Goal: Information Seeking & Learning: Learn about a topic

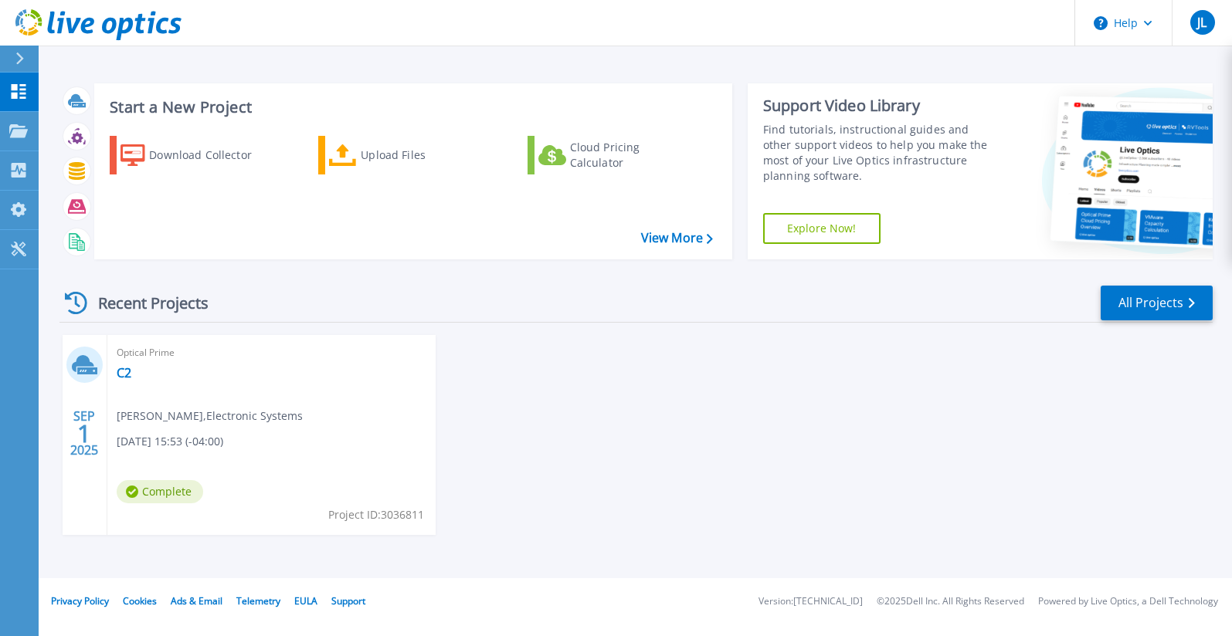
click at [17, 55] on icon at bounding box center [19, 59] width 8 height 12
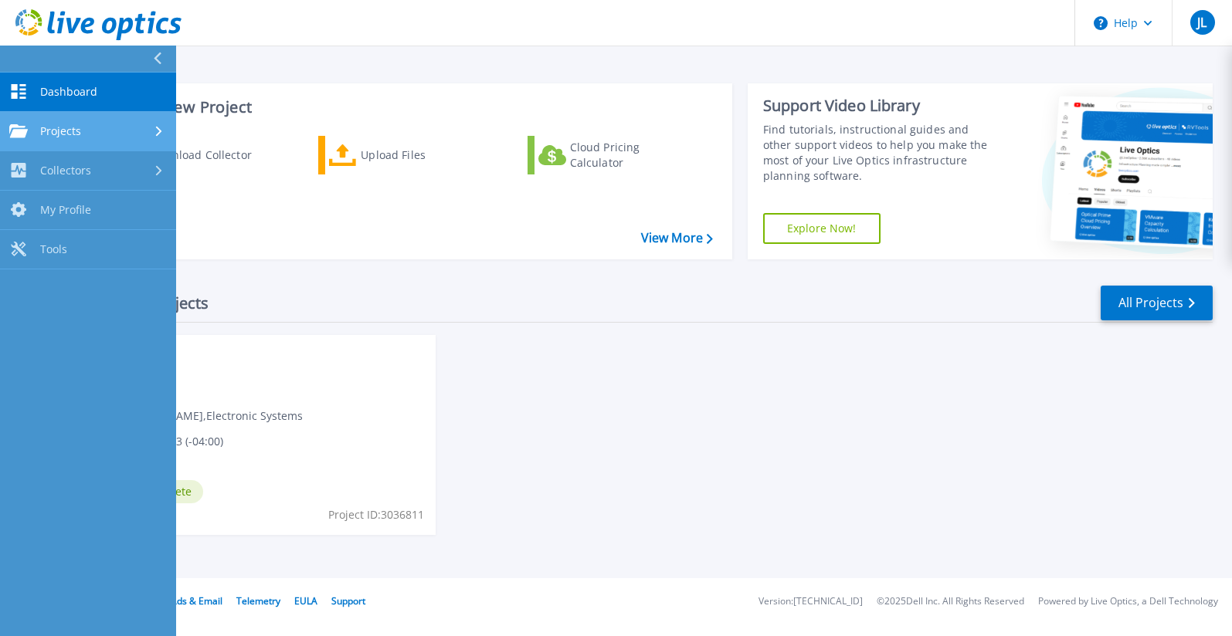
click at [105, 125] on div "Projects" at bounding box center [88, 131] width 158 height 14
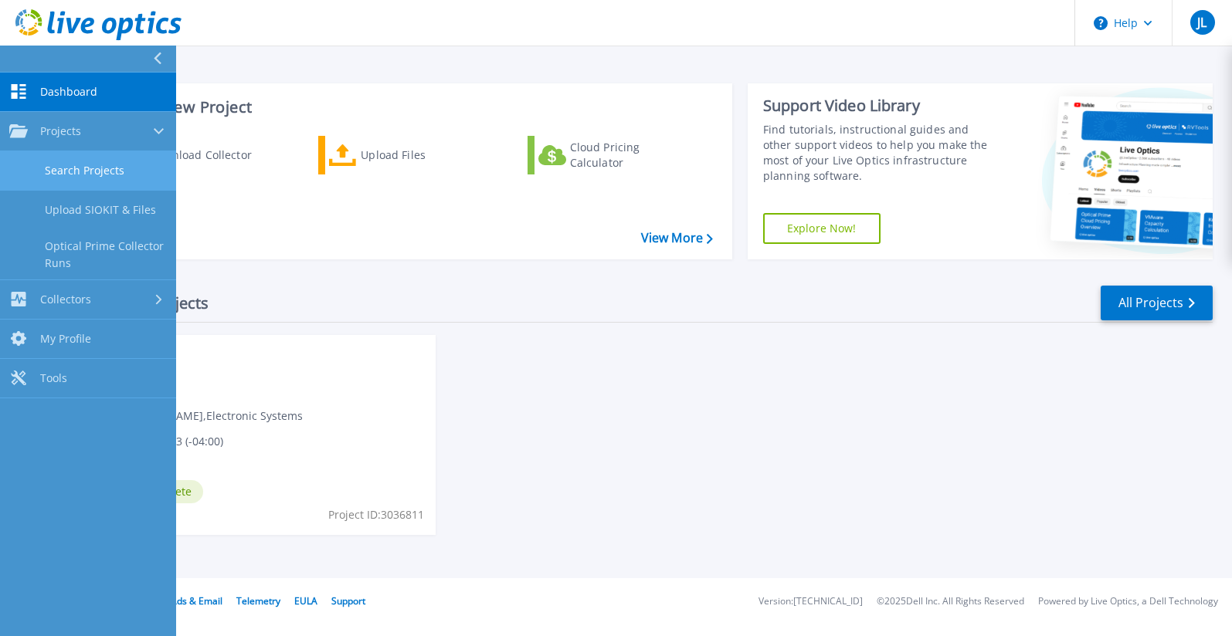
click at [90, 171] on link "Search Projects" at bounding box center [88, 170] width 176 height 39
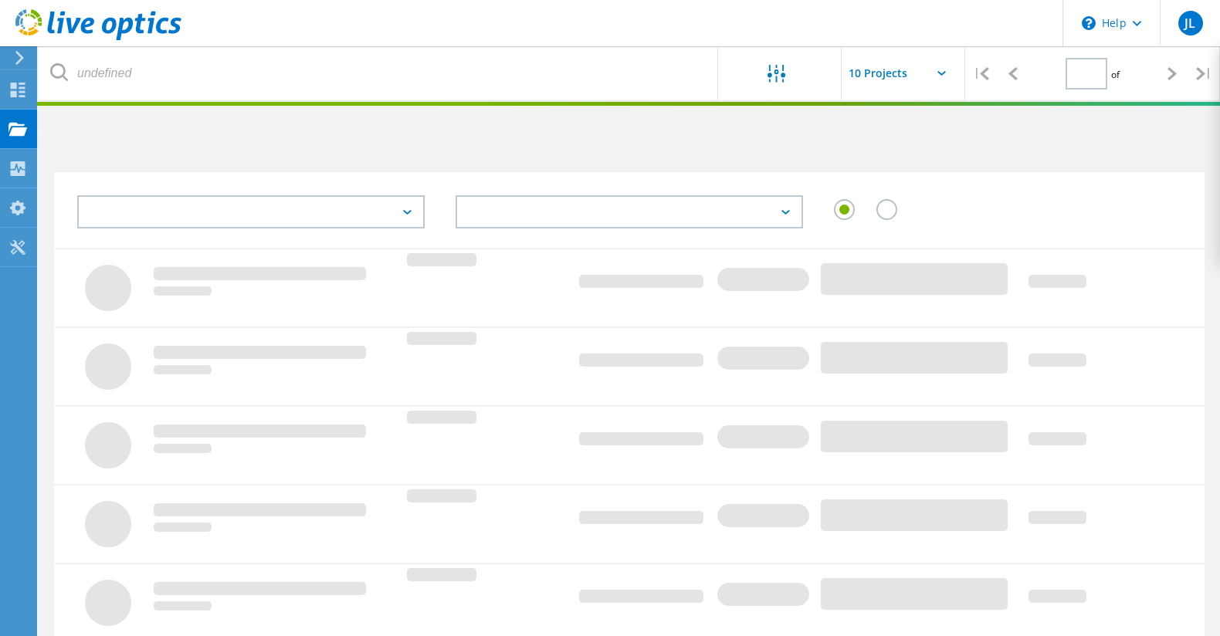
type input "1"
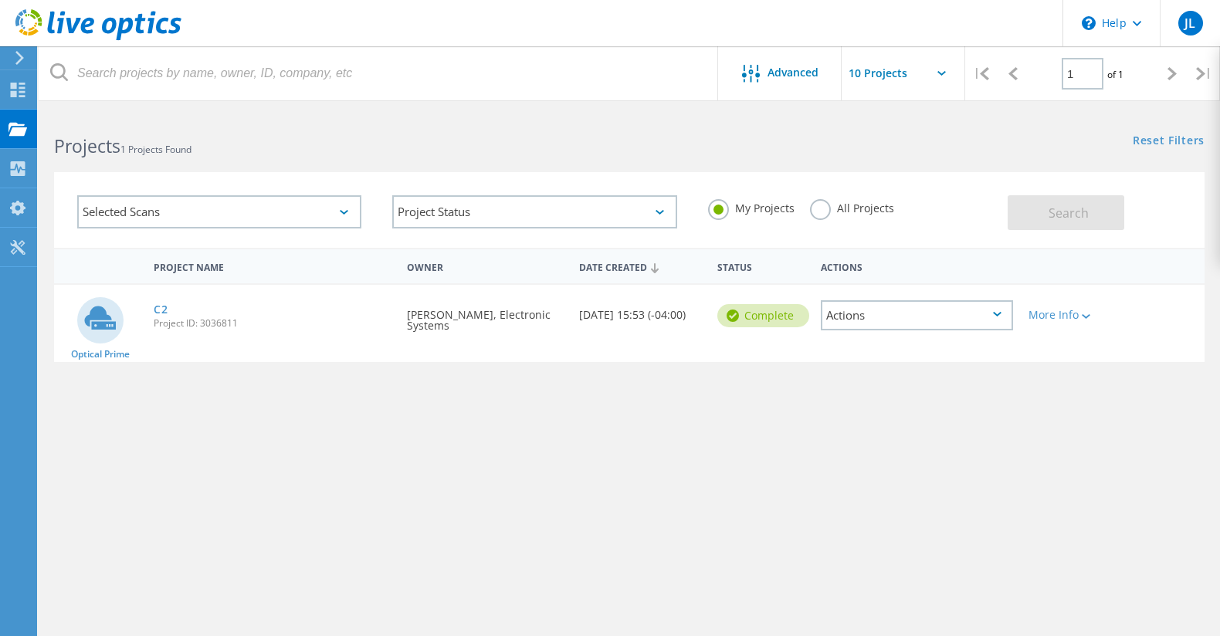
click at [445, 320] on div "Requested By Jim Collins, Electronic Systems" at bounding box center [485, 316] width 173 height 62
click at [877, 320] on div "Actions" at bounding box center [917, 315] width 192 height 30
click at [882, 288] on div "View Project" at bounding box center [916, 280] width 188 height 24
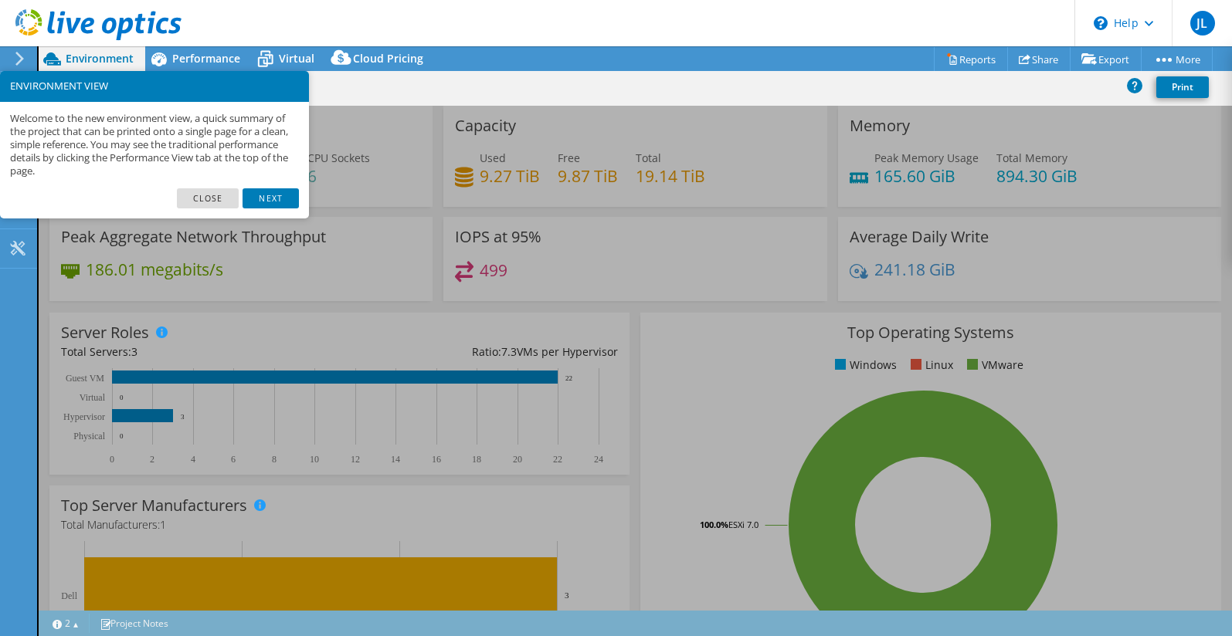
select select "USD"
click at [212, 198] on link "Close" at bounding box center [208, 198] width 63 height 20
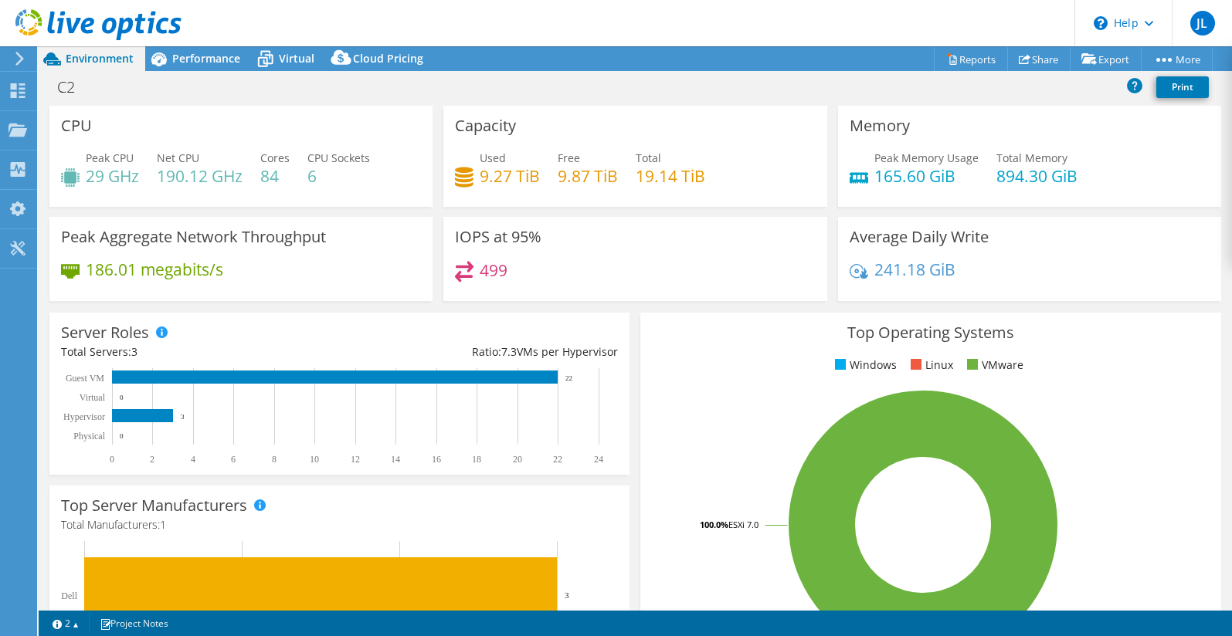
click at [184, 182] on h4 "190.12 GHz" at bounding box center [200, 176] width 86 height 17
click at [154, 235] on h3 "Peak Aggregate Network Throughput" at bounding box center [193, 237] width 265 height 17
click at [154, 164] on div "Peak CPU 29 GHz Net CPU 190.12 GHz Cores 84 CPU Sockets 6" at bounding box center [241, 175] width 360 height 50
click at [219, 60] on span "Performance" at bounding box center [206, 58] width 68 height 15
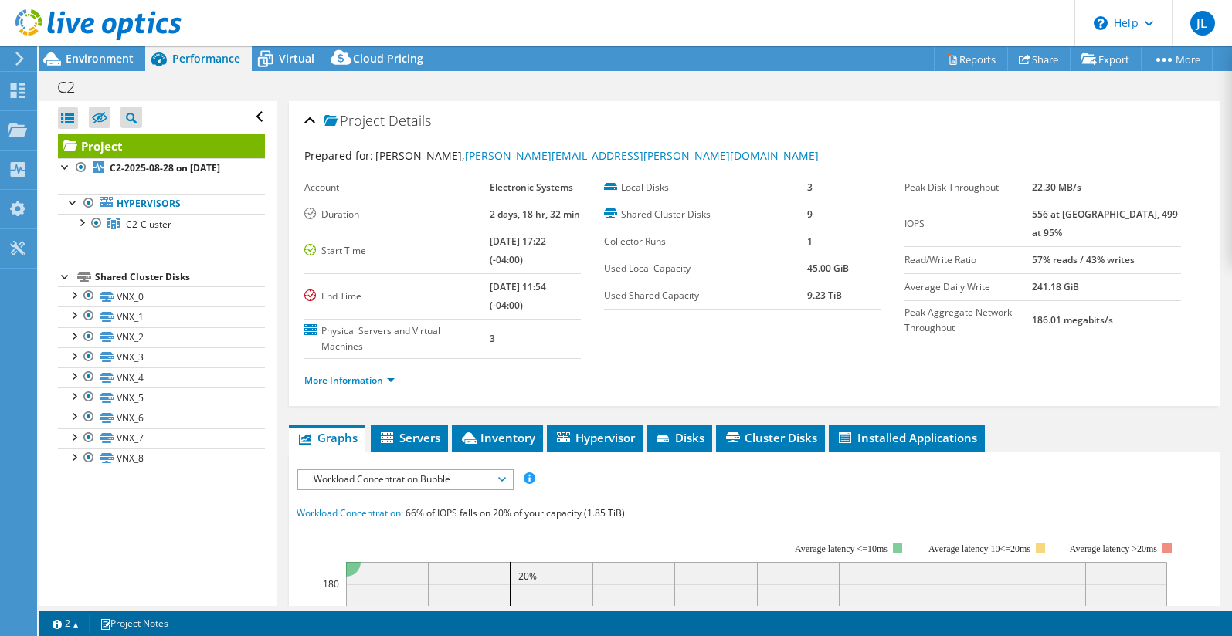
click at [580, 377] on ul "More Information" at bounding box center [754, 378] width 900 height 21
click at [148, 226] on span "C2-Cluster" at bounding box center [149, 224] width 46 height 13
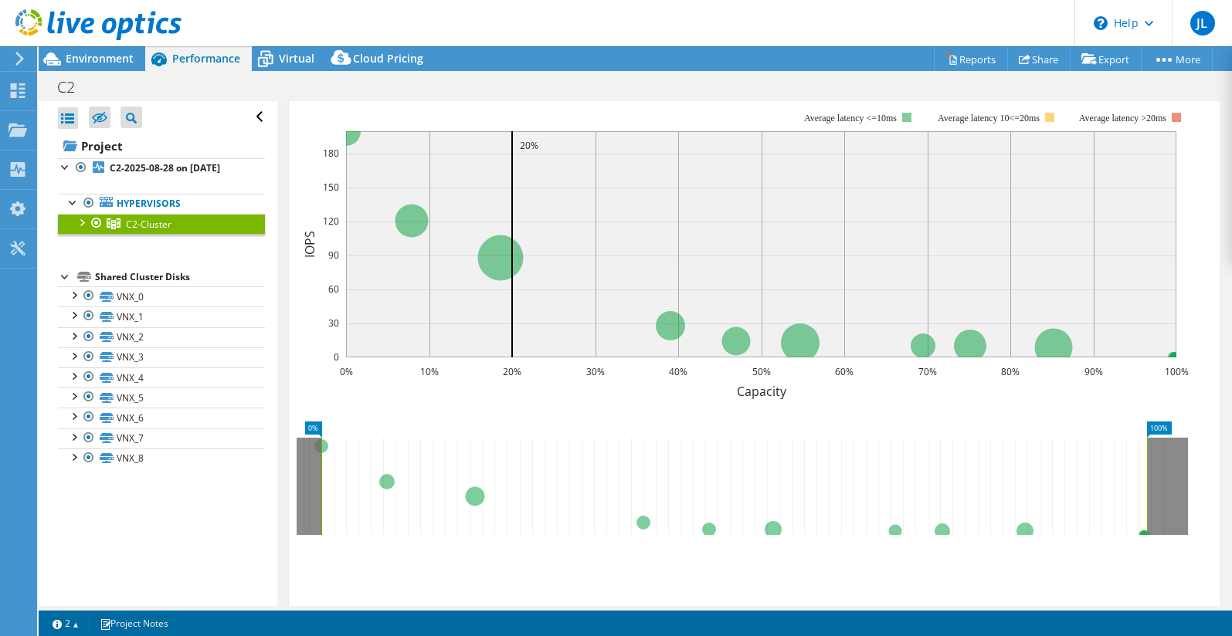
scroll to position [96, 0]
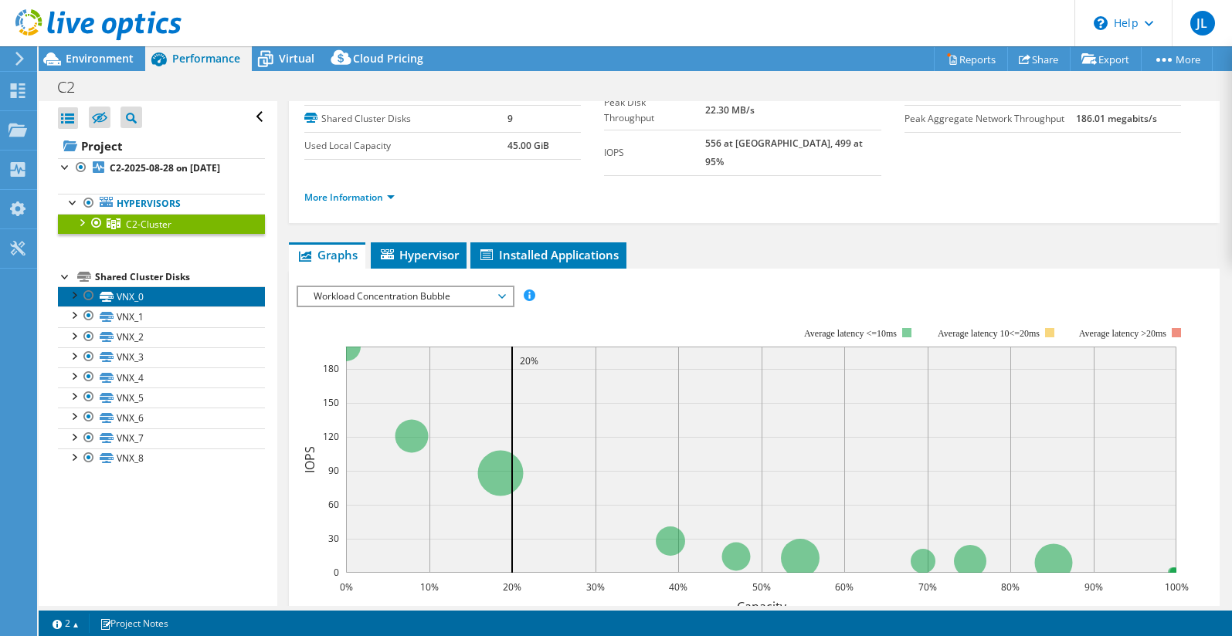
click at [137, 289] on link "VNX_0" at bounding box center [161, 297] width 207 height 20
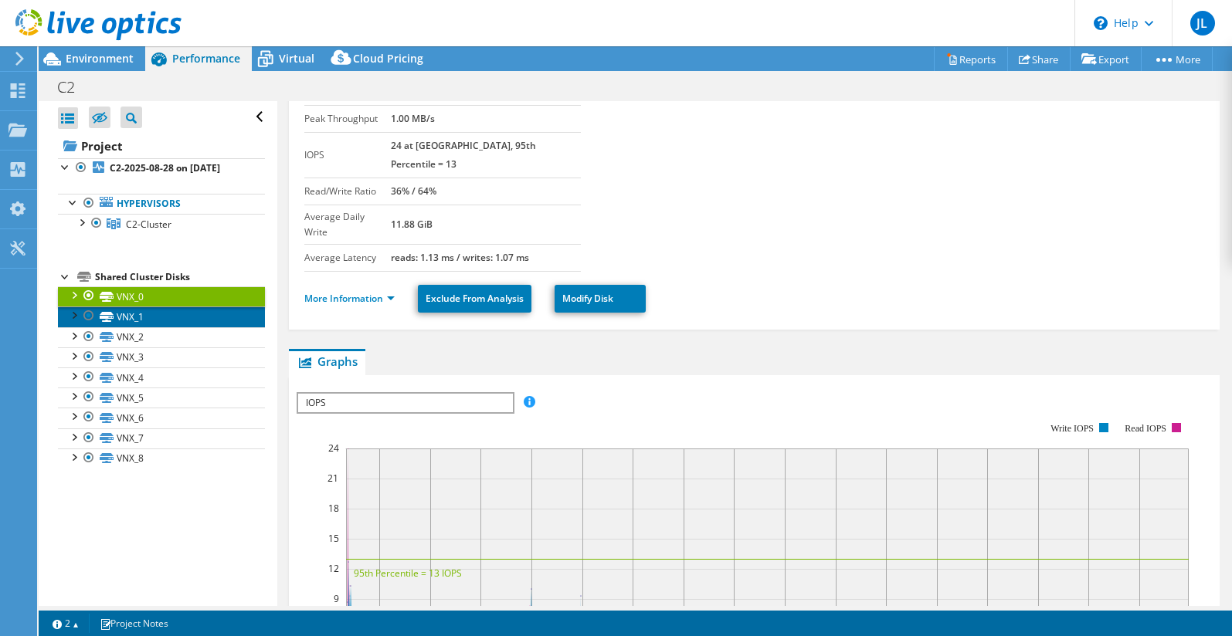
click at [153, 313] on link "VNX_1" at bounding box center [161, 317] width 207 height 20
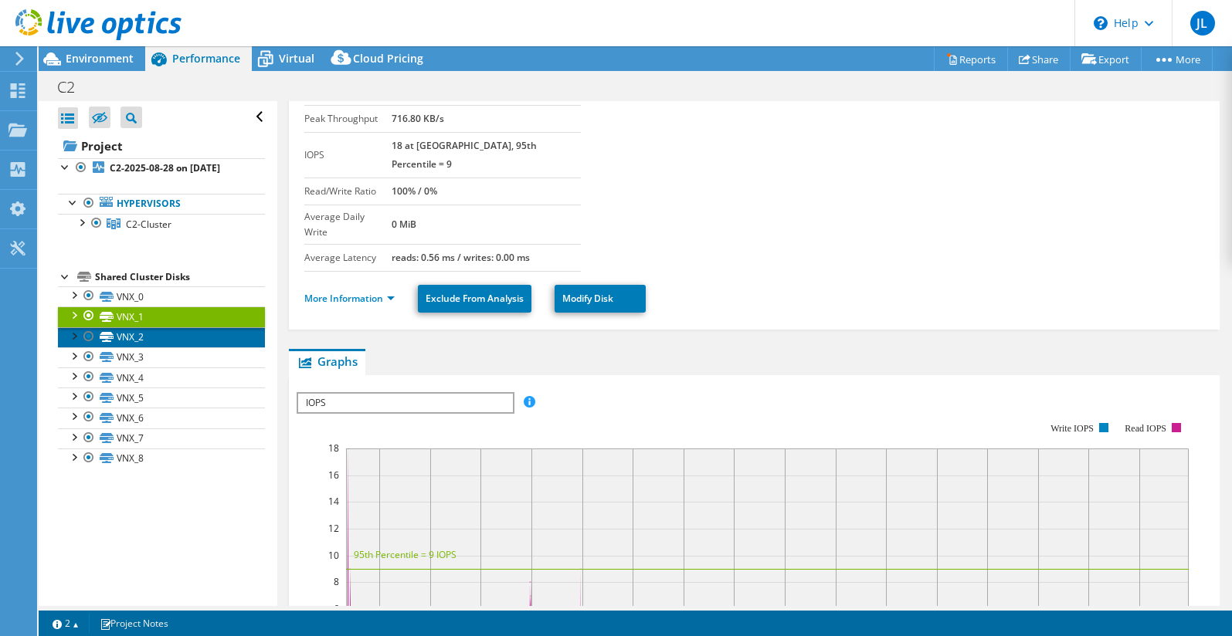
click at [156, 330] on link "VNX_2" at bounding box center [161, 337] width 207 height 20
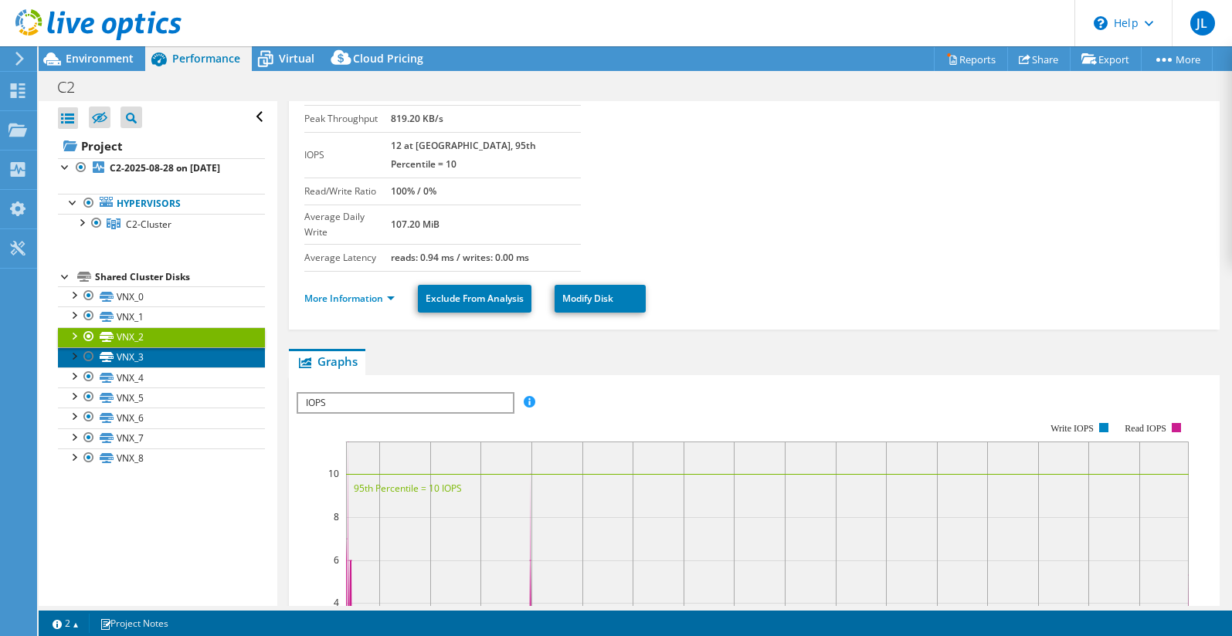
click at [167, 358] on link "VNX_3" at bounding box center [161, 358] width 207 height 20
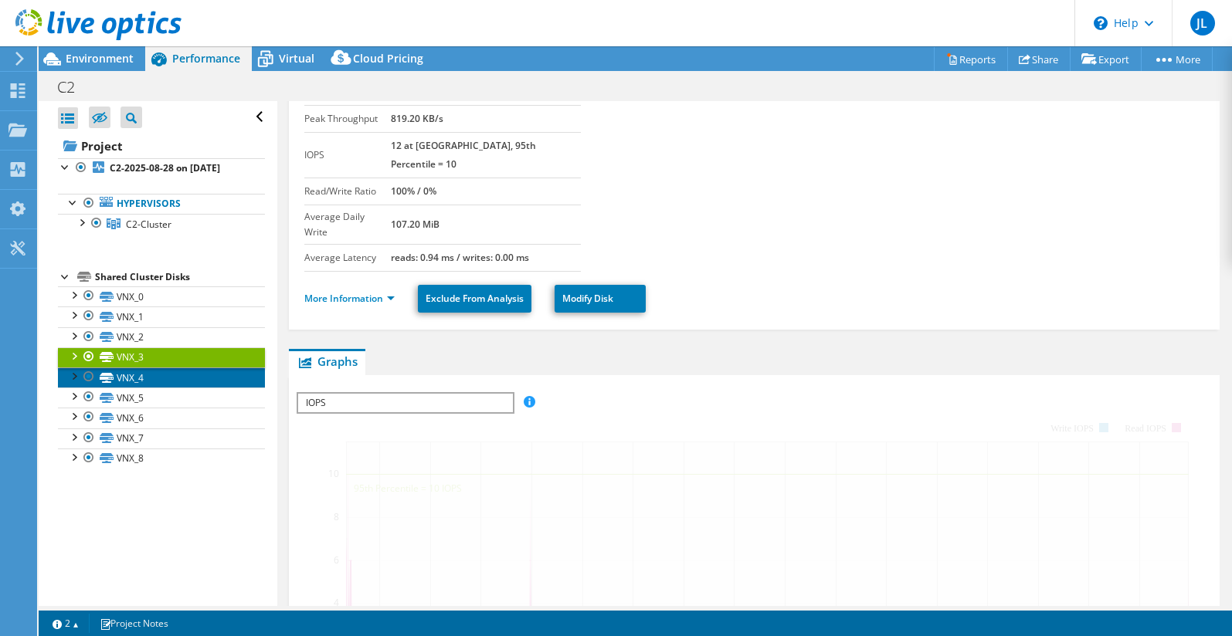
click at [167, 379] on link "VNX_4" at bounding box center [161, 378] width 207 height 20
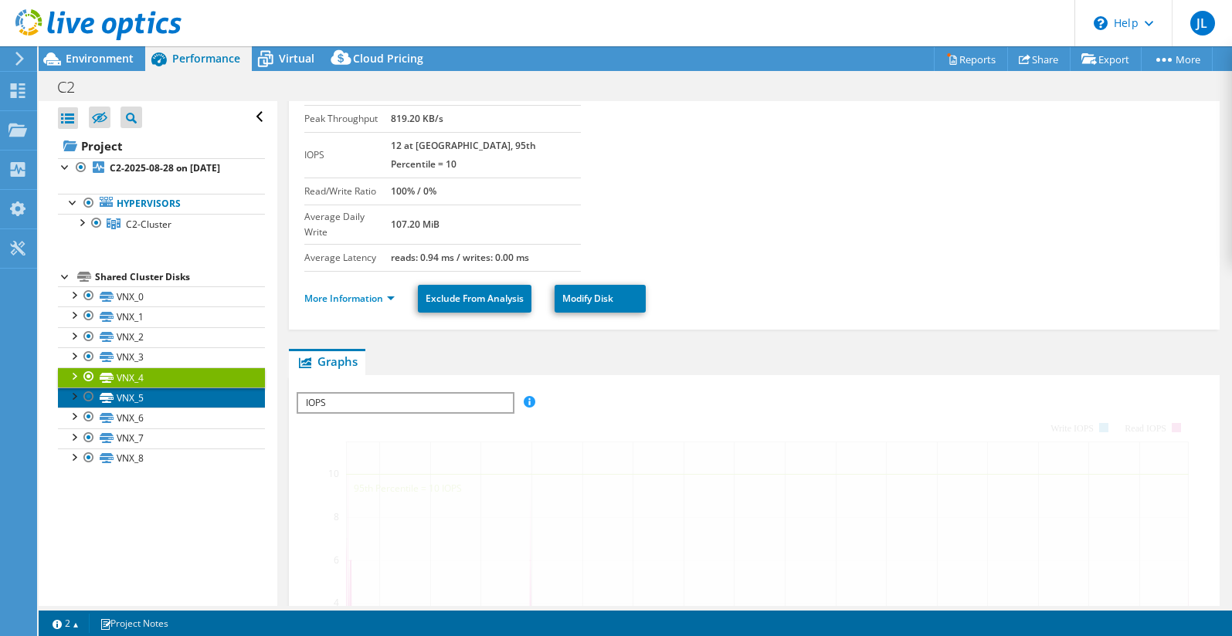
click at [169, 400] on link "VNX_5" at bounding box center [161, 398] width 207 height 20
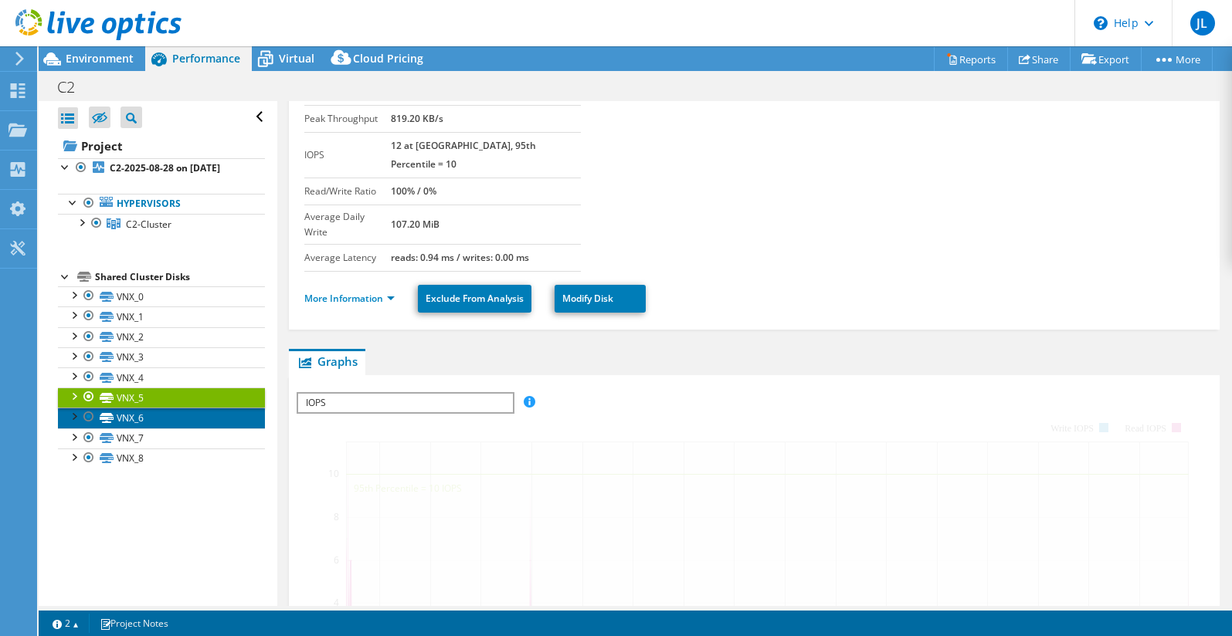
click at [170, 423] on link "VNX_6" at bounding box center [161, 418] width 207 height 20
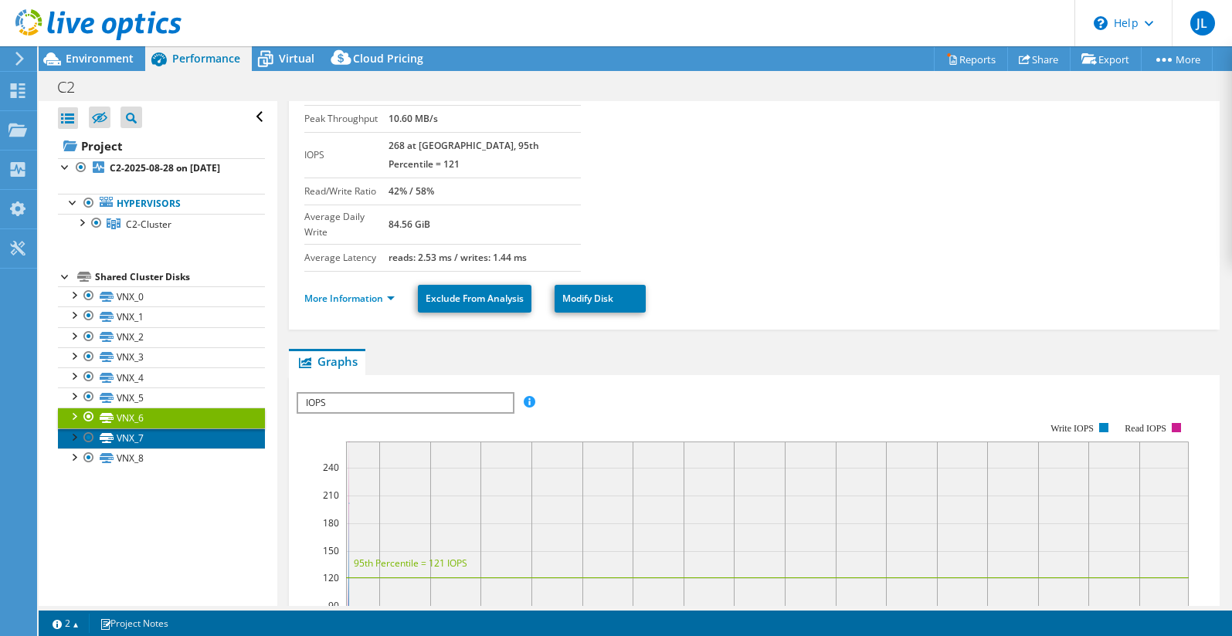
click at [170, 439] on link "VNX_7" at bounding box center [161, 439] width 207 height 20
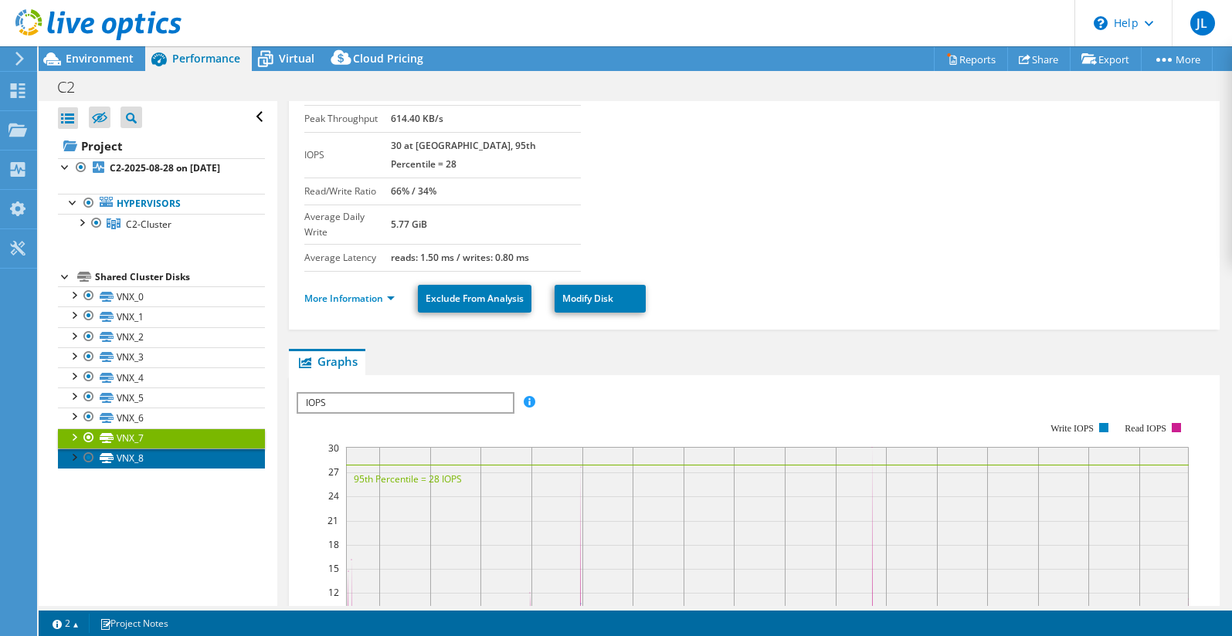
click at [163, 455] on link "VNX_8" at bounding box center [161, 459] width 207 height 20
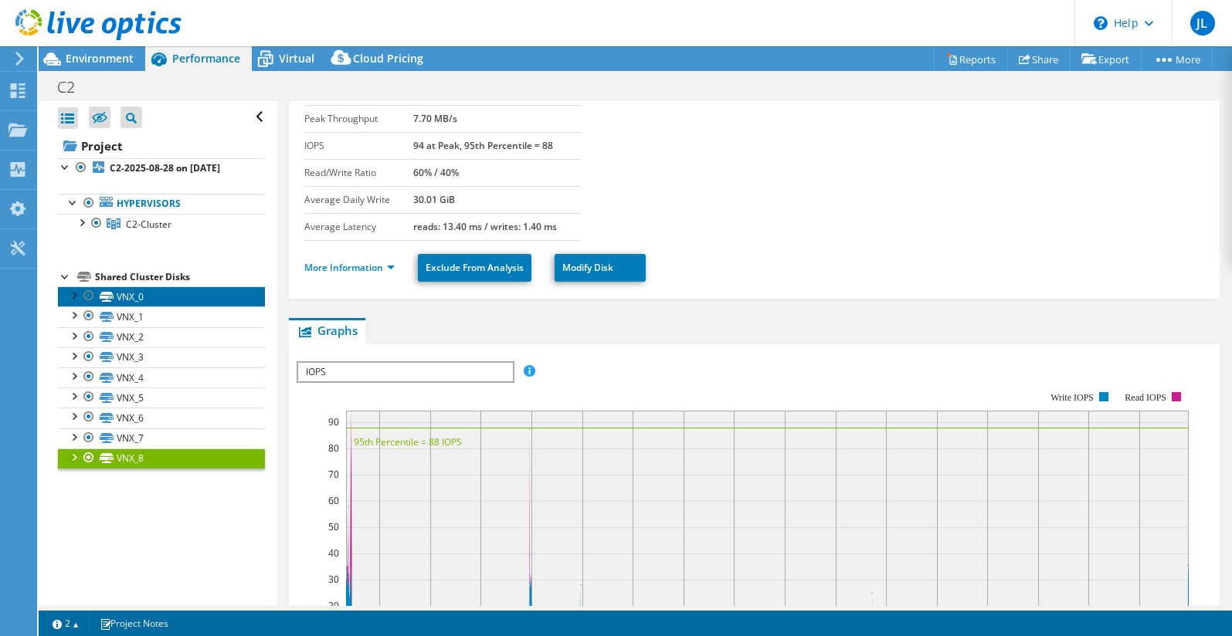
click at [175, 297] on link "VNX_0" at bounding box center [161, 297] width 207 height 20
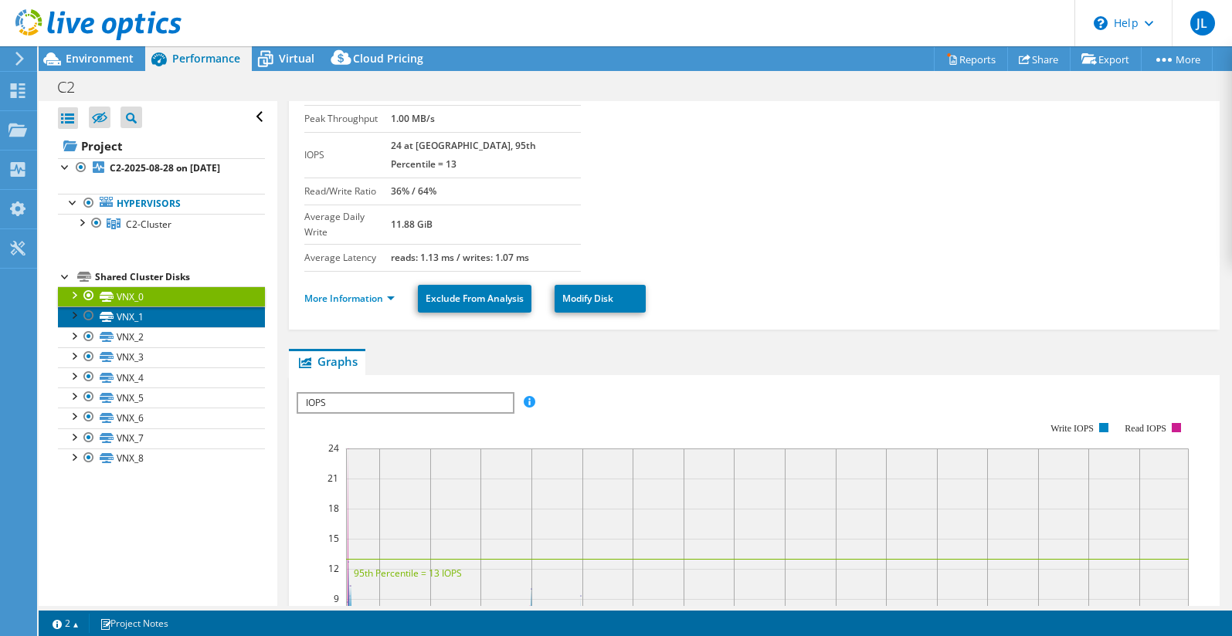
click at [175, 318] on link "VNX_1" at bounding box center [161, 317] width 207 height 20
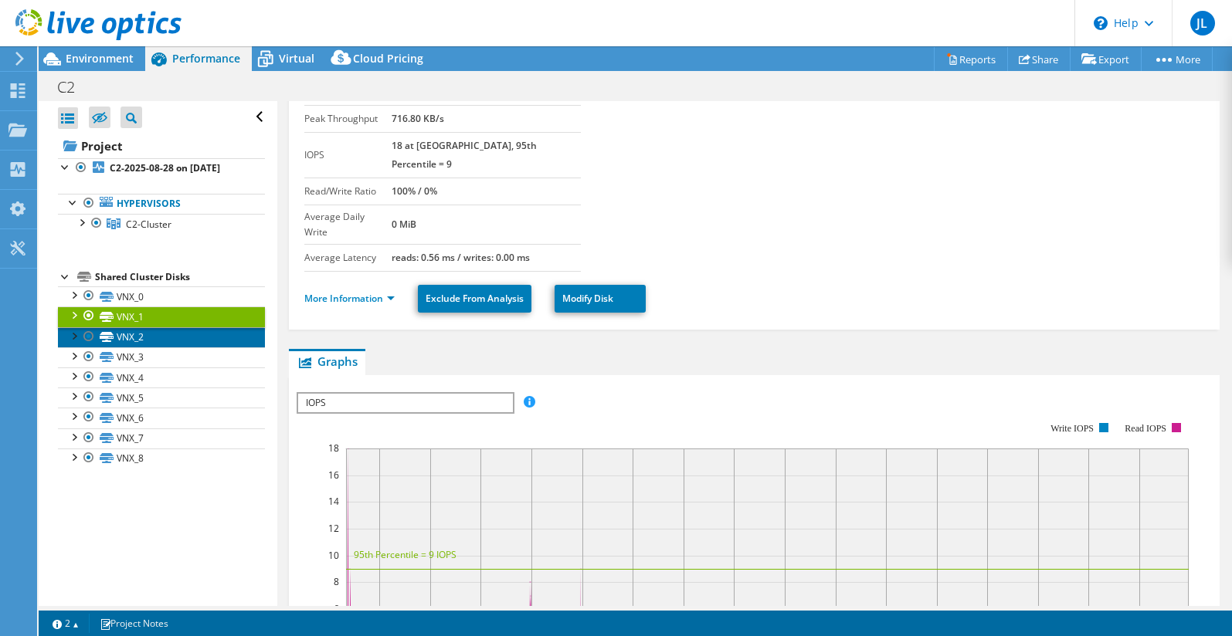
click at [164, 341] on link "VNX_2" at bounding box center [161, 337] width 207 height 20
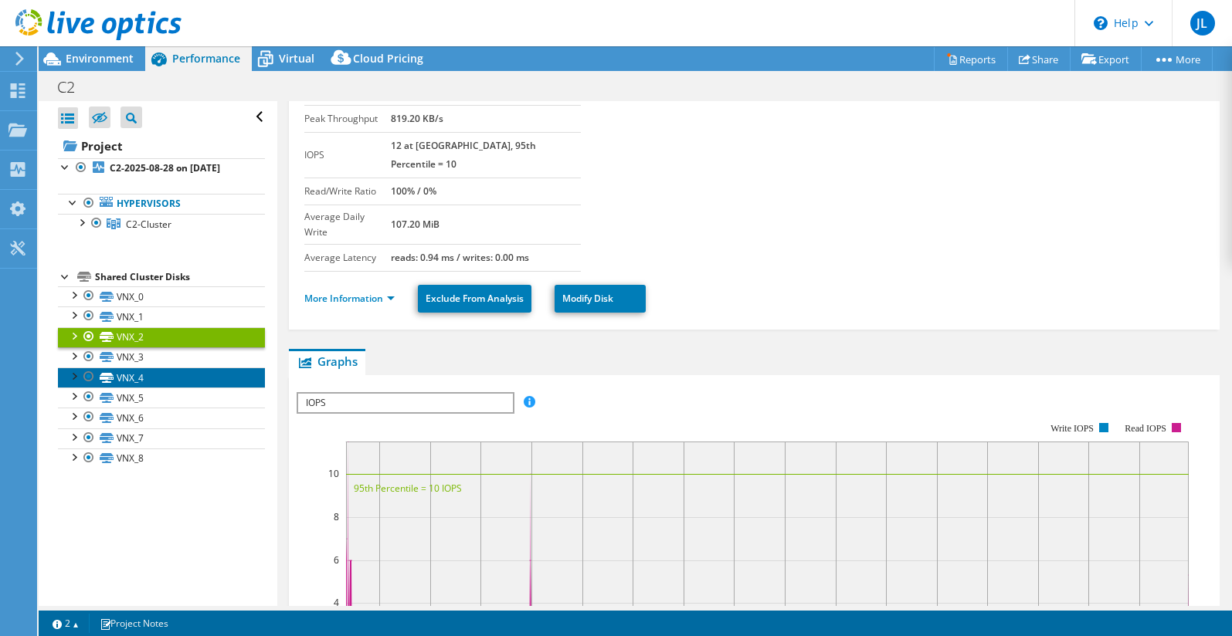
click at [168, 370] on link "VNX_4" at bounding box center [161, 378] width 207 height 20
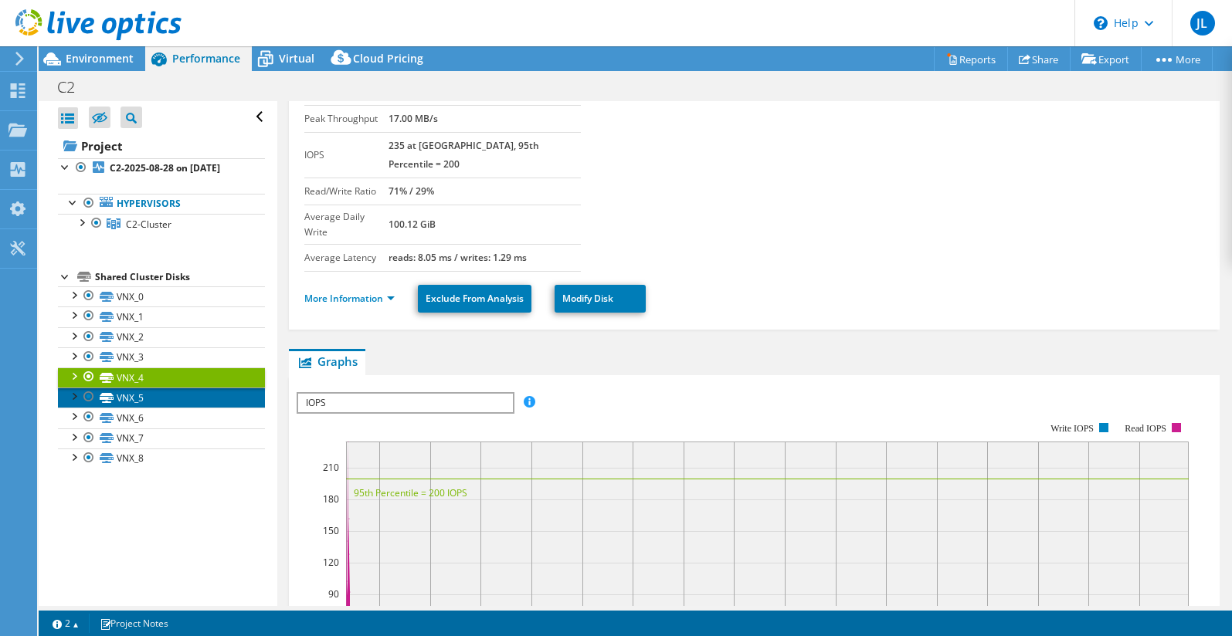
click at [175, 395] on link "VNX_5" at bounding box center [161, 398] width 207 height 20
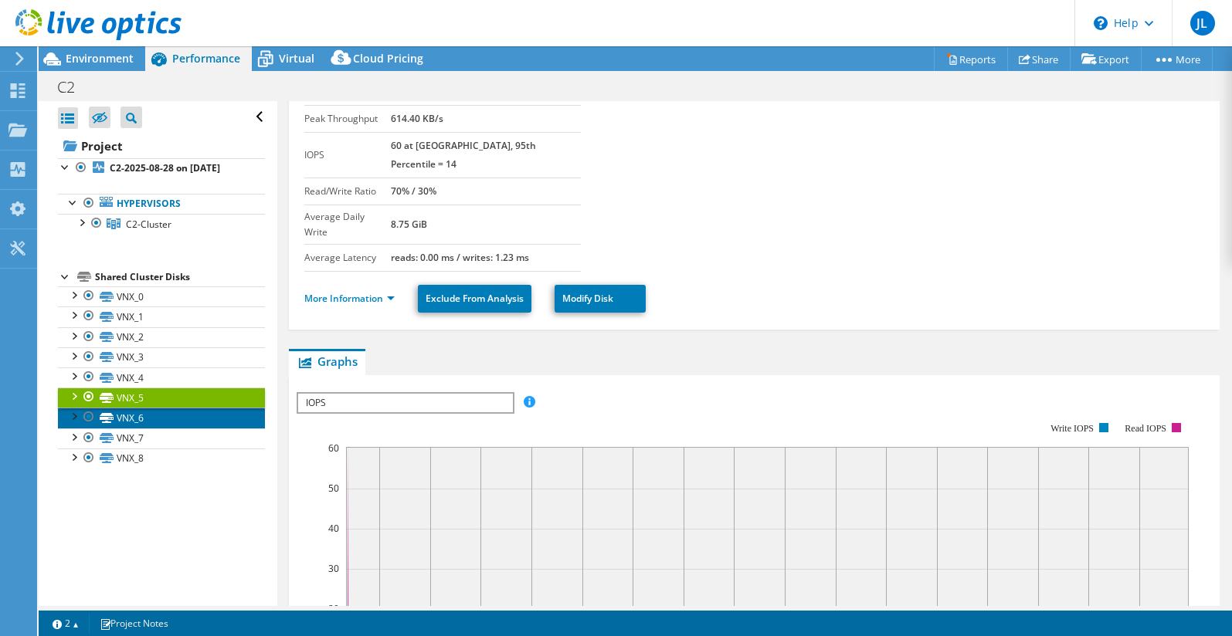
click at [173, 419] on link "VNX_6" at bounding box center [161, 418] width 207 height 20
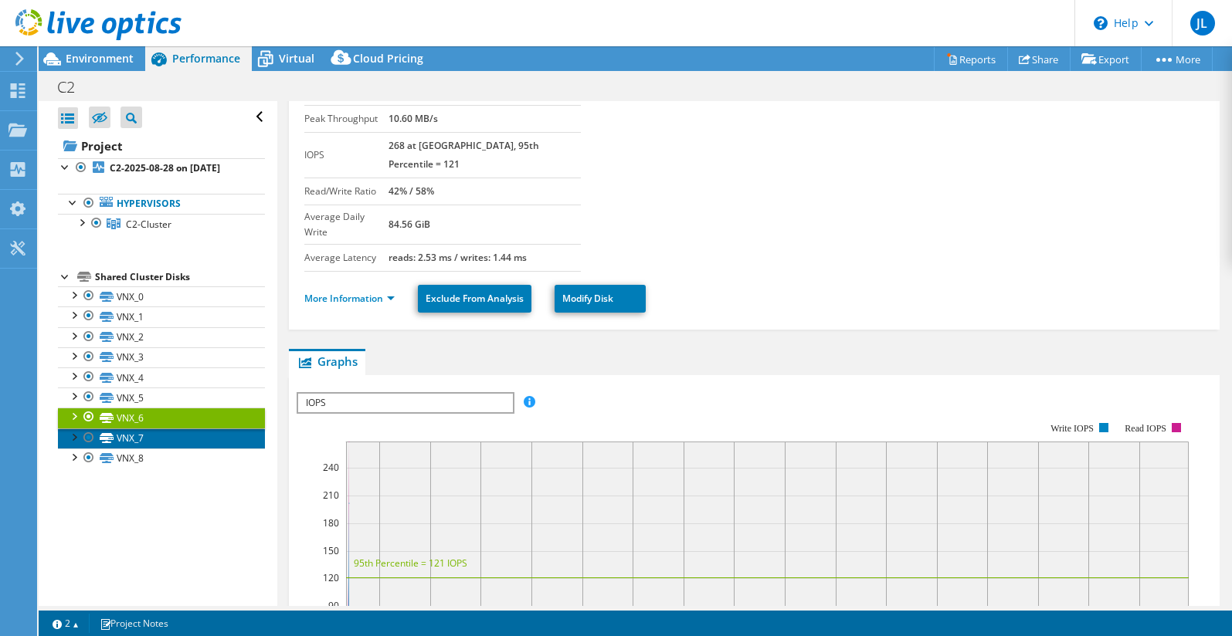
click at [175, 430] on link "VNX_7" at bounding box center [161, 439] width 207 height 20
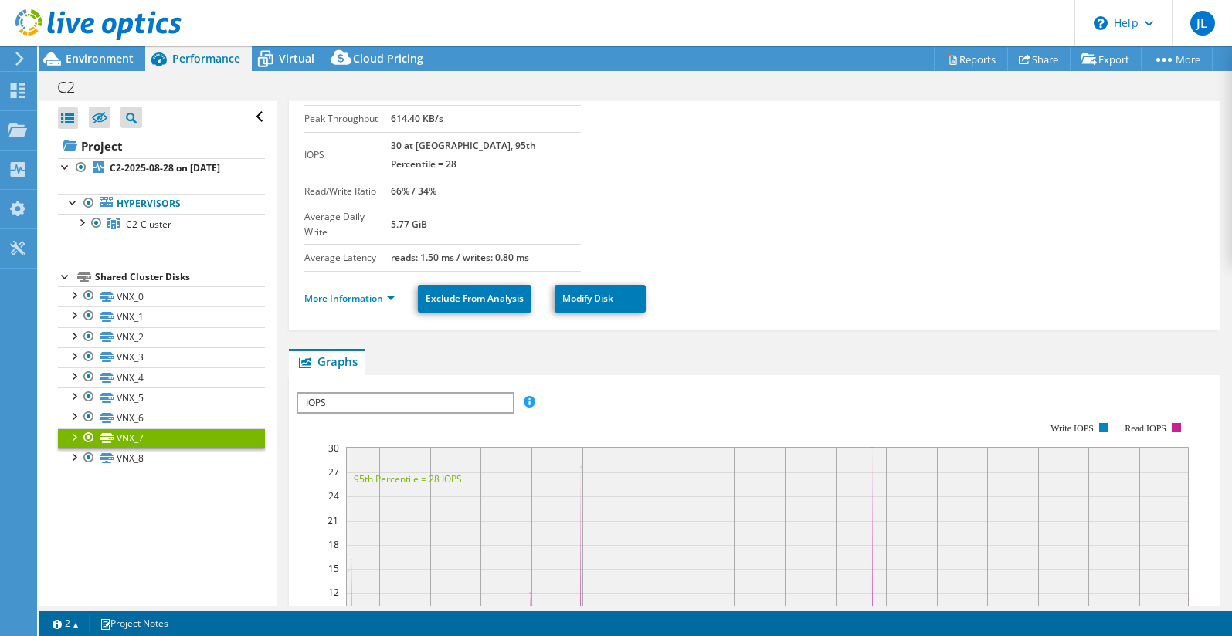
click at [176, 444] on link "VNX_7" at bounding box center [161, 439] width 207 height 20
click at [162, 448] on link "VNX_7" at bounding box center [161, 439] width 207 height 20
click at [160, 452] on link "VNX_8" at bounding box center [161, 459] width 207 height 20
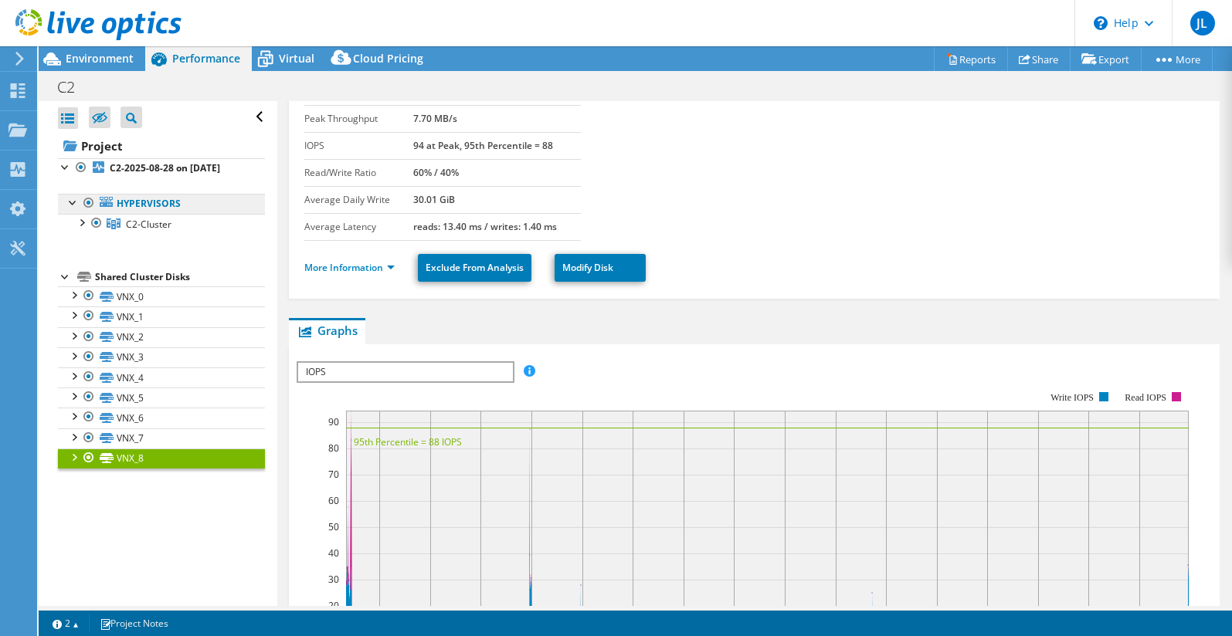
click at [165, 201] on link "Hypervisors" at bounding box center [161, 204] width 207 height 20
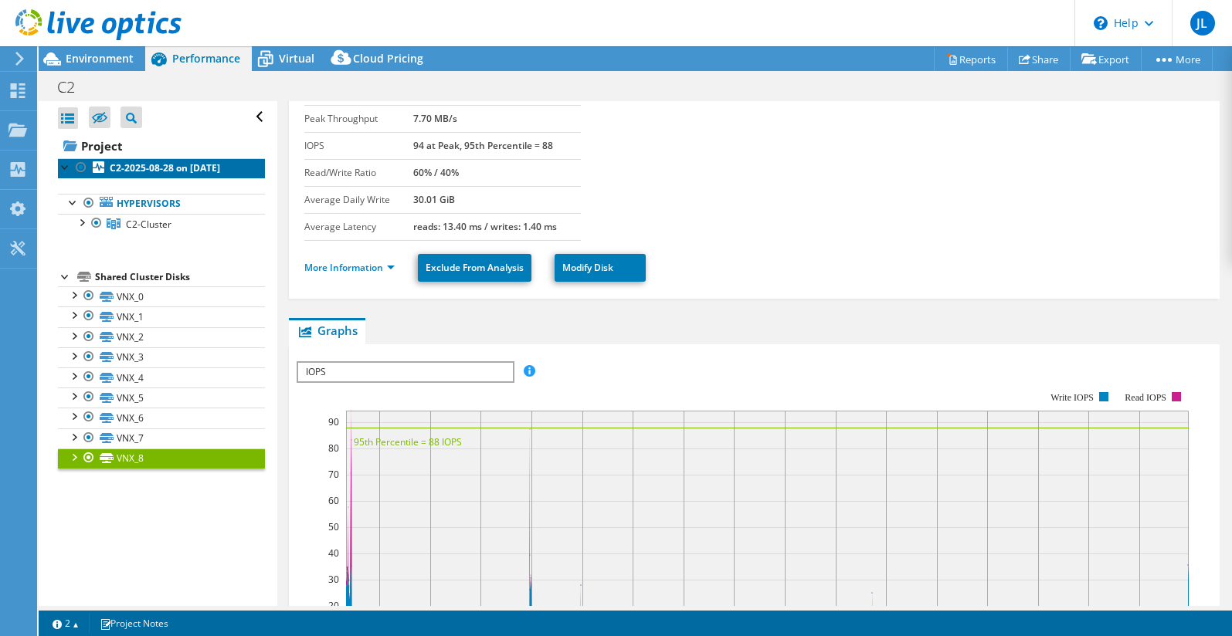
click at [194, 173] on b "C2-2025-08-28 on [DATE]" at bounding box center [165, 167] width 110 height 13
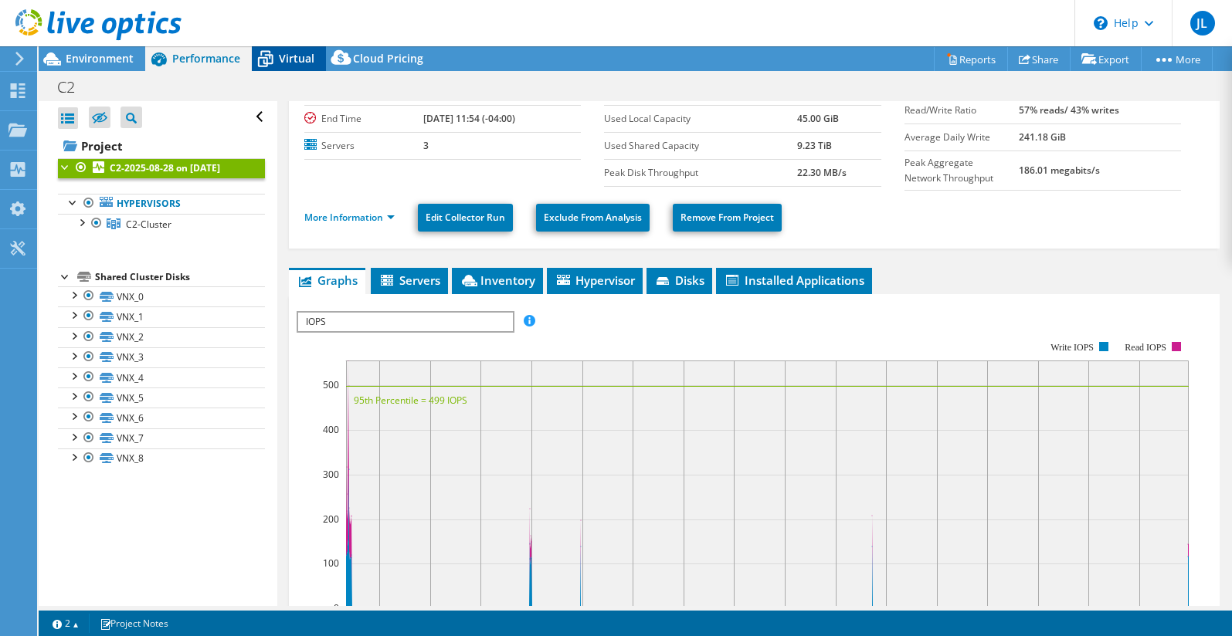
click at [295, 59] on span "Virtual" at bounding box center [297, 58] width 36 height 15
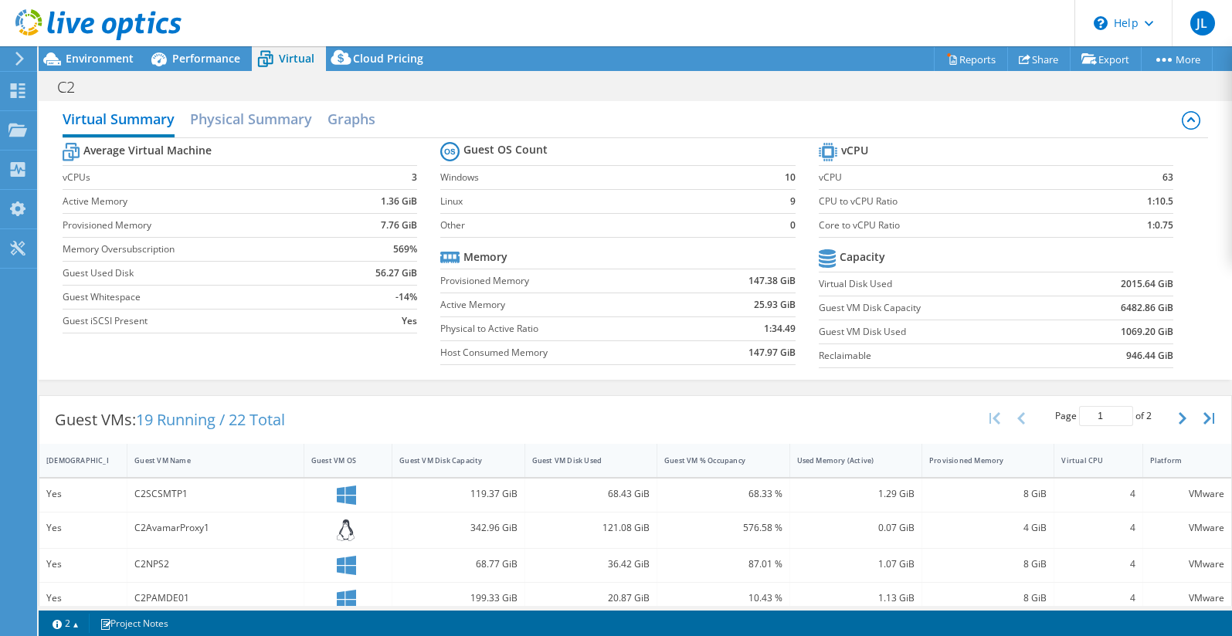
scroll to position [0, 0]
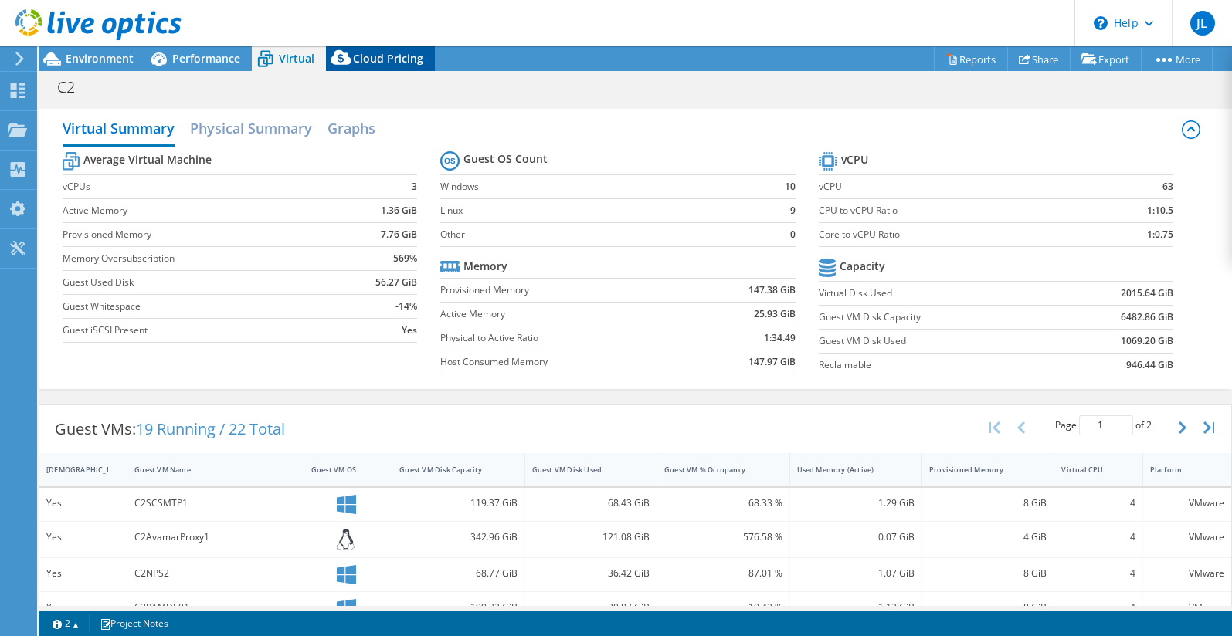
click at [396, 65] on span "Cloud Pricing" at bounding box center [388, 58] width 70 height 15
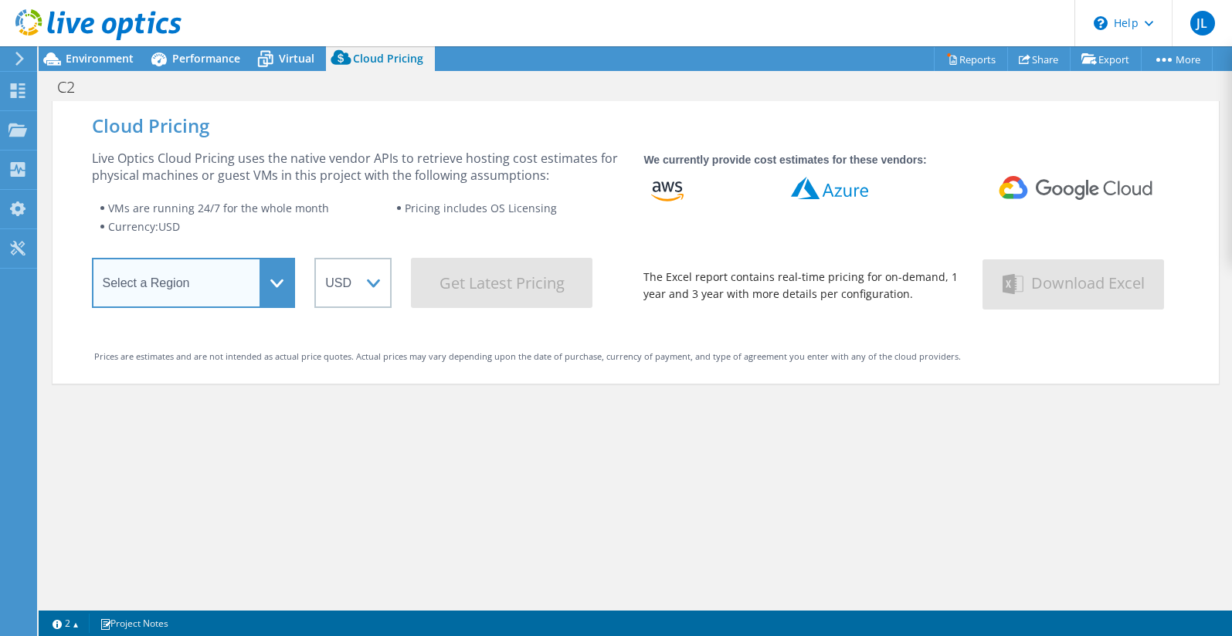
click at [267, 298] on select "Select a Region Asia Pacific (Hong Kong) Asia Pacific (Mumbai) Asia Pacific (Se…" at bounding box center [194, 283] width 204 height 50
select select "USEast"
click at [92, 263] on select "Select a Region Asia Pacific (Hong Kong) Asia Pacific (Mumbai) Asia Pacific (Se…" at bounding box center [194, 283] width 204 height 50
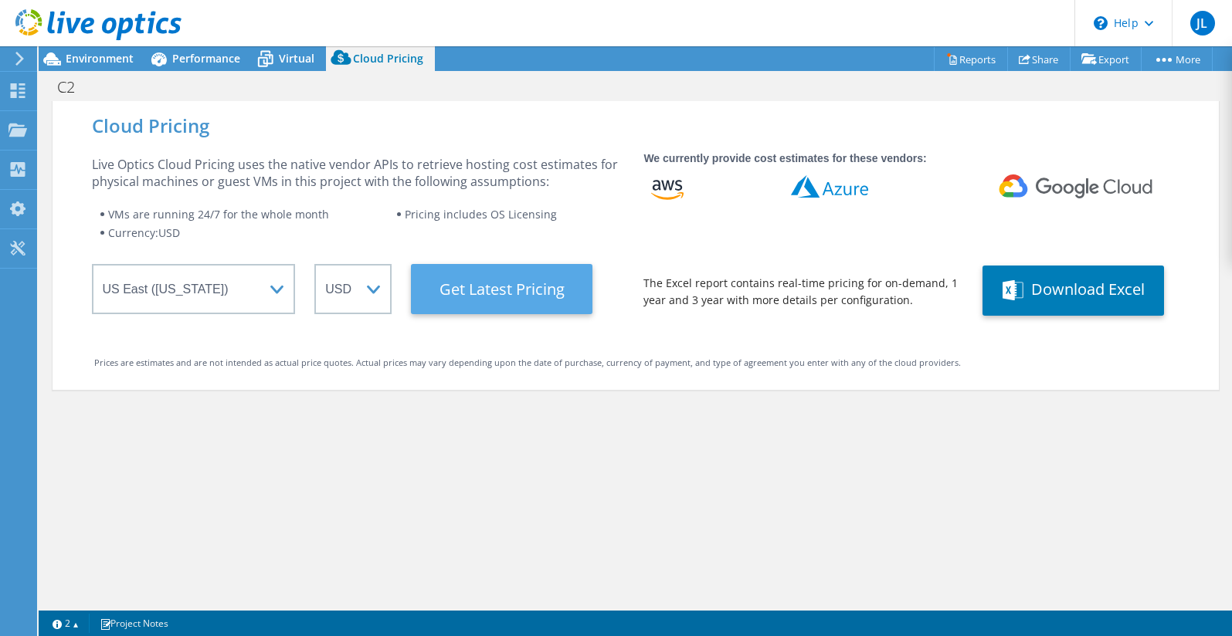
click at [470, 299] on Latest "Get Latest Pricing" at bounding box center [501, 289] width 181 height 50
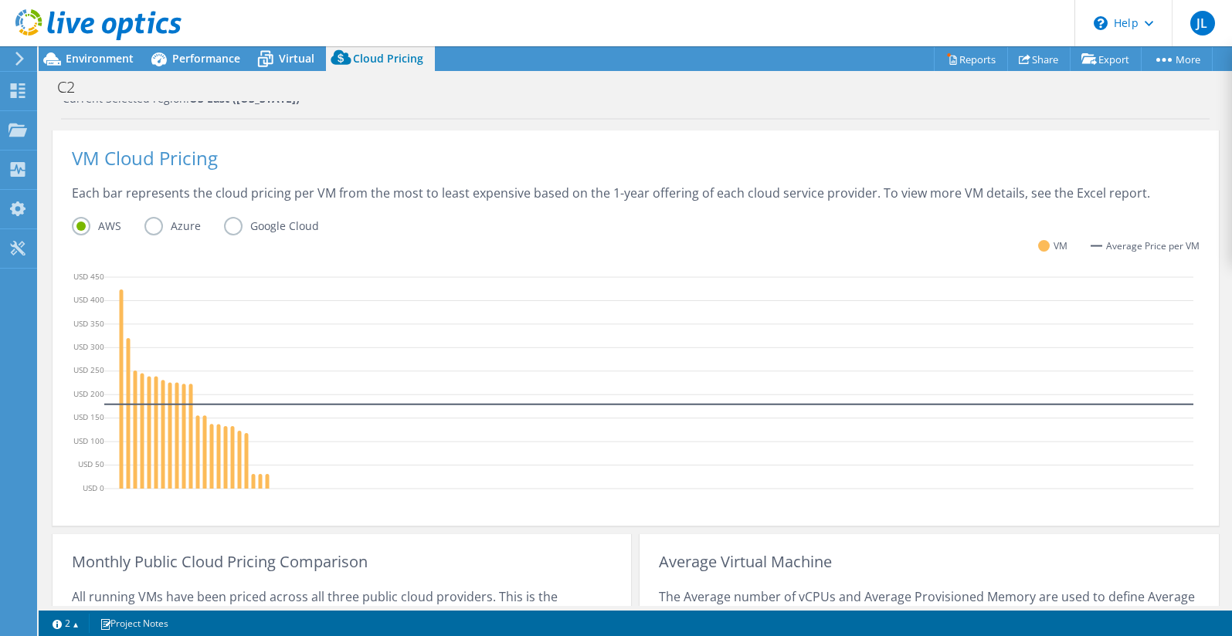
scroll to position [548, 0]
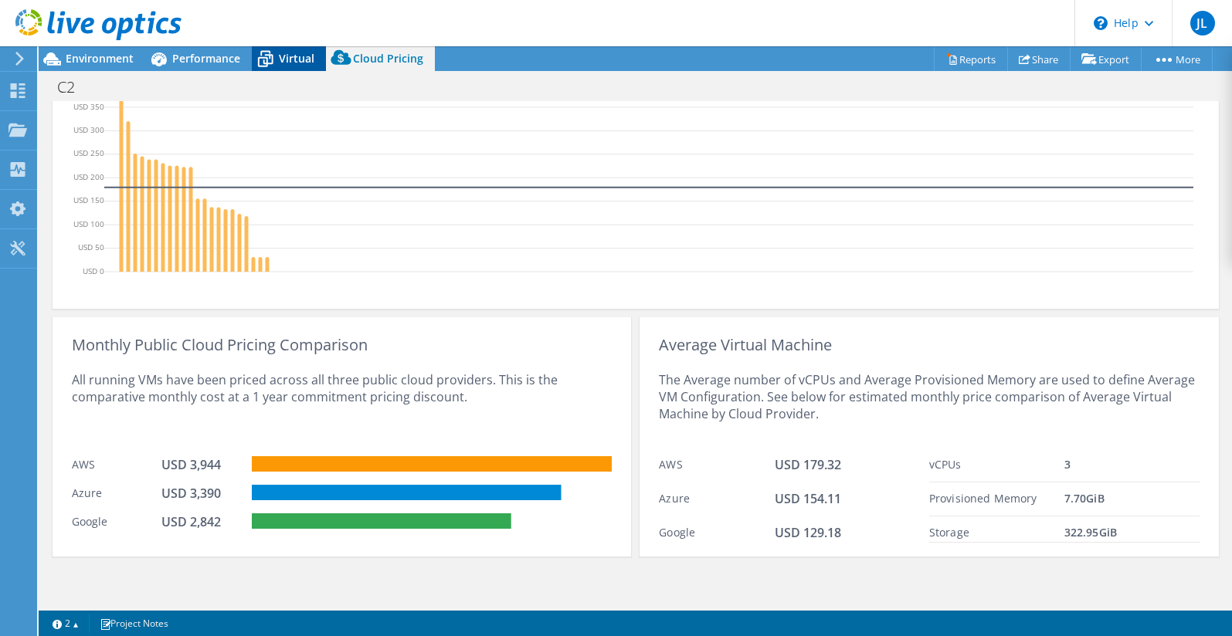
click at [281, 56] on span "Virtual" at bounding box center [297, 58] width 36 height 15
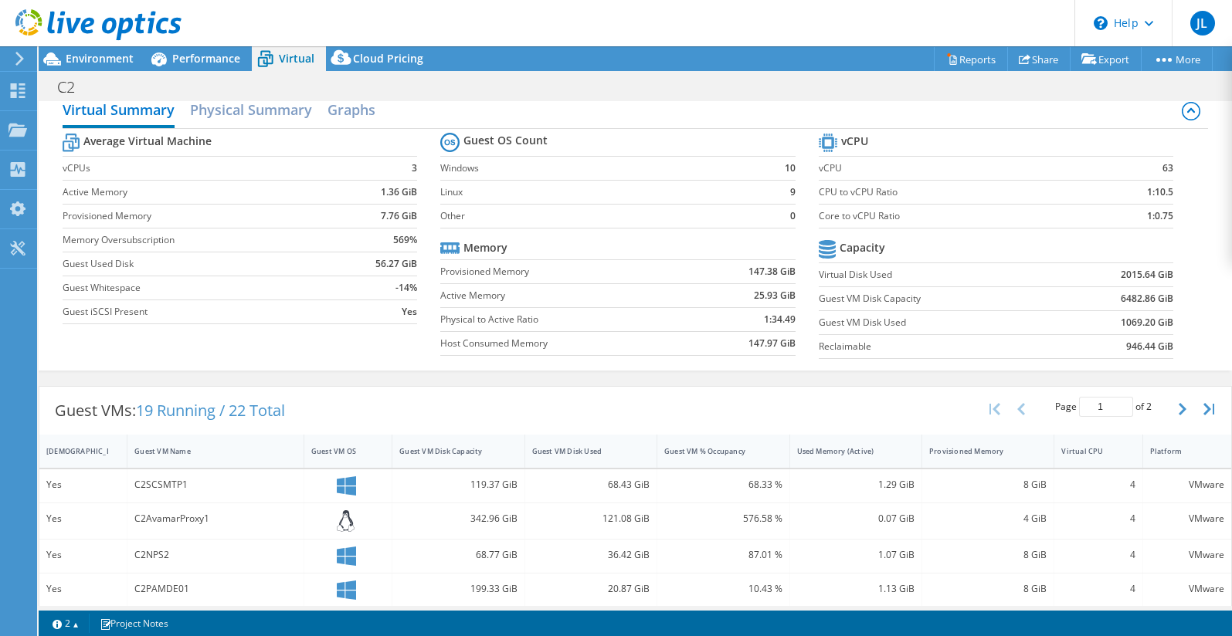
scroll to position [0, 0]
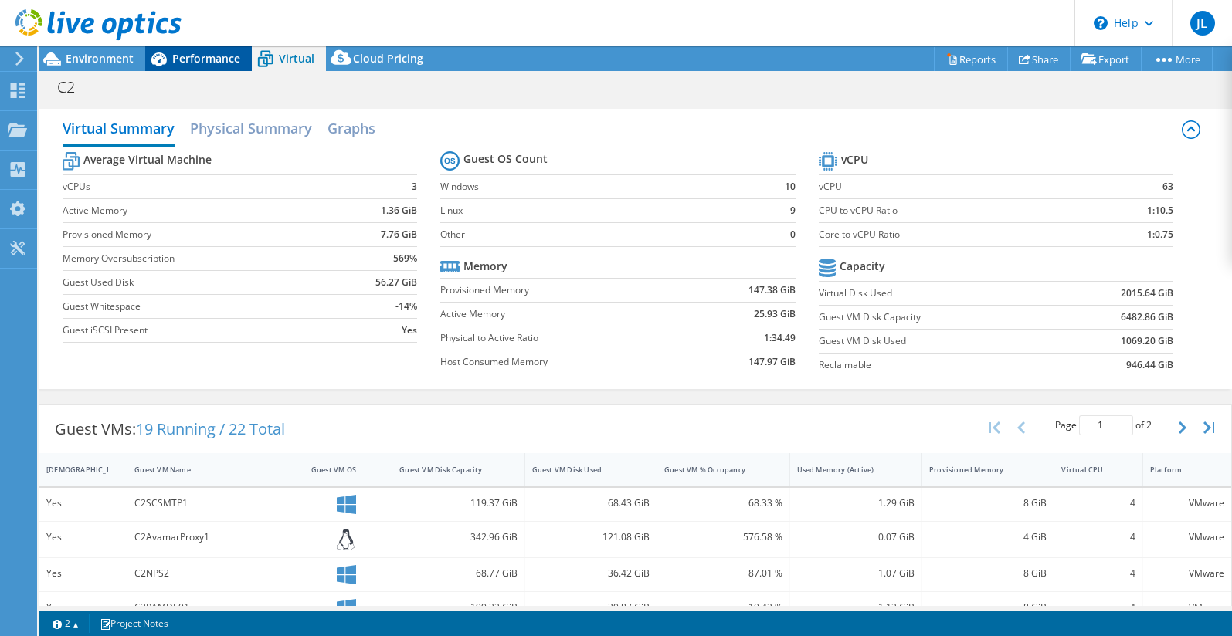
click at [197, 53] on span "Performance" at bounding box center [206, 58] width 68 height 15
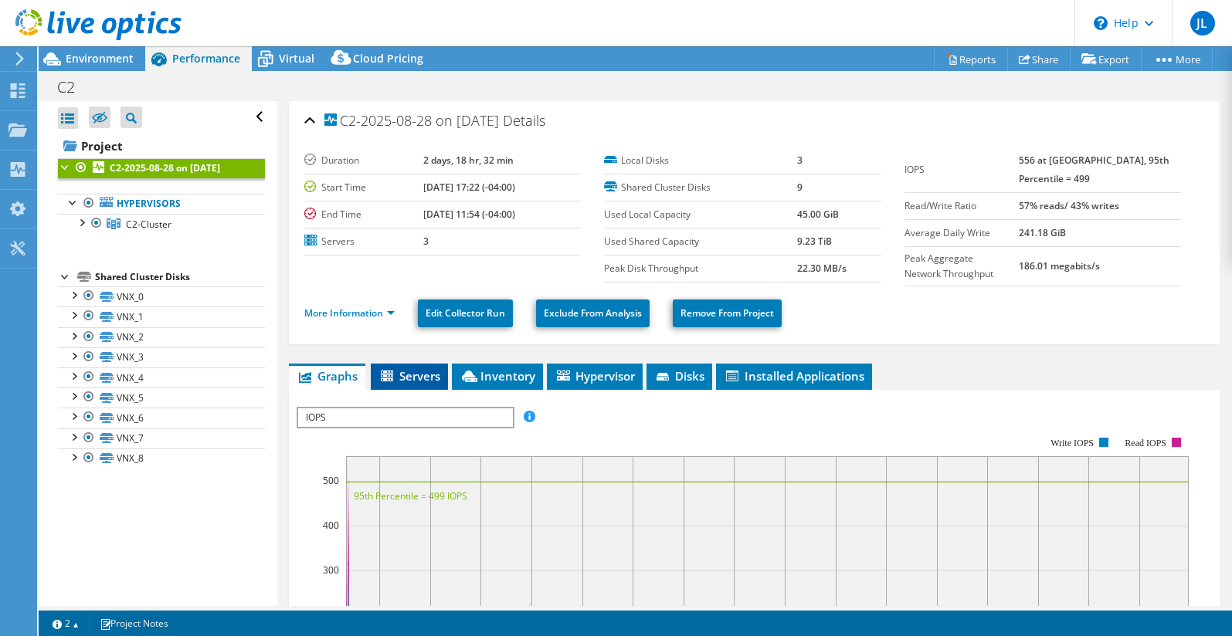
click at [421, 375] on span "Servers" at bounding box center [409, 375] width 62 height 15
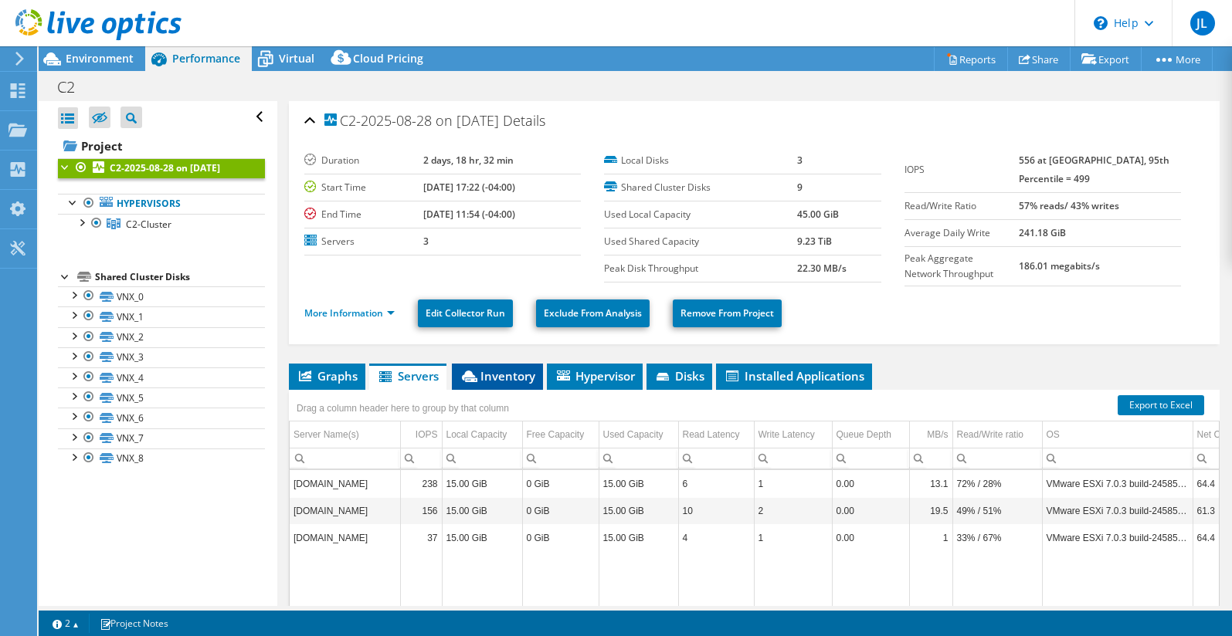
click at [493, 375] on span "Inventory" at bounding box center [498, 375] width 76 height 15
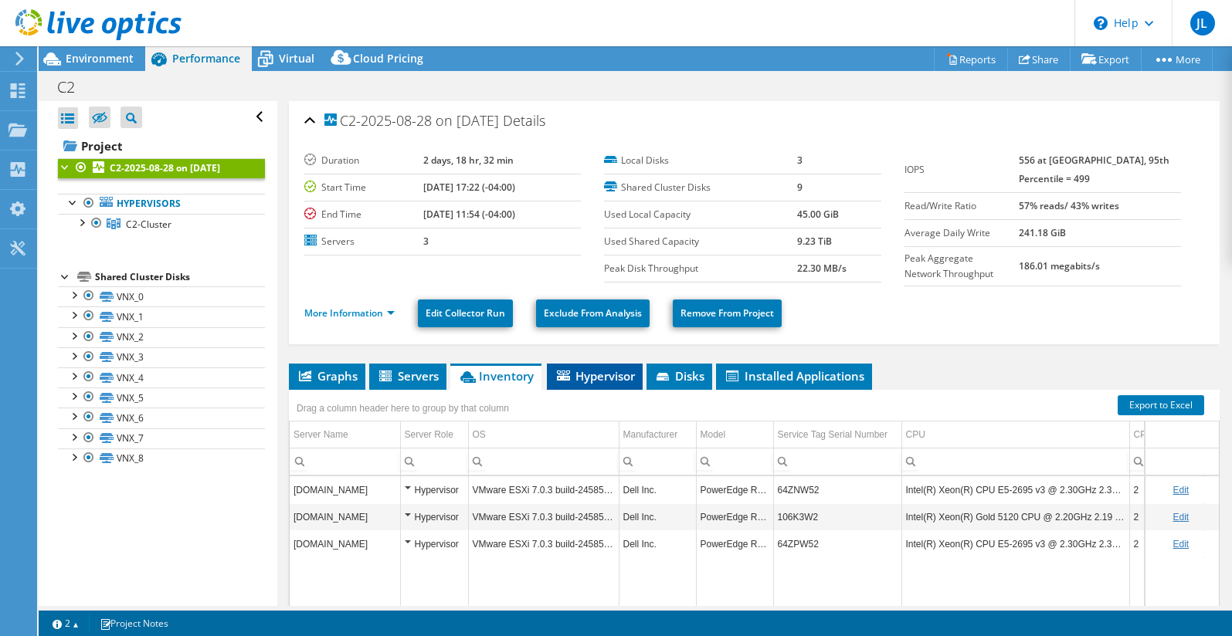
click at [601, 374] on span "Hypervisor" at bounding box center [594, 375] width 80 height 15
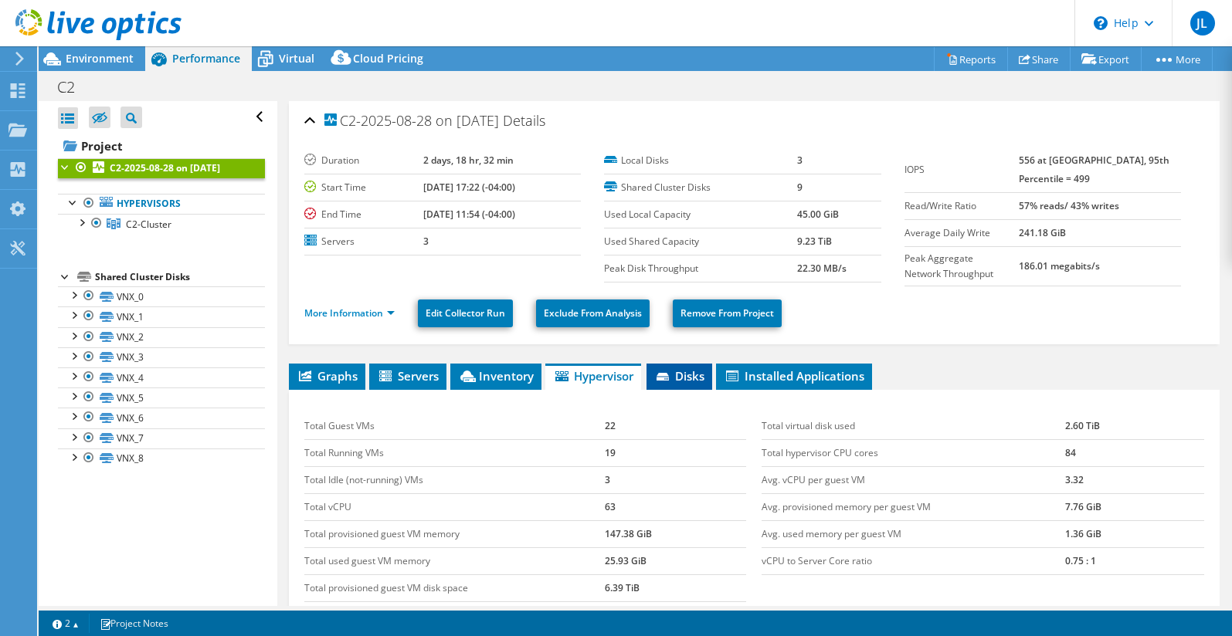
click at [679, 374] on span "Disks" at bounding box center [679, 375] width 50 height 15
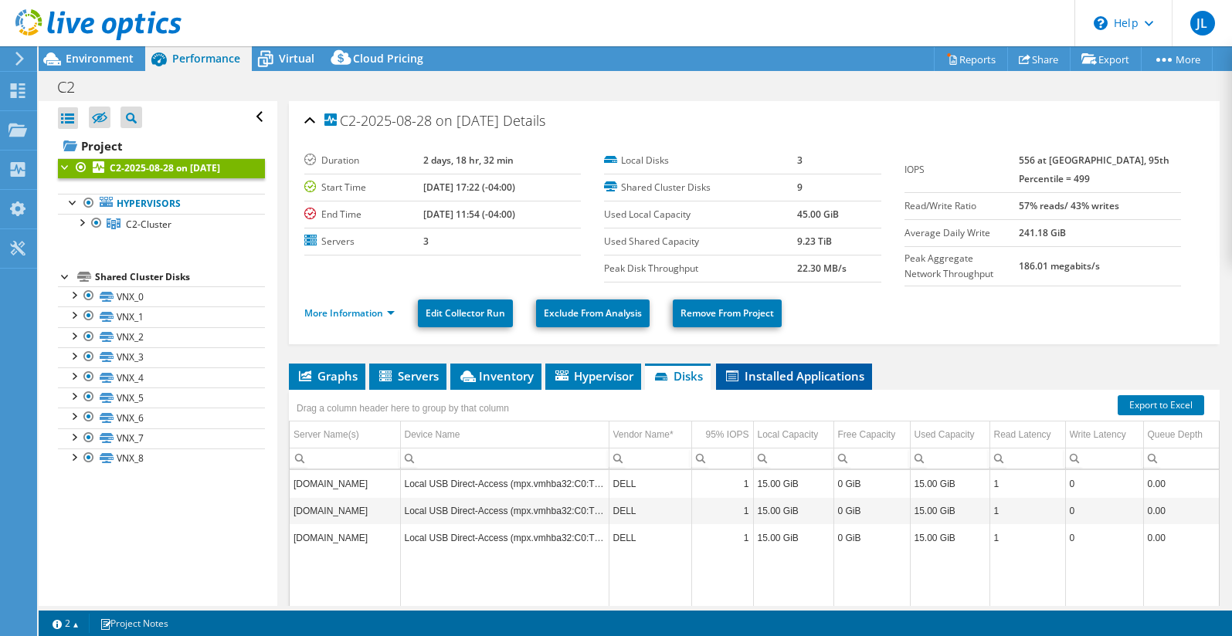
click at [758, 375] on span "Installed Applications" at bounding box center [794, 375] width 141 height 15
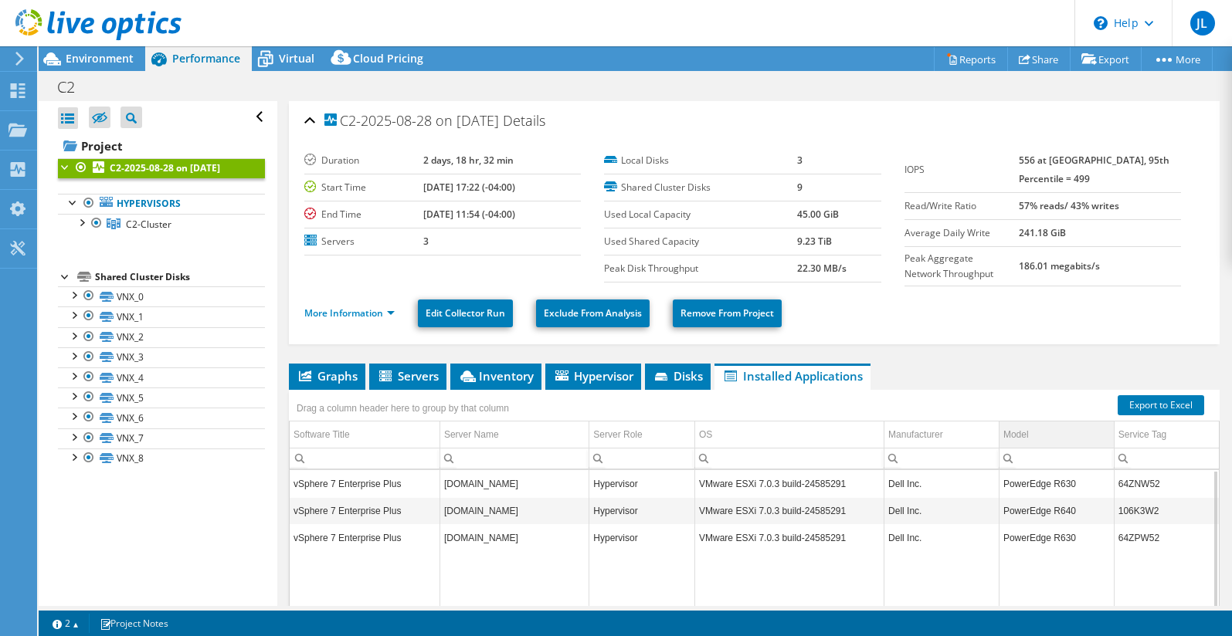
click at [1005, 439] on div "Model" at bounding box center [1015, 435] width 25 height 19
click at [88, 59] on span "Environment" at bounding box center [100, 58] width 68 height 15
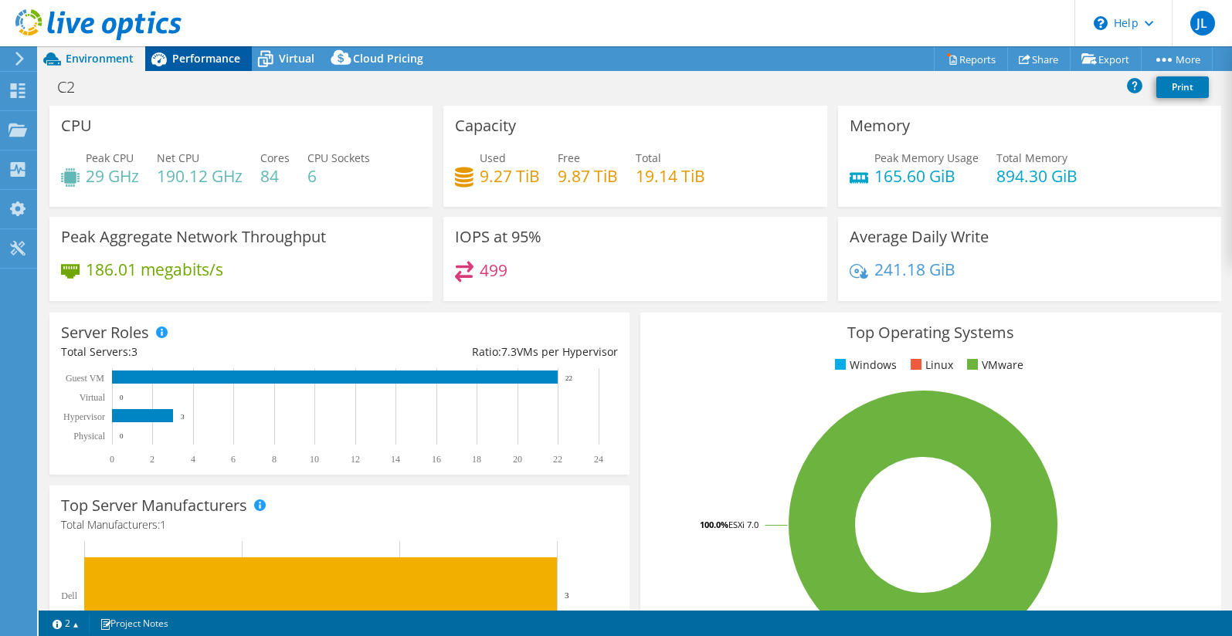
click at [223, 64] on span "Performance" at bounding box center [206, 58] width 68 height 15
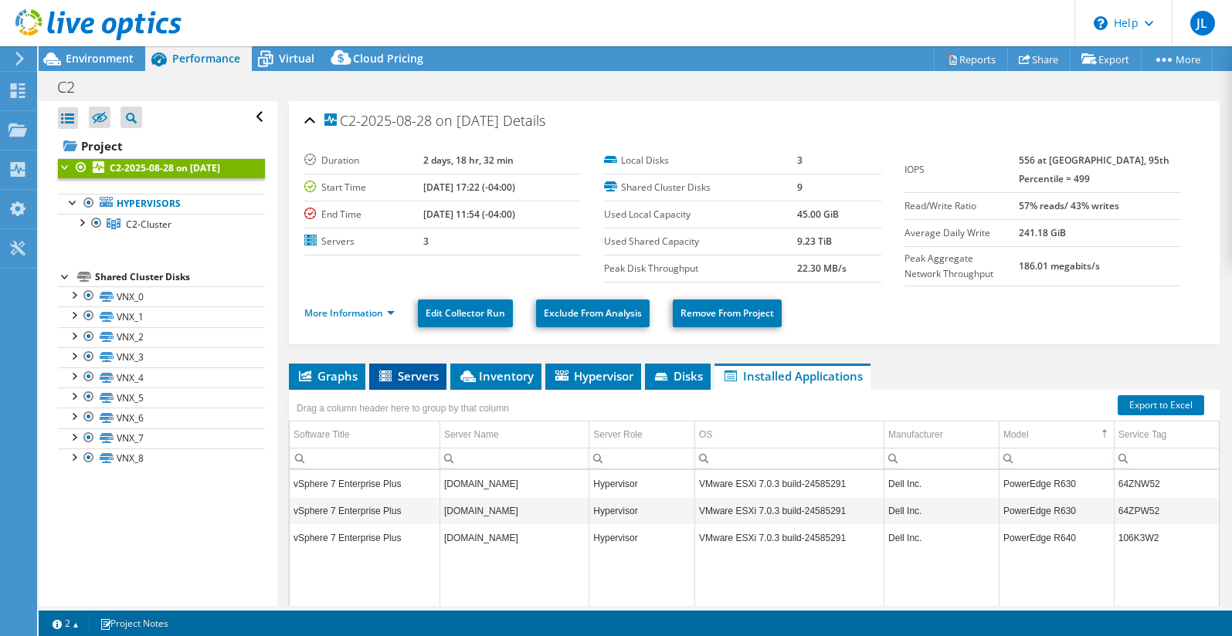
click at [388, 372] on icon at bounding box center [386, 377] width 15 height 13
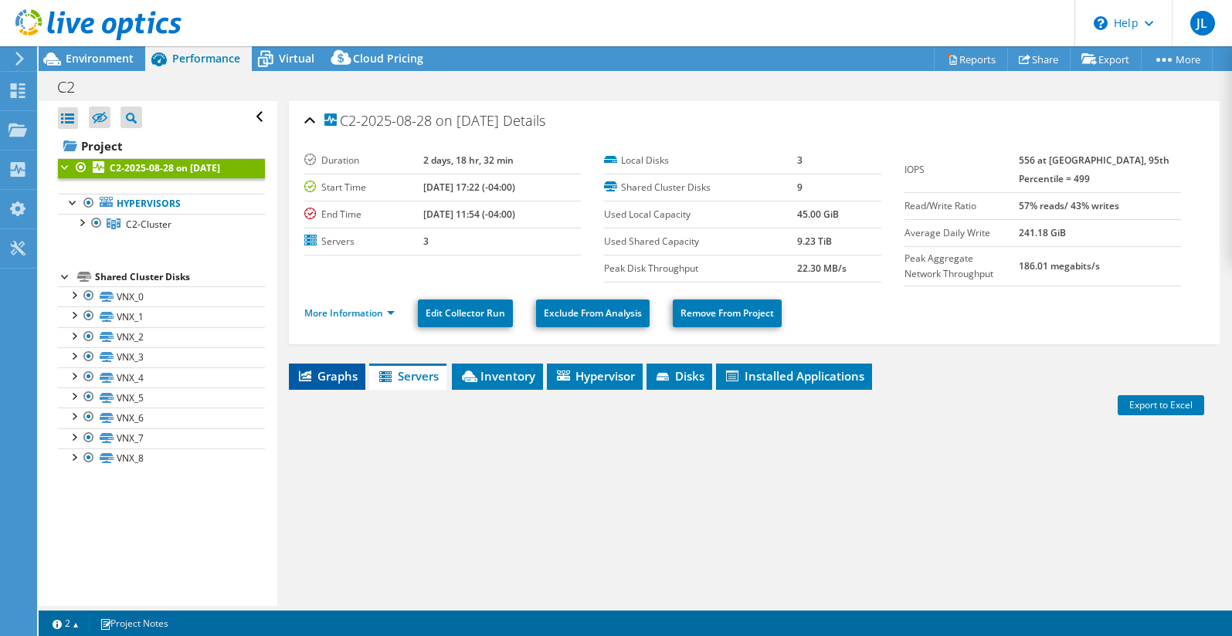
click at [327, 373] on span "Graphs" at bounding box center [327, 375] width 61 height 15
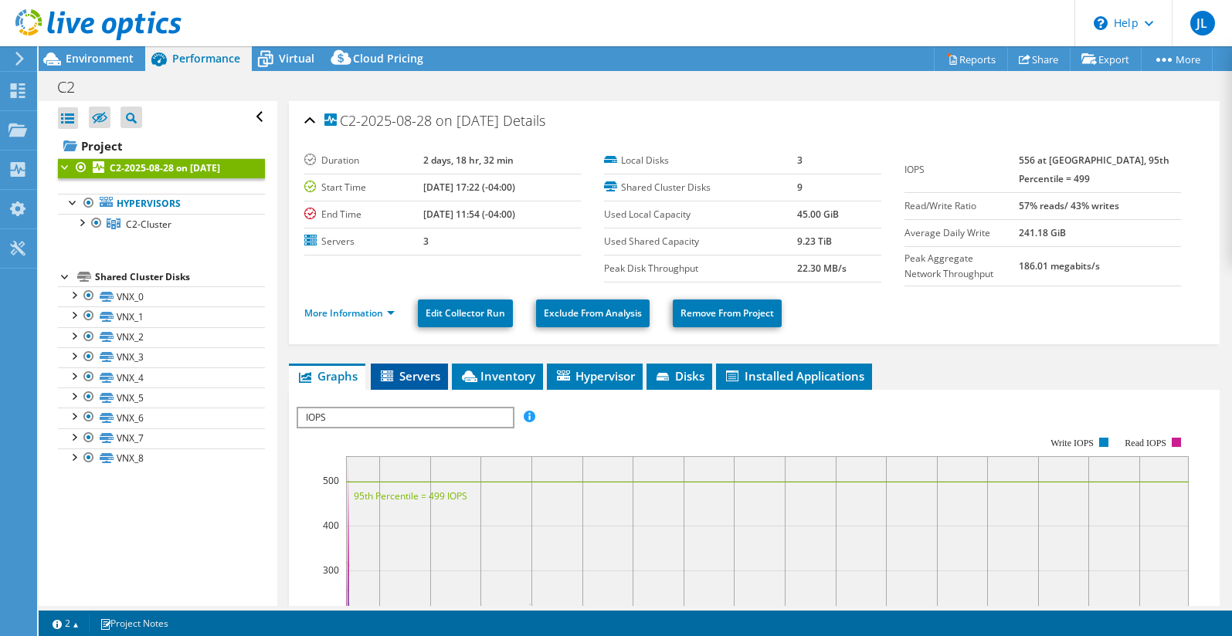
click at [400, 368] on span "Servers" at bounding box center [409, 375] width 62 height 15
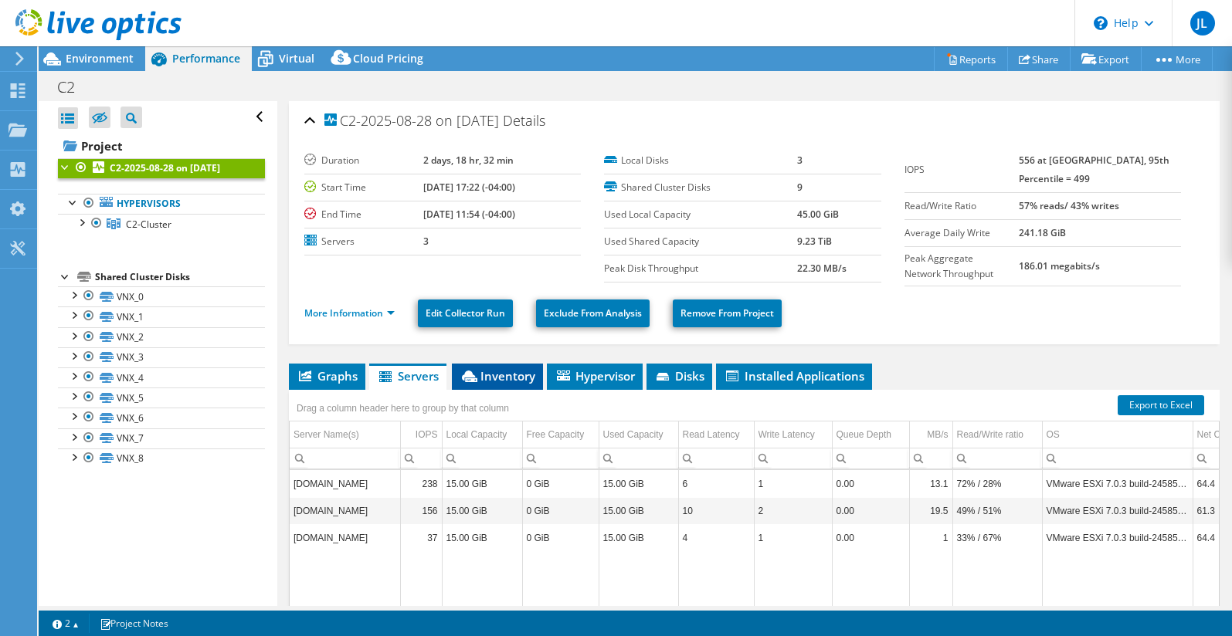
click at [487, 376] on span "Inventory" at bounding box center [498, 375] width 76 height 15
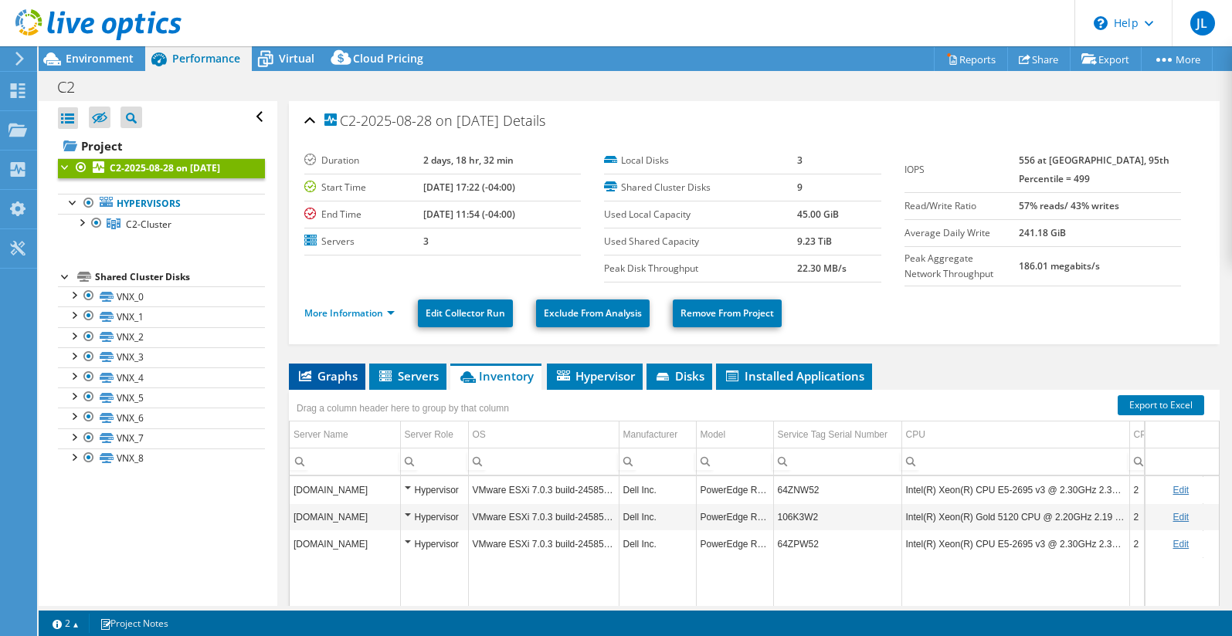
click at [346, 375] on span "Graphs" at bounding box center [327, 375] width 61 height 15
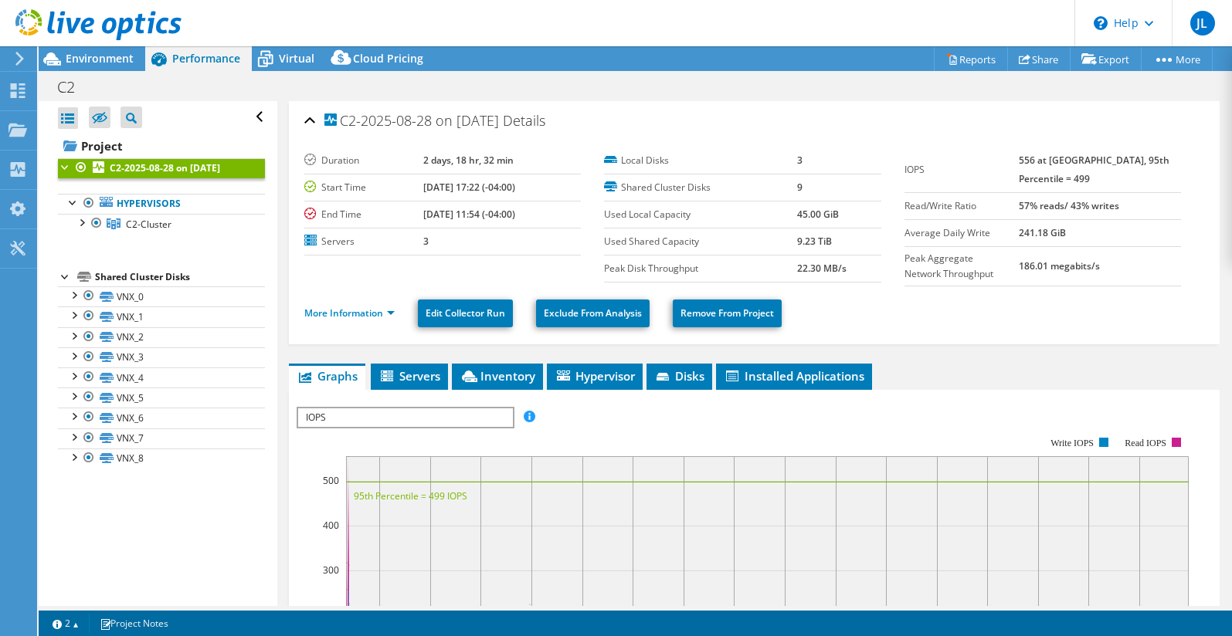
click at [392, 192] on label "Start Time" at bounding box center [363, 187] width 119 height 15
click at [166, 220] on span "C2-Cluster" at bounding box center [149, 224] width 46 height 13
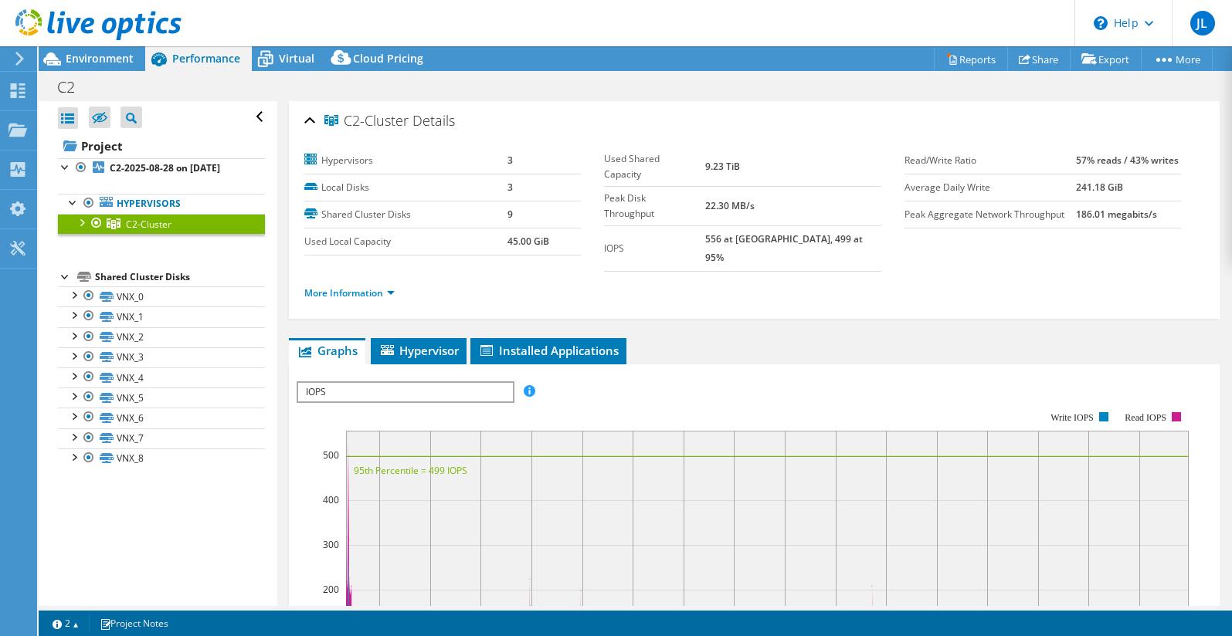
click at [80, 224] on div at bounding box center [80, 221] width 15 height 15
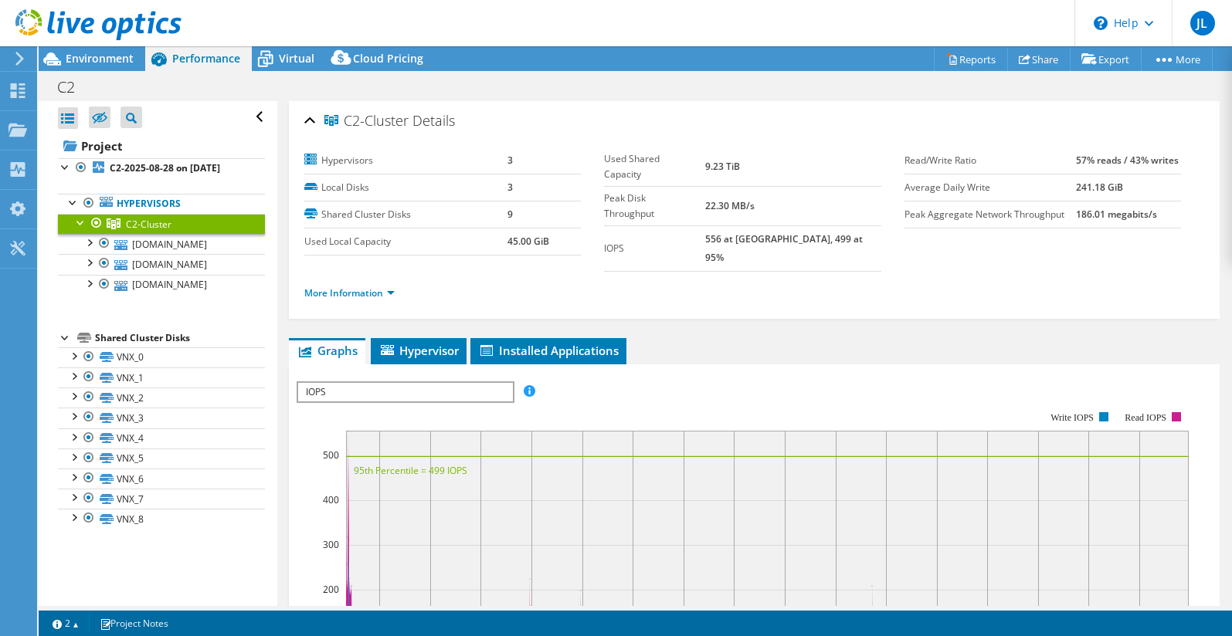
click at [398, 285] on li "More Information" at bounding box center [354, 293] width 100 height 17
click at [389, 287] on link "More Information" at bounding box center [349, 293] width 90 height 13
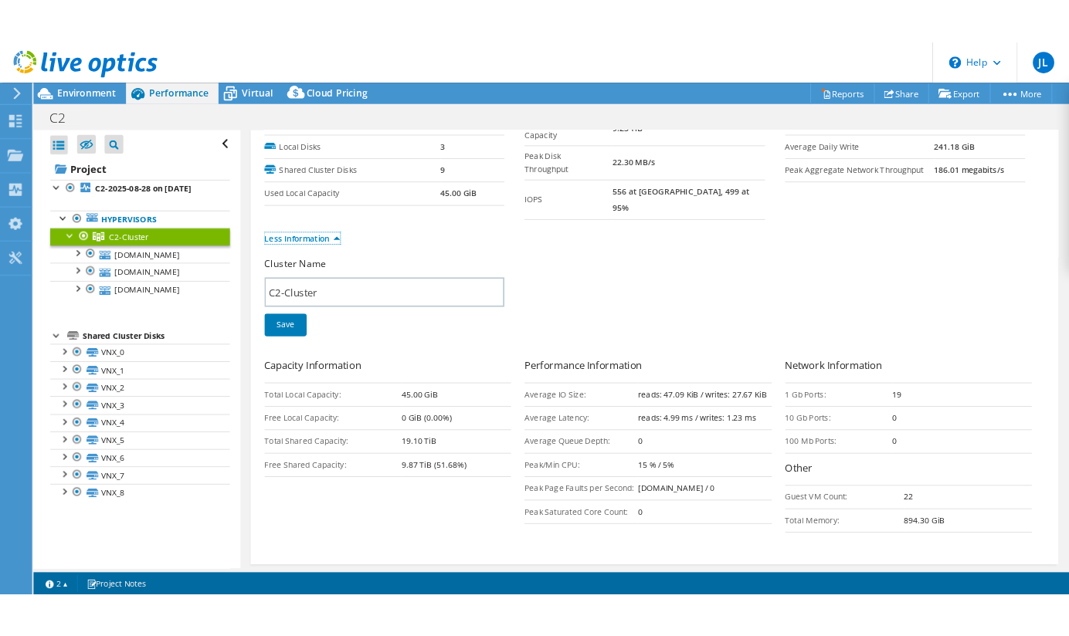
scroll to position [154, 0]
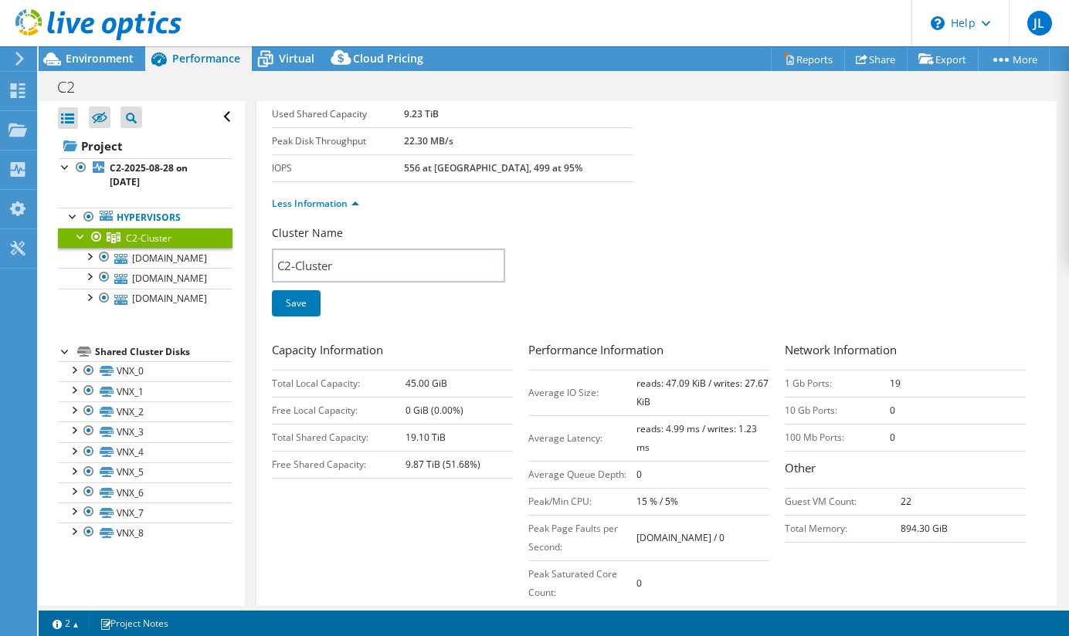
click at [929, 283] on div "Cluster Name C2-Cluster Save" at bounding box center [656, 281] width 769 height 110
click at [383, 297] on div "Cluster Name C2-Cluster Save" at bounding box center [400, 281] width 256 height 110
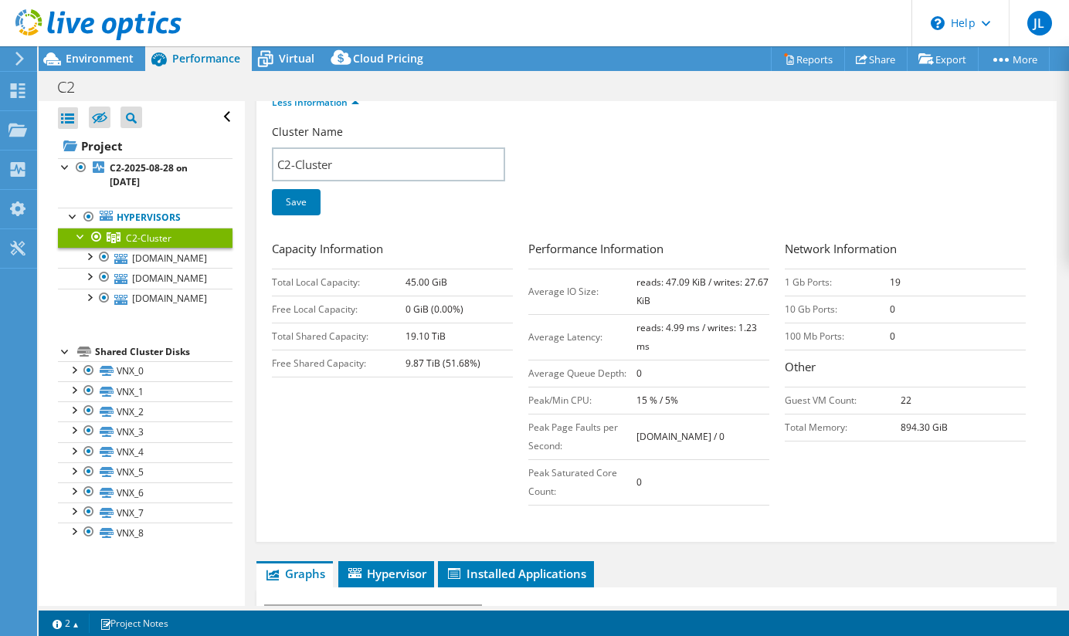
scroll to position [309, 0]
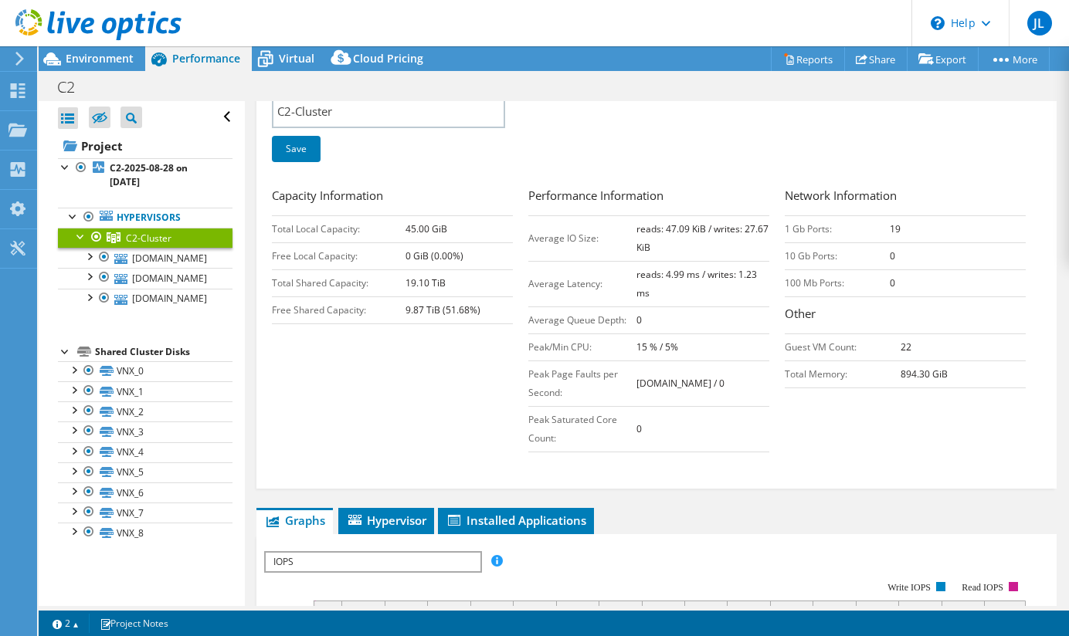
click at [646, 341] on b "15 % / 5%" at bounding box center [657, 347] width 42 height 13
click at [655, 341] on b "15 % / 5%" at bounding box center [657, 347] width 42 height 13
click at [647, 341] on b "15 % / 5%" at bounding box center [657, 347] width 42 height 13
click at [403, 356] on div "Capacity Information Total Local Capacity: 45.00 GiB Free Local Capacity: 0 GiB…" at bounding box center [656, 323] width 769 height 273
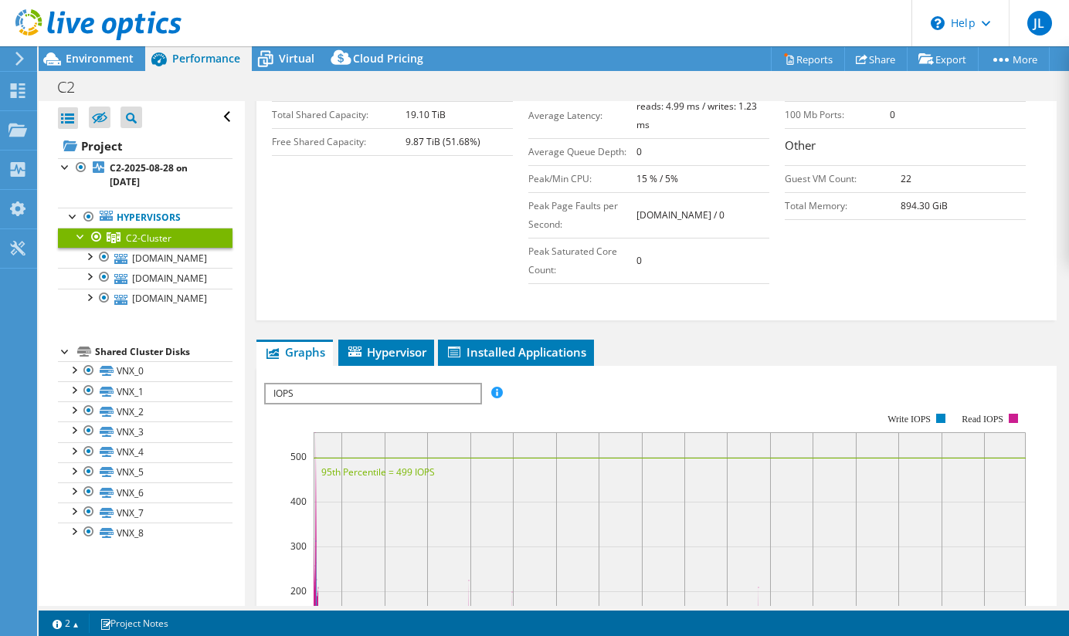
scroll to position [618, 0]
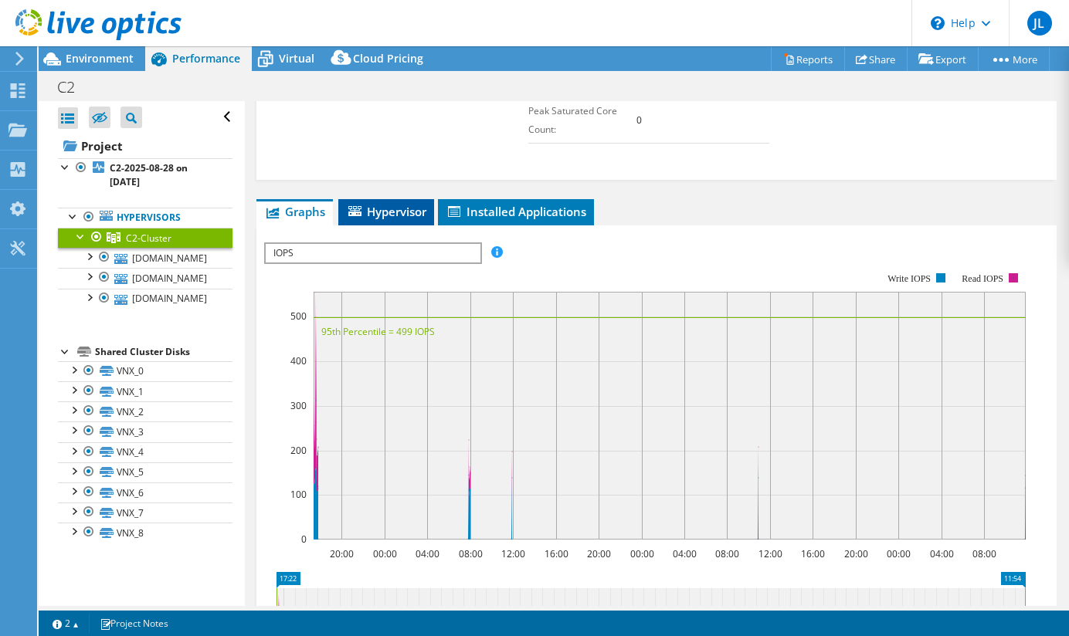
click at [395, 201] on li "Hypervisor" at bounding box center [386, 212] width 96 height 26
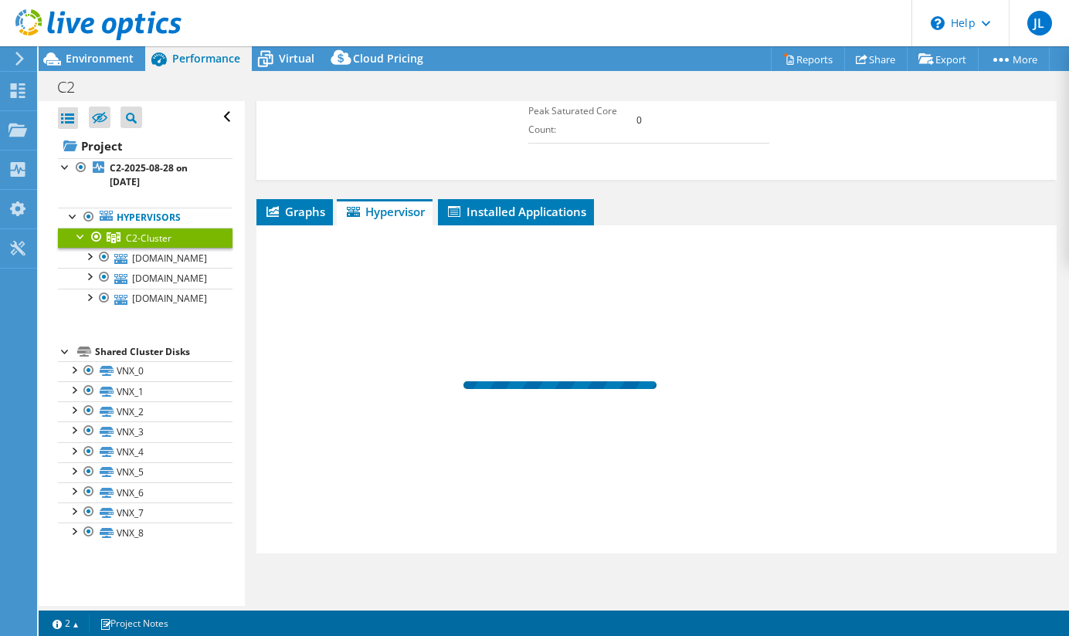
scroll to position [605, 0]
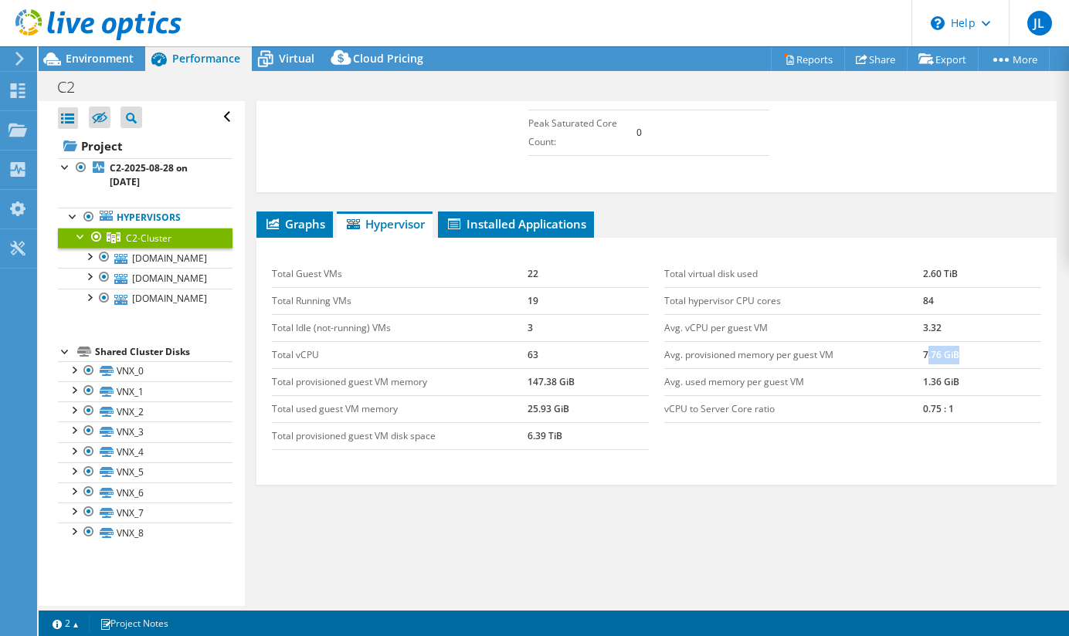
drag, startPoint x: 917, startPoint y: 339, endPoint x: 972, endPoint y: 336, distance: 54.9
click at [972, 341] on td "7.76 GiB" at bounding box center [982, 354] width 118 height 27
click at [808, 341] on td "Avg. provisioned memory per guest VM" at bounding box center [793, 354] width 259 height 27
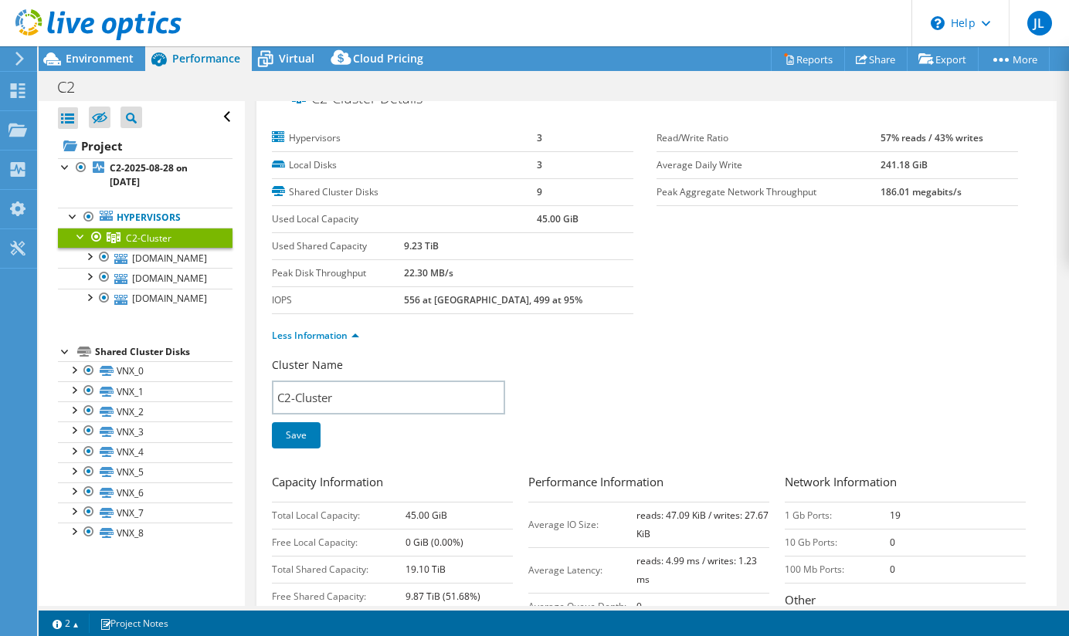
scroll to position [0, 0]
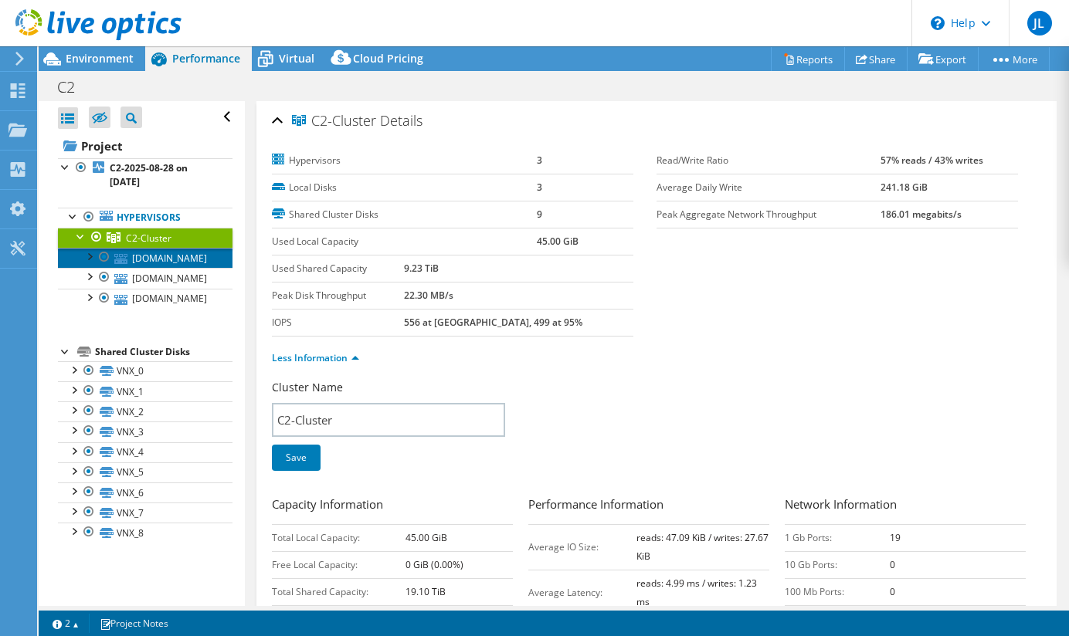
click at [202, 261] on link "[DOMAIN_NAME]" at bounding box center [145, 258] width 175 height 20
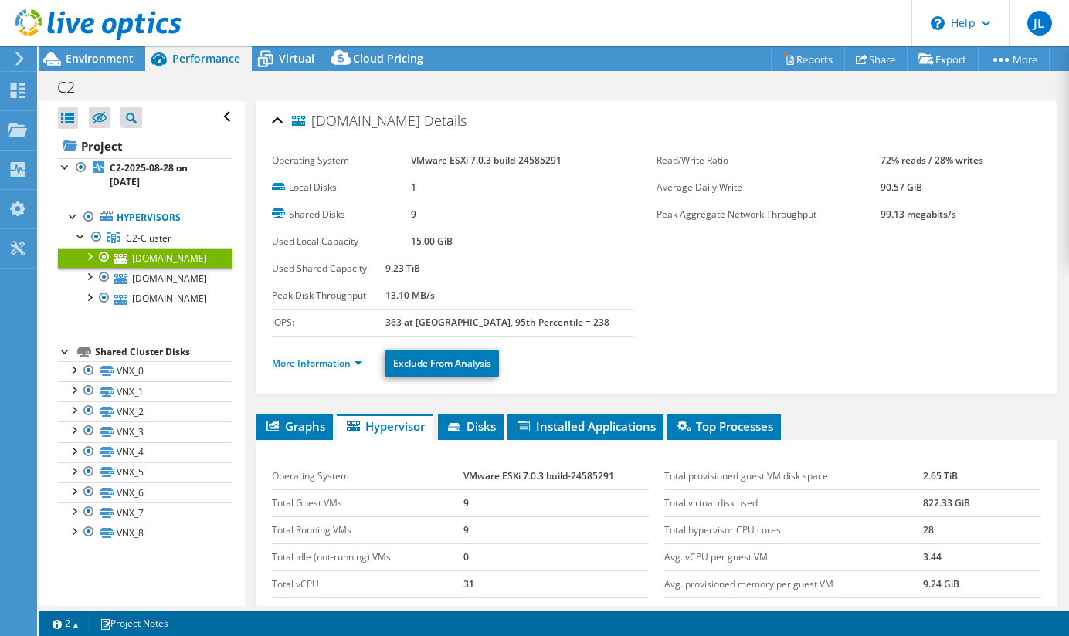
scroll to position [154, 0]
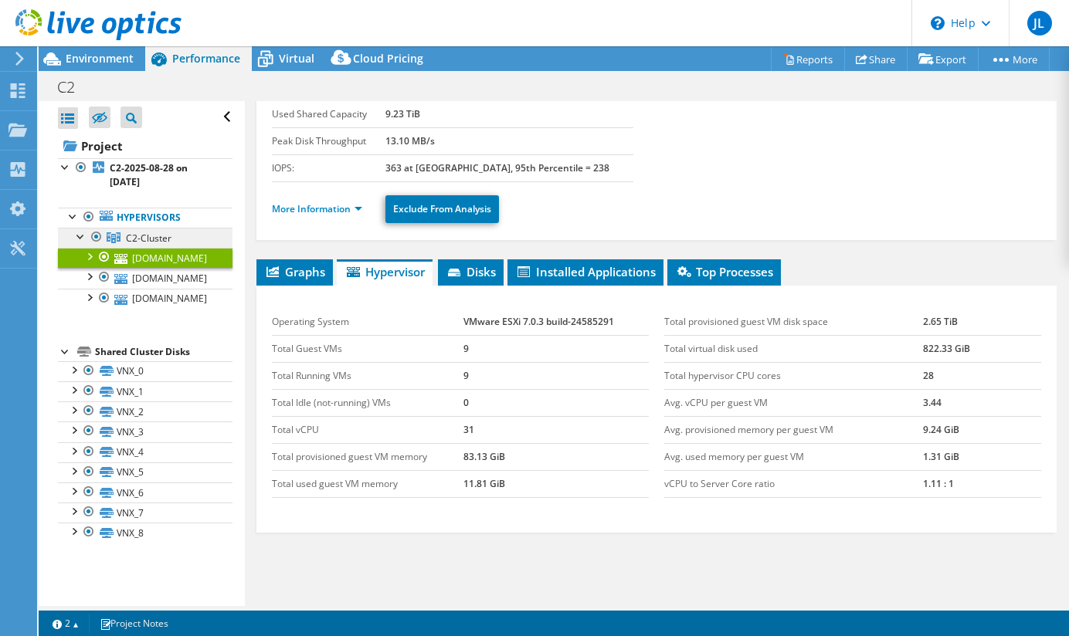
click at [164, 232] on span "C2-Cluster" at bounding box center [149, 238] width 46 height 13
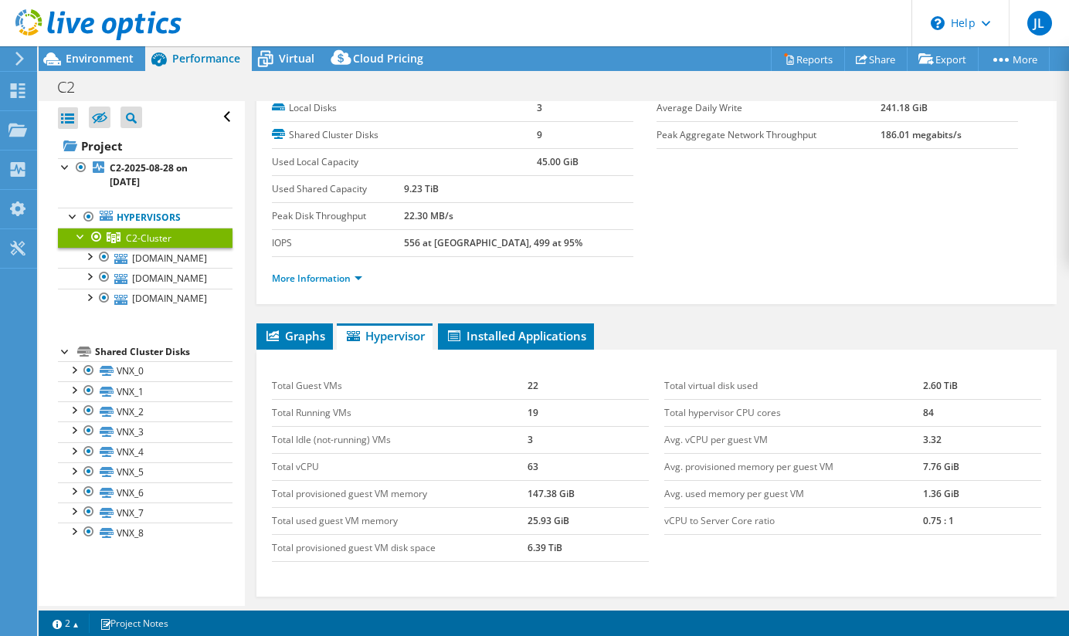
scroll to position [210, 0]
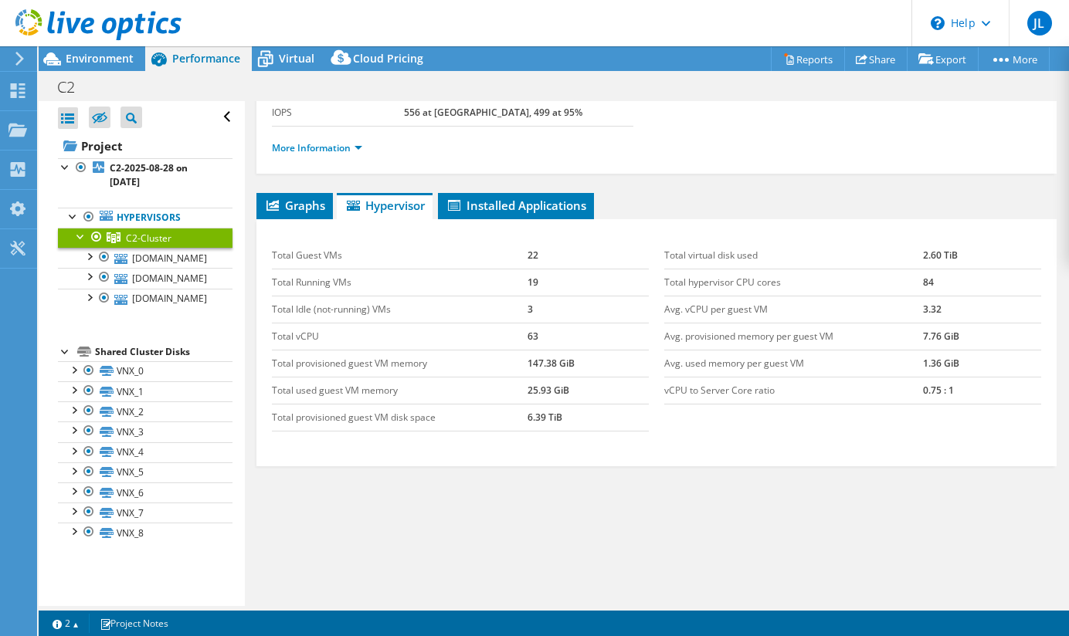
click at [312, 219] on div "Total Guest VMs 22 Total Running VMs 19 Total Idle (not-running) VMs 3 Total vC…" at bounding box center [656, 342] width 800 height 247
click at [290, 207] on span "Graphs" at bounding box center [294, 205] width 61 height 15
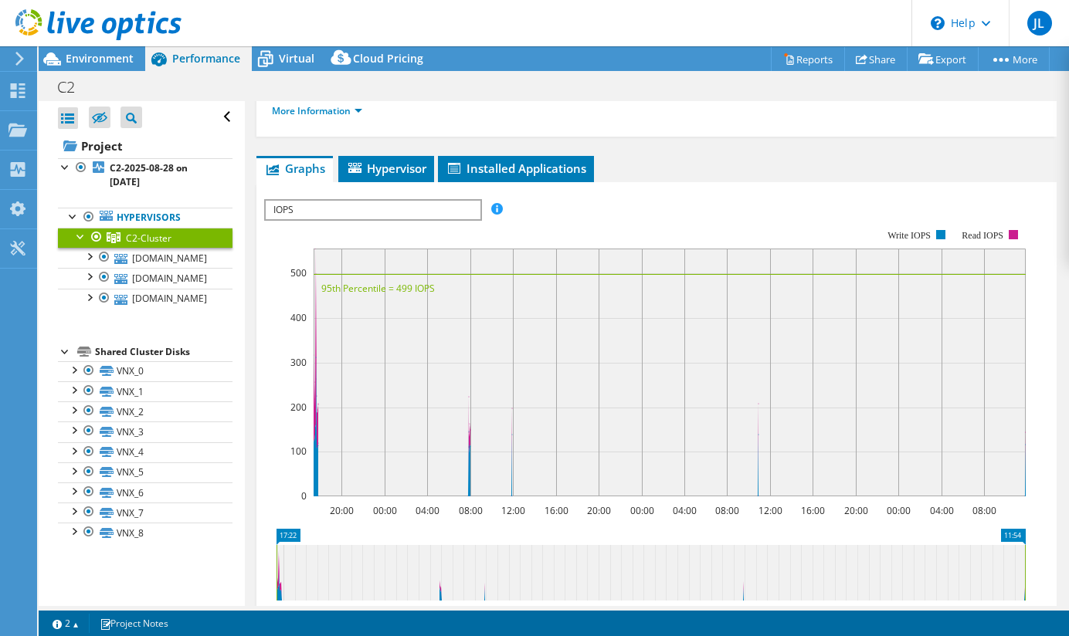
scroll to position [88, 0]
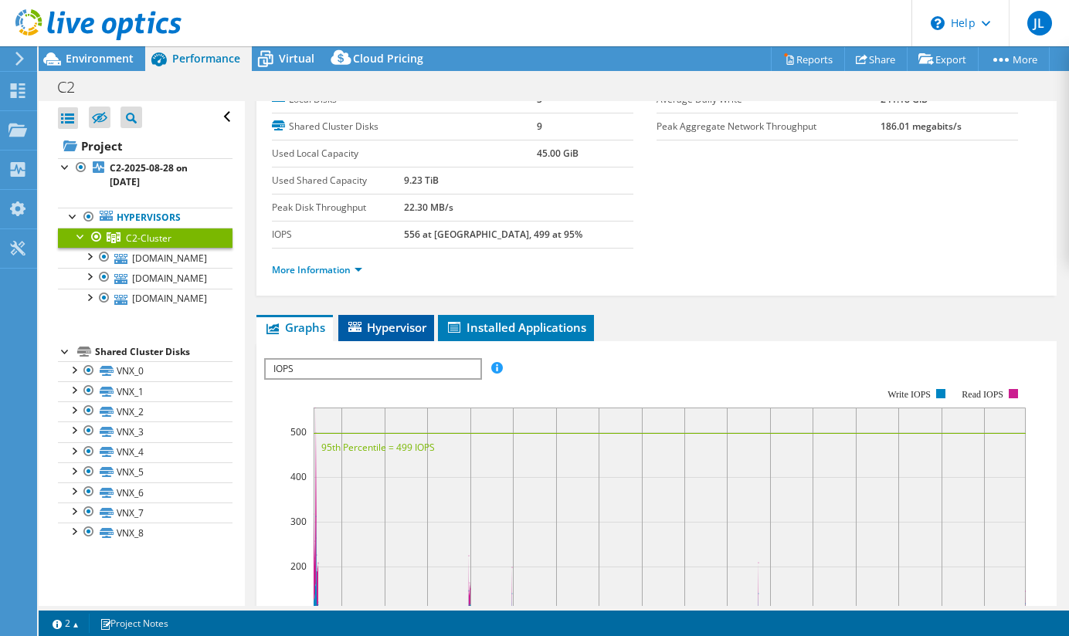
click at [387, 322] on span "Hypervisor" at bounding box center [386, 327] width 80 height 15
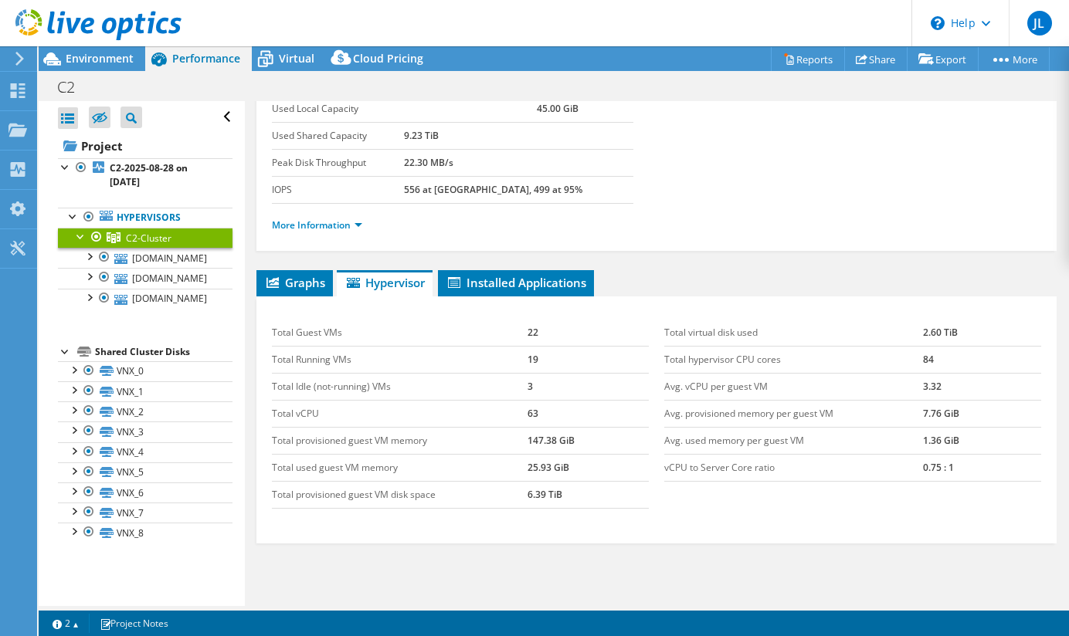
scroll to position [210, 0]
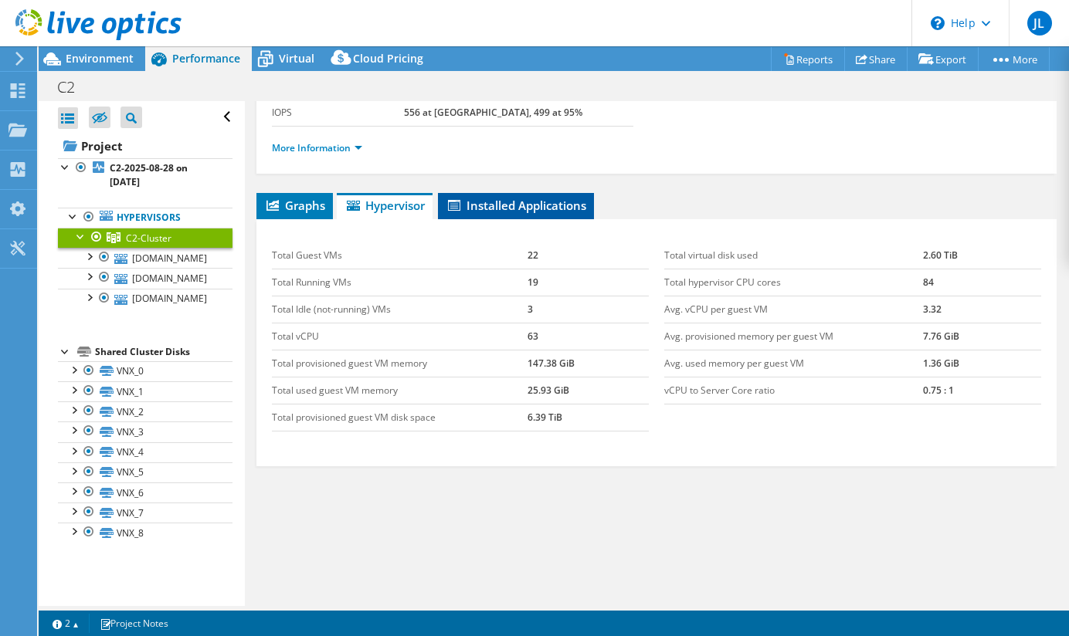
click at [515, 217] on li "Installed Applications" at bounding box center [516, 206] width 156 height 26
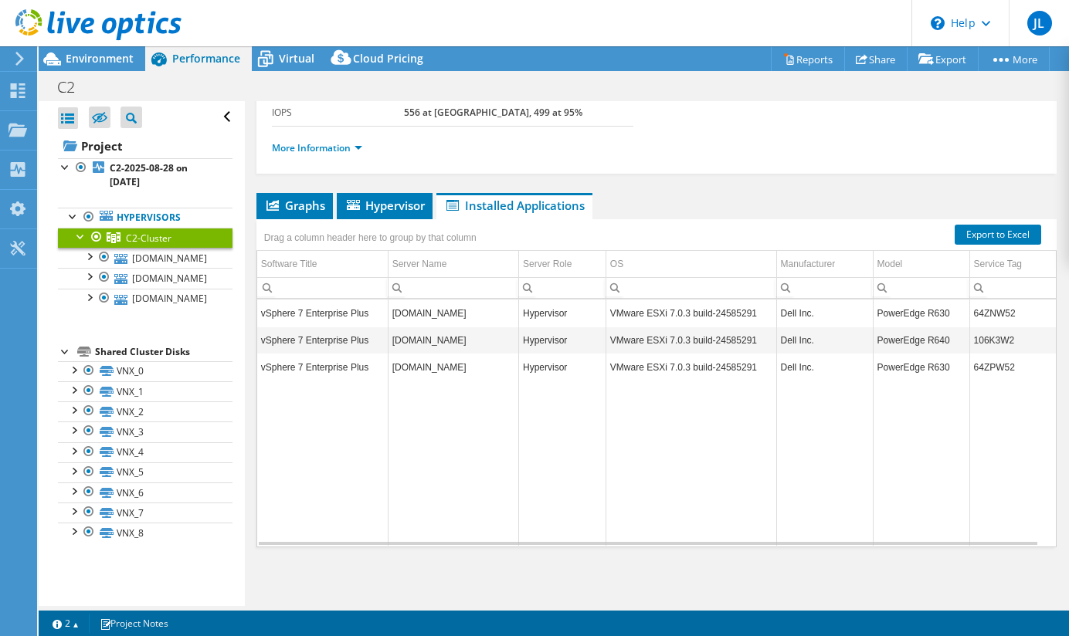
scroll to position [0, 0]
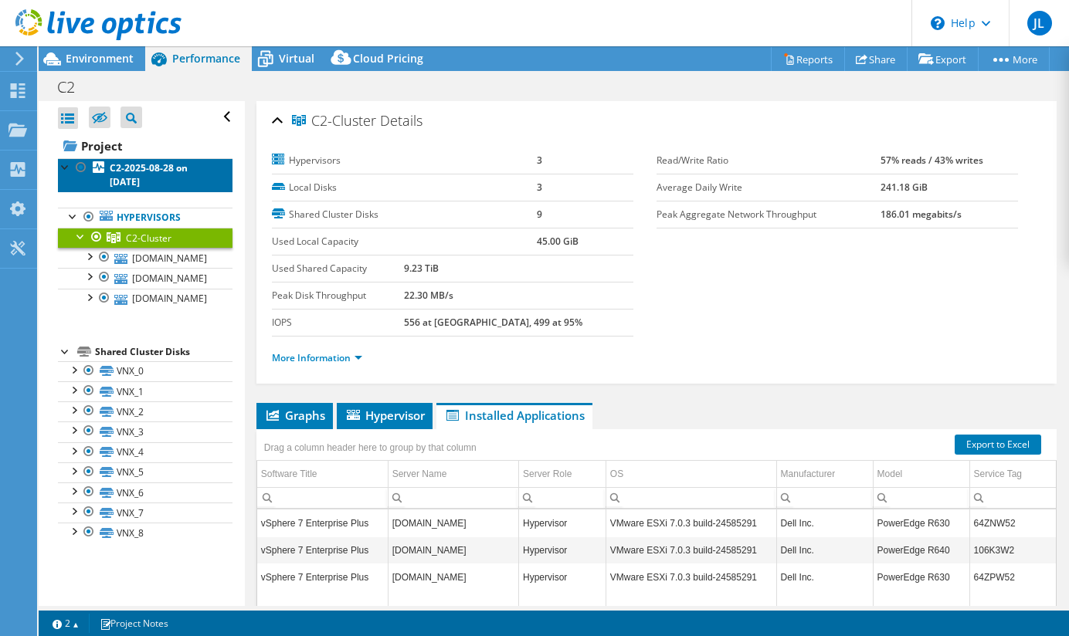
click at [124, 178] on b "C2-2025-08-28 on [DATE]" at bounding box center [149, 174] width 78 height 27
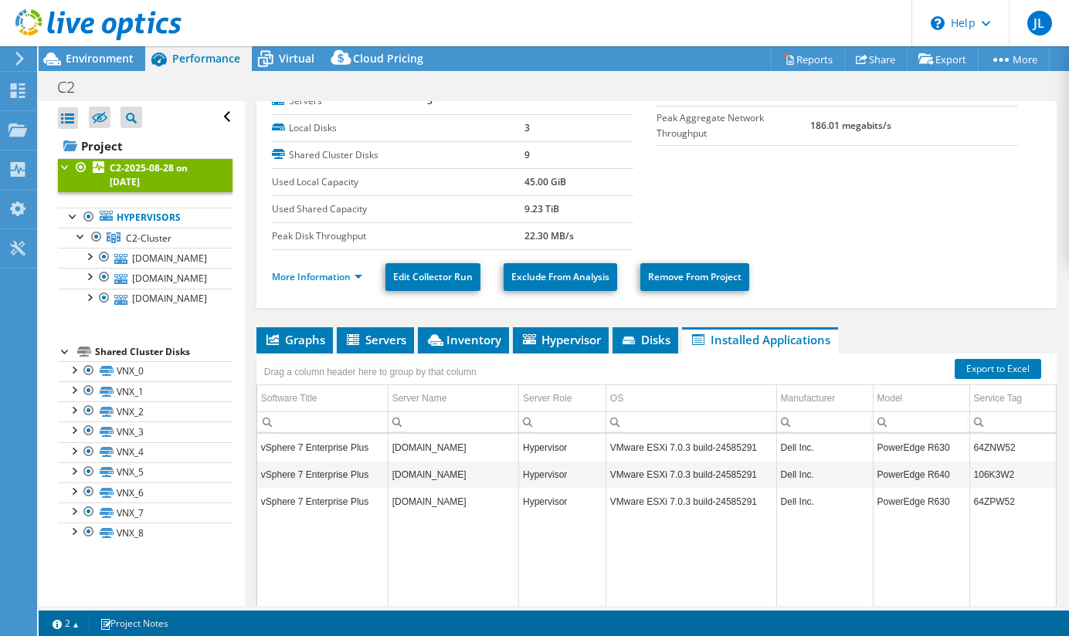
scroll to position [232, 0]
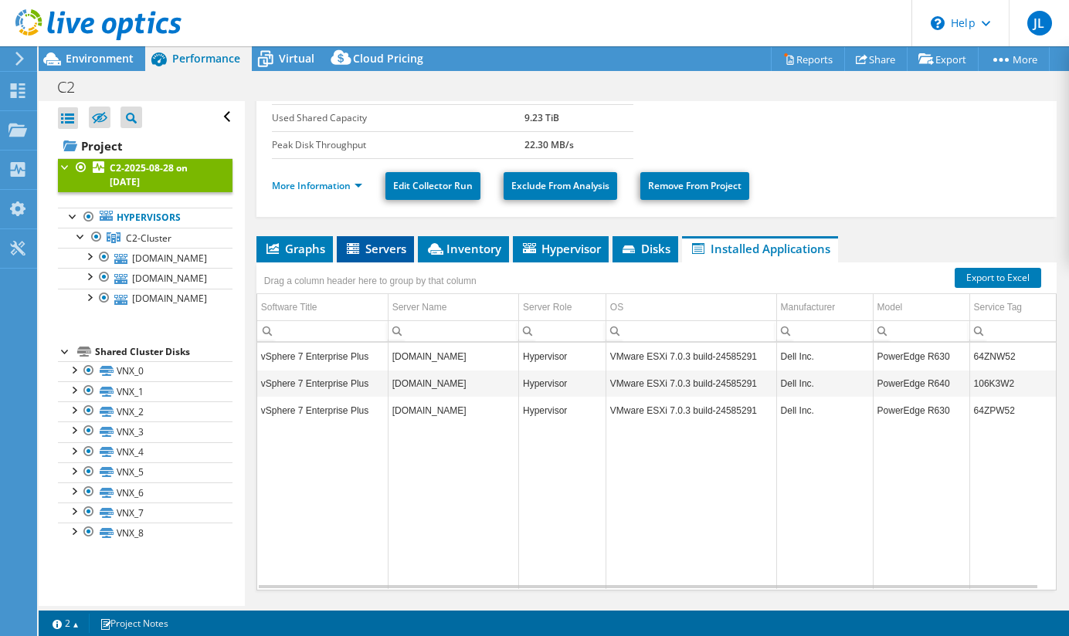
click at [368, 249] on span "Servers" at bounding box center [375, 248] width 62 height 15
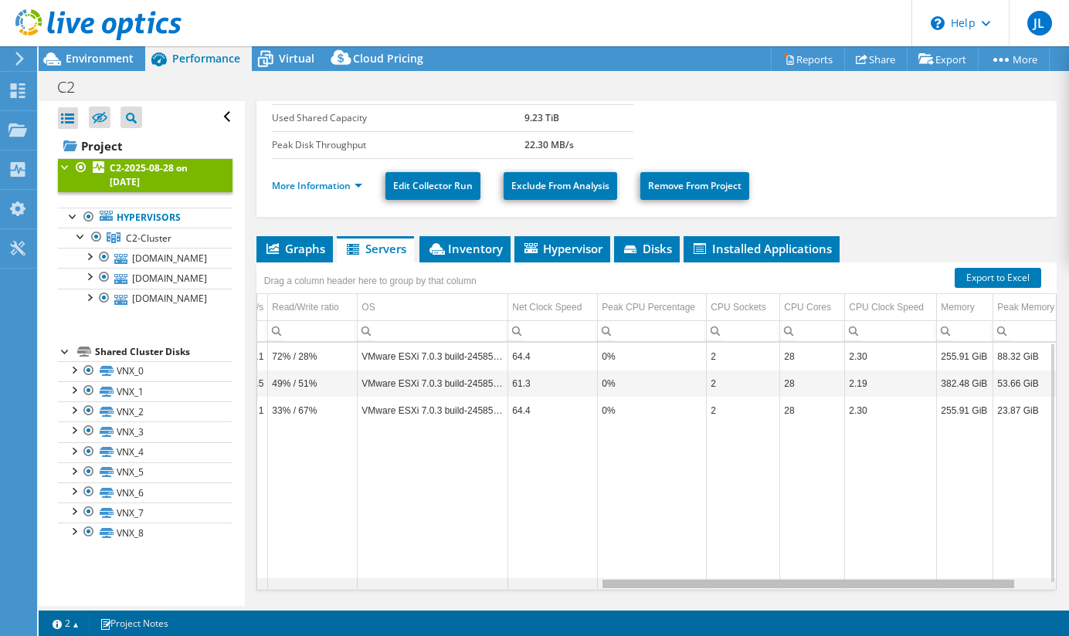
scroll to position [0, 0]
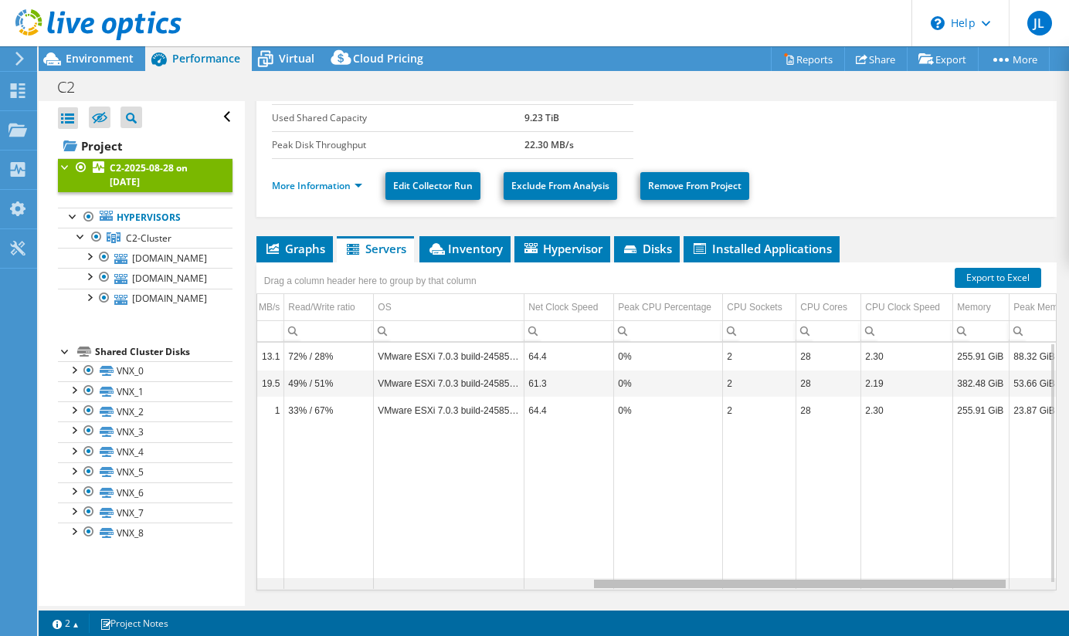
drag, startPoint x: 663, startPoint y: 586, endPoint x: 1006, endPoint y: 581, distance: 342.2
click at [1006, 581] on body "JL End User James Lee james.lee@xerox.com Xerox My Profile Log Out \n Help Expl…" at bounding box center [534, 318] width 1069 height 636
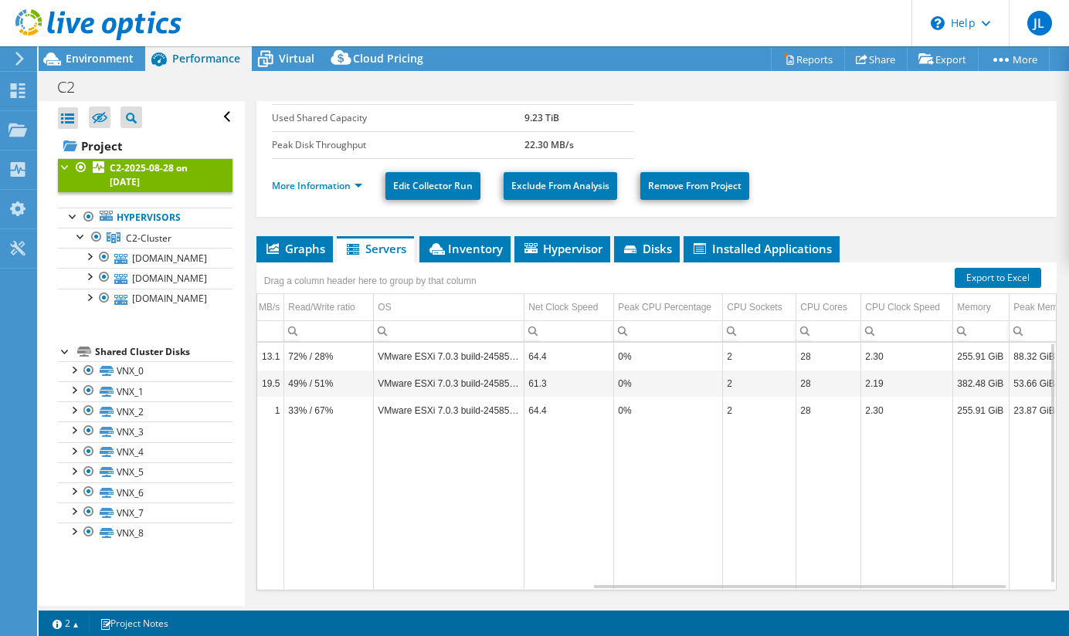
click at [327, 479] on td "Data grid" at bounding box center [329, 506] width 90 height 165
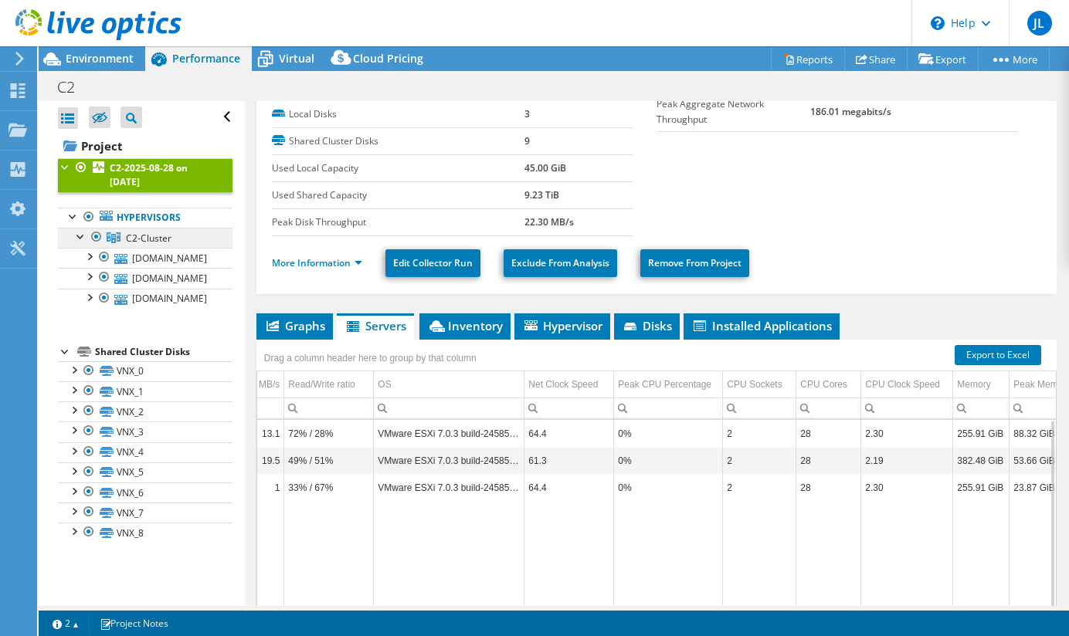
click at [151, 246] on link "C2-Cluster" at bounding box center [145, 238] width 175 height 20
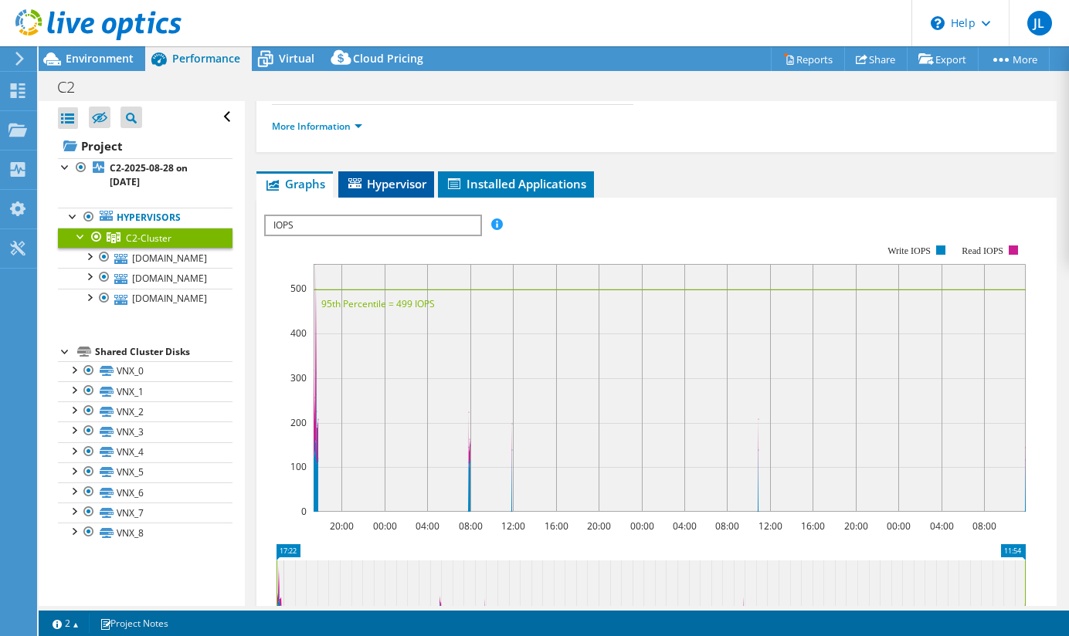
click at [405, 188] on span "Hypervisor" at bounding box center [386, 183] width 80 height 15
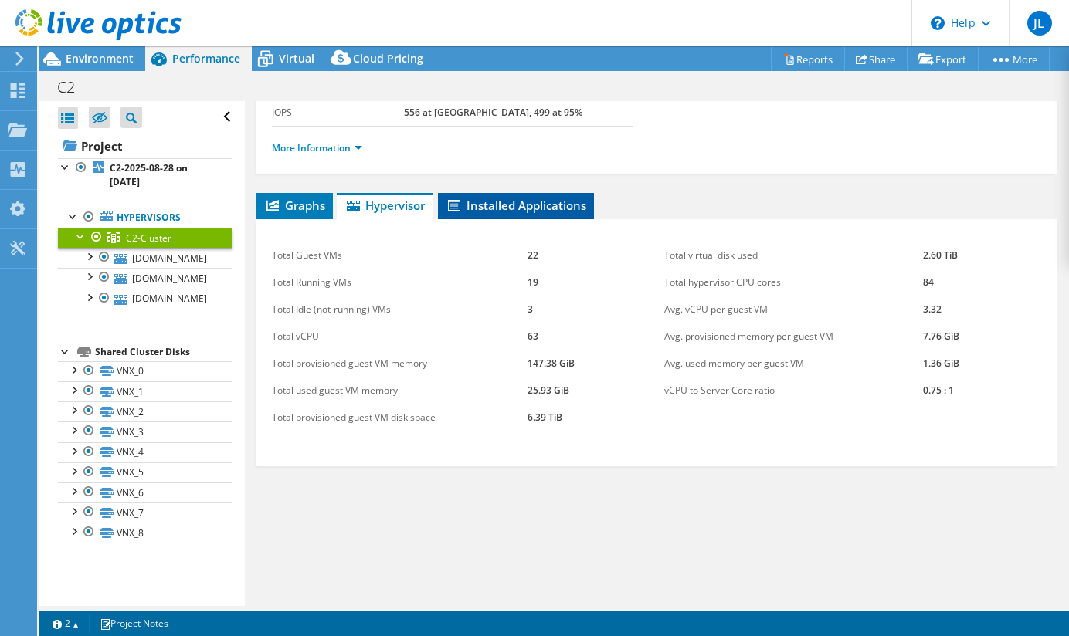
click at [541, 205] on span "Installed Applications" at bounding box center [516, 205] width 141 height 15
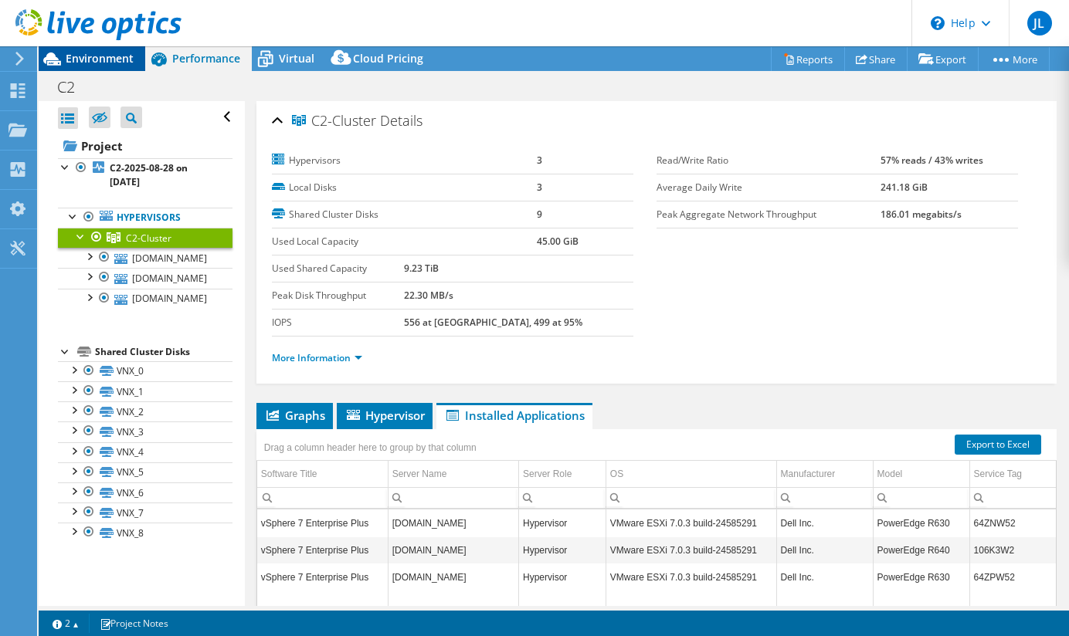
click at [93, 60] on span "Environment" at bounding box center [100, 58] width 68 height 15
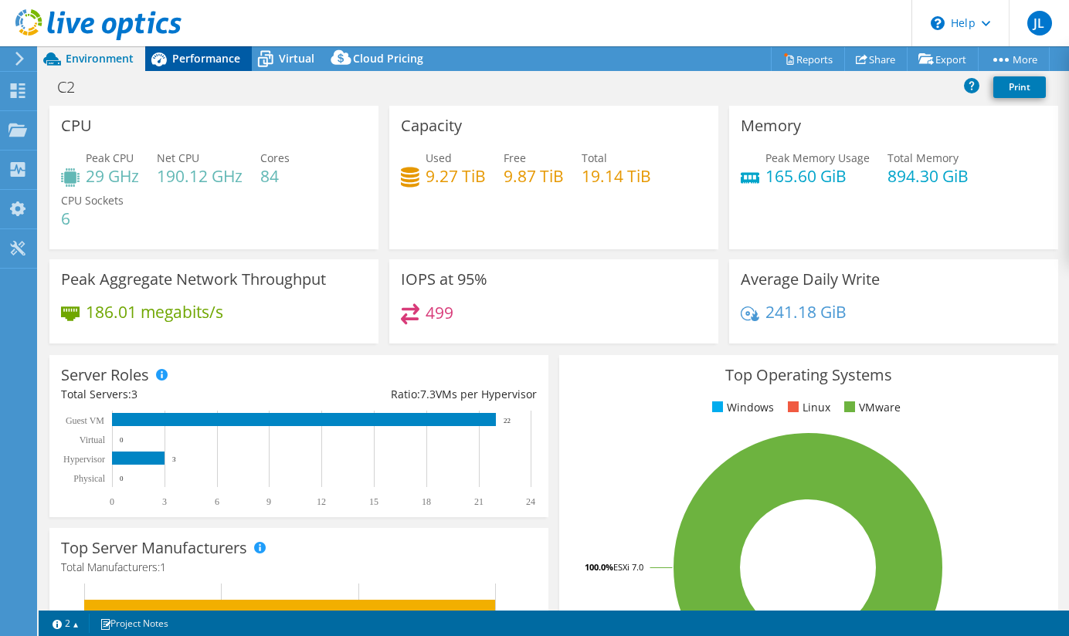
click at [202, 69] on div "Performance" at bounding box center [198, 58] width 107 height 25
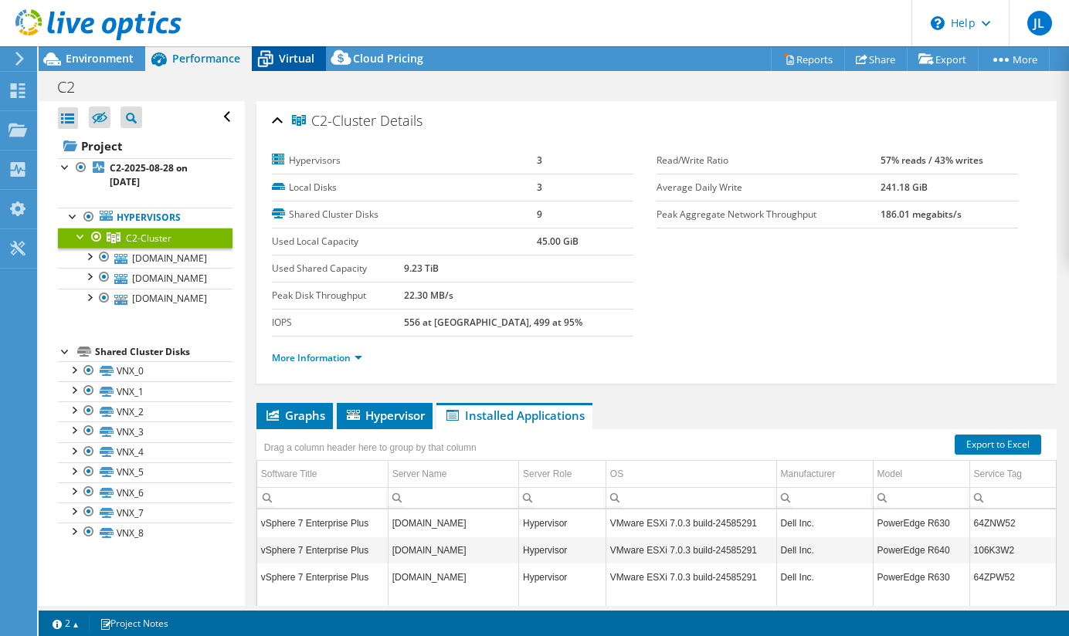
click at [285, 67] on div "Virtual" at bounding box center [289, 58] width 74 height 25
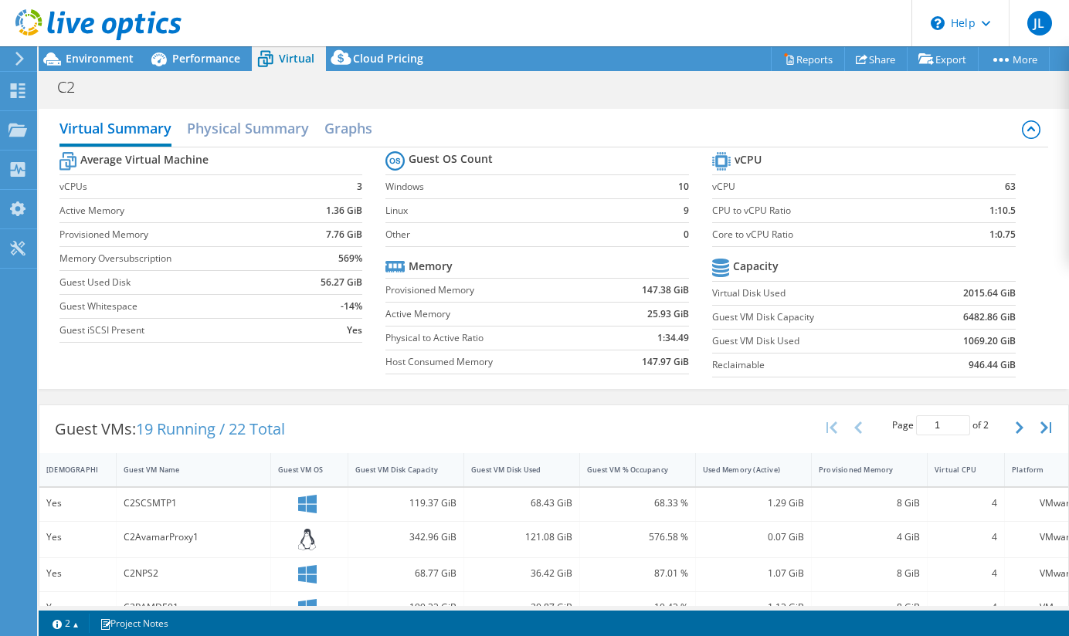
click at [497, 296] on label "Provisioned Memory" at bounding box center [492, 290] width 215 height 15
click at [267, 130] on h2 "Physical Summary" at bounding box center [248, 130] width 122 height 34
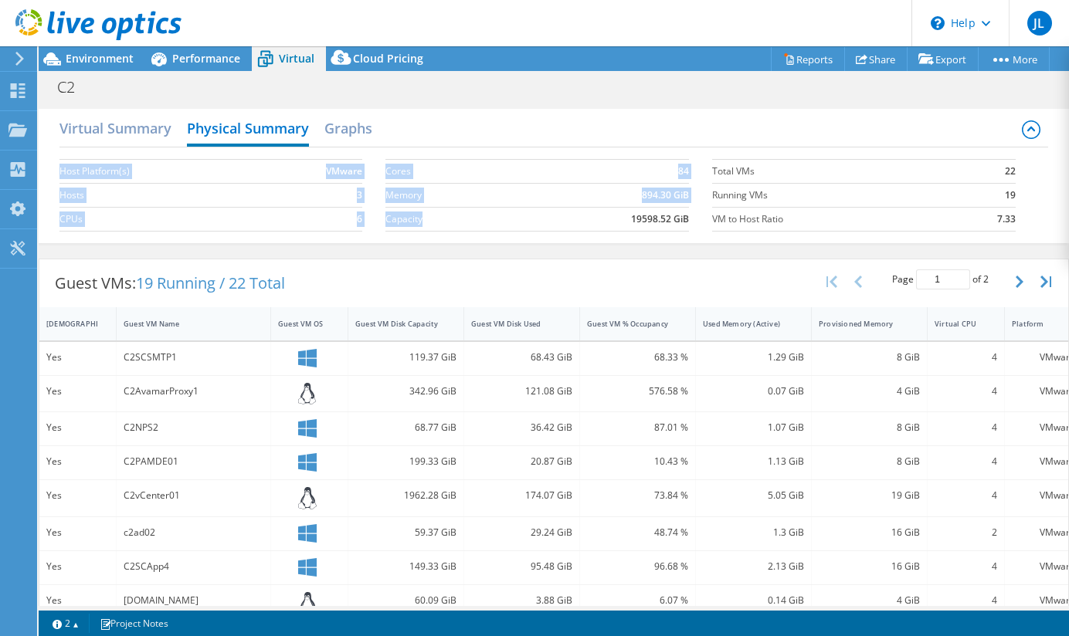
drag, startPoint x: 443, startPoint y: 220, endPoint x: 361, endPoint y: 210, distance: 82.5
click at [361, 210] on div "Host Platform(s) VMware Hosts 3 CPUs 6 Cores 84 Memory 894.30 GiB Capacity 1959…" at bounding box center [553, 194] width 989 height 92
click at [507, 226] on label "Capacity" at bounding box center [451, 219] width 132 height 15
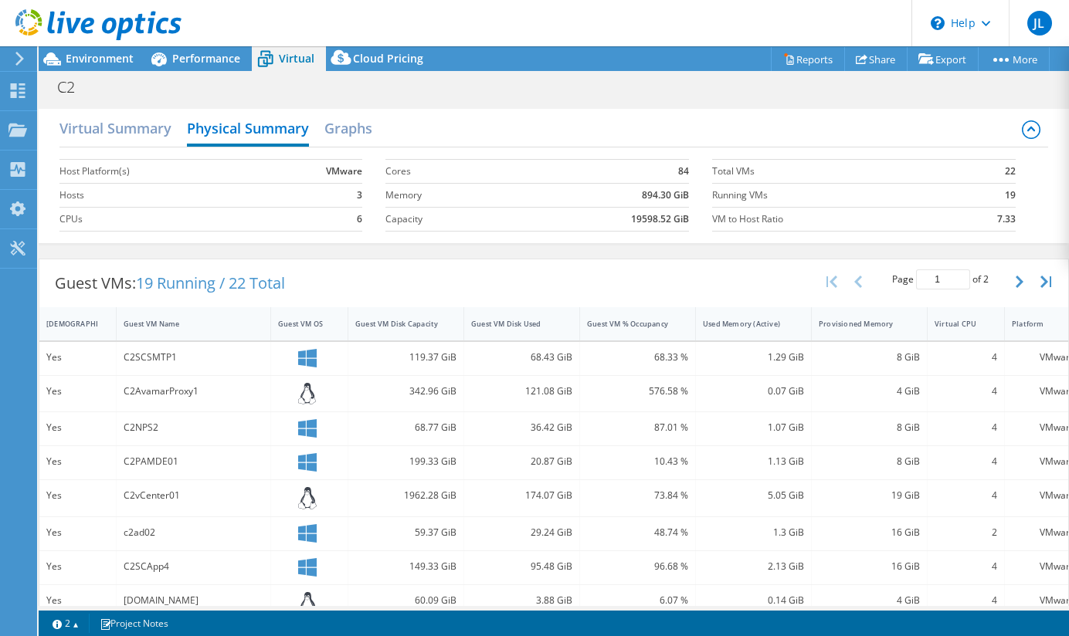
click at [407, 231] on td "Capacity" at bounding box center [451, 219] width 132 height 24
click at [114, 59] on span "Environment" at bounding box center [100, 58] width 68 height 15
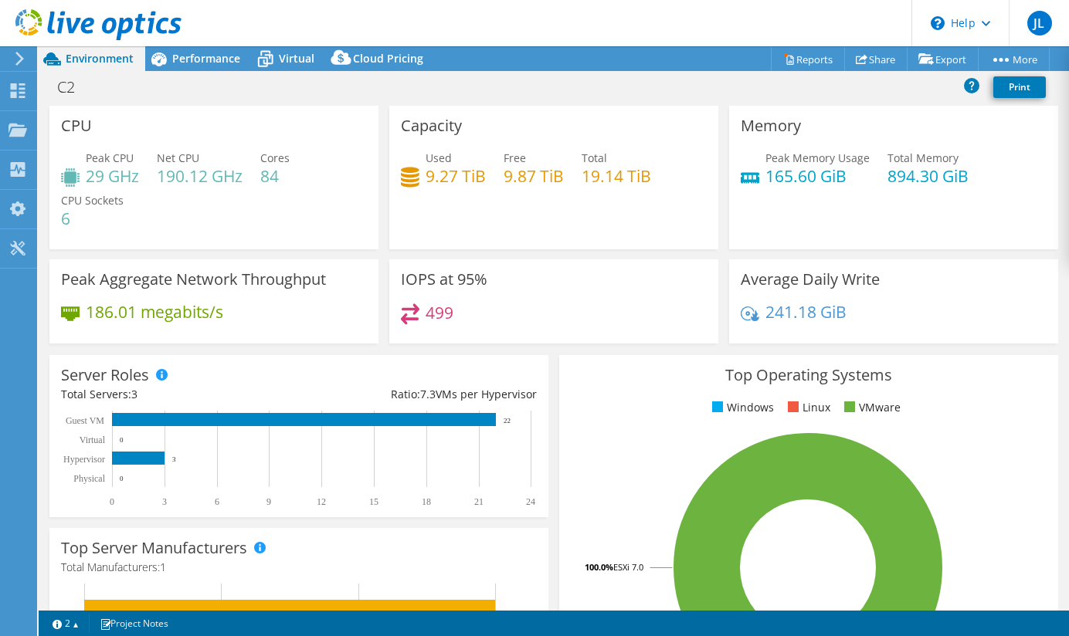
click at [395, 272] on div "IOPS at 95% 499" at bounding box center [553, 301] width 329 height 84
click at [434, 312] on h4 "499" at bounding box center [440, 312] width 28 height 17
click at [402, 314] on icon at bounding box center [410, 315] width 19 height 22
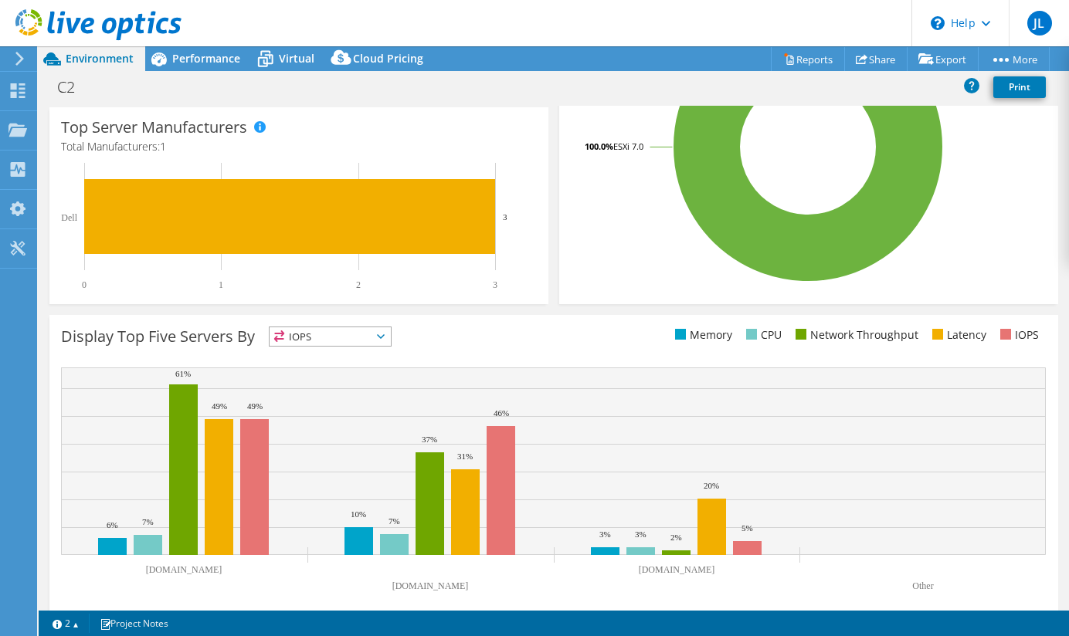
scroll to position [437, 0]
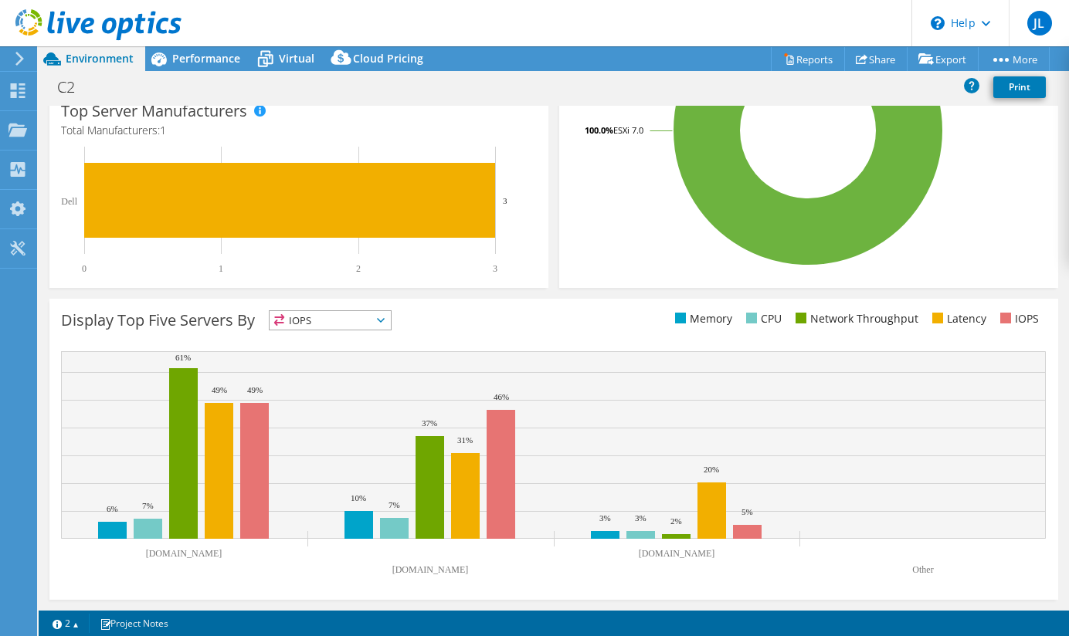
click at [258, 359] on rect at bounding box center [553, 445] width 985 height 188
click at [832, 321] on li "Network Throughput" at bounding box center [855, 318] width 127 height 17
click at [270, 275] on div "Top Server Manufacturers Manufacturers are shown for physical servers and hyper…" at bounding box center [298, 189] width 499 height 197
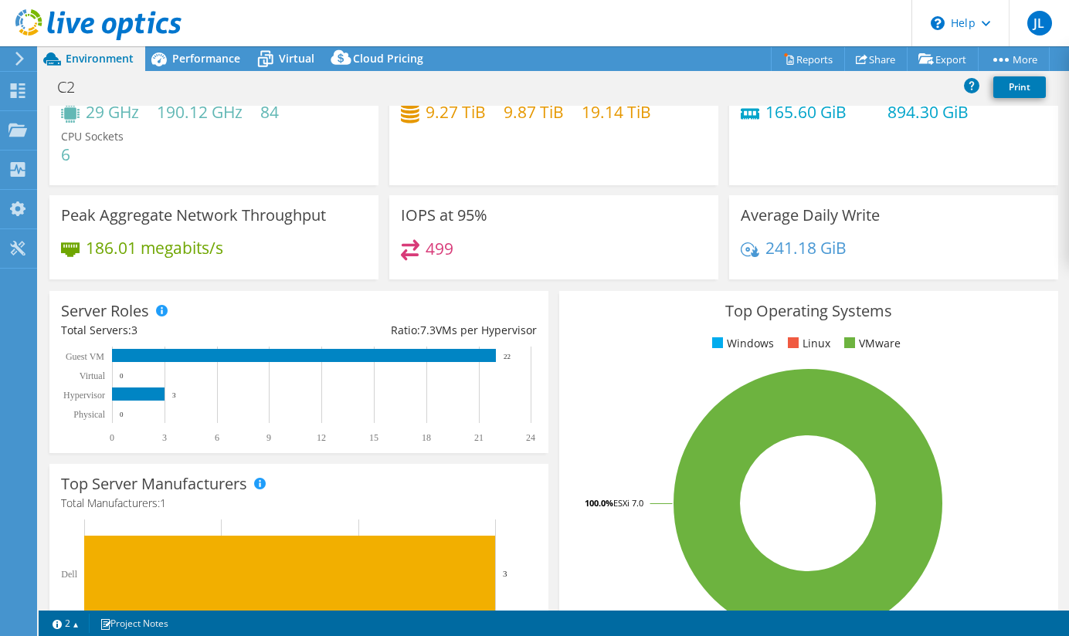
scroll to position [0, 0]
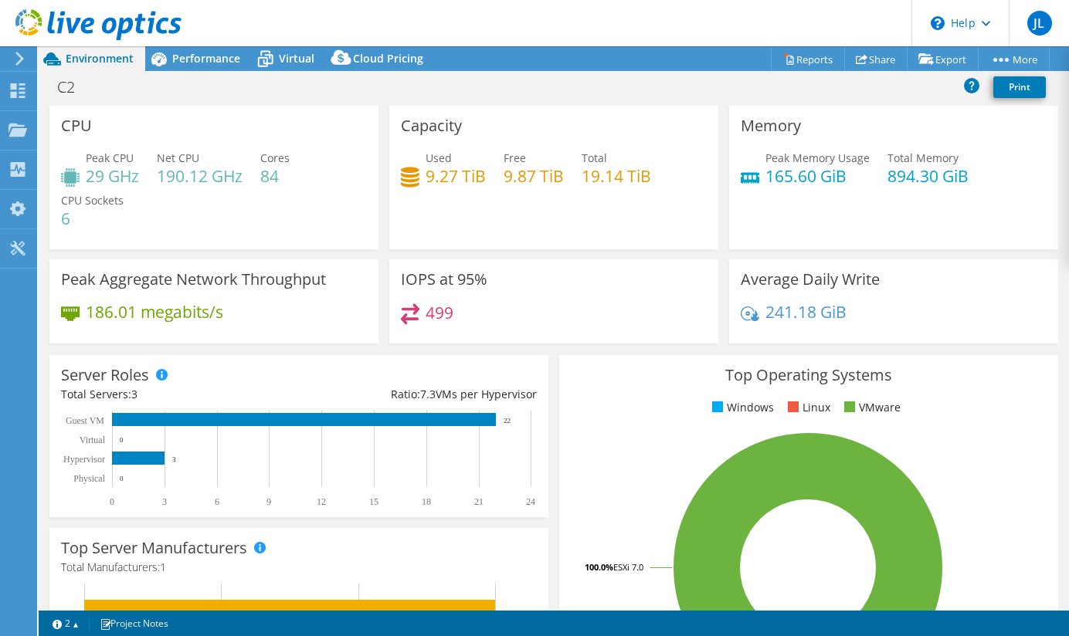
click at [316, 261] on div "Peak Aggregate Network Throughput 186.01 megabits/s" at bounding box center [213, 301] width 329 height 84
click at [917, 481] on rect at bounding box center [808, 567] width 475 height 270
click at [389, 246] on div "Capacity Used 9.27 TiB Free 9.87 TiB Total 19.14 TiB" at bounding box center [553, 178] width 329 height 144
click at [332, 350] on div "Server Roles Physical Servers represent bare metal servers that were targets of…" at bounding box center [299, 436] width 510 height 173
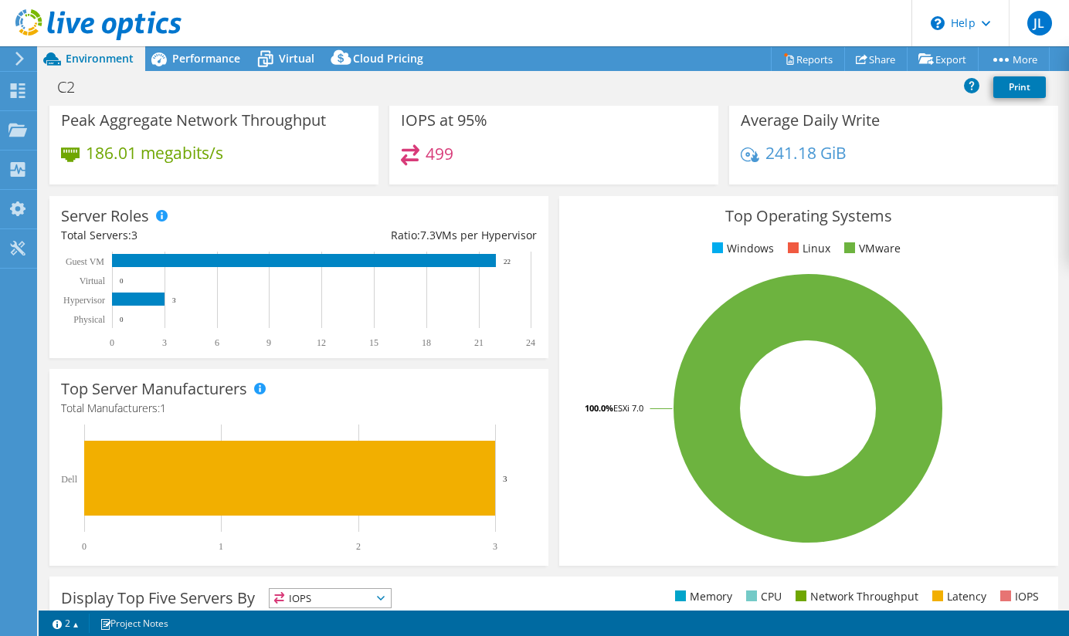
scroll to position [154, 0]
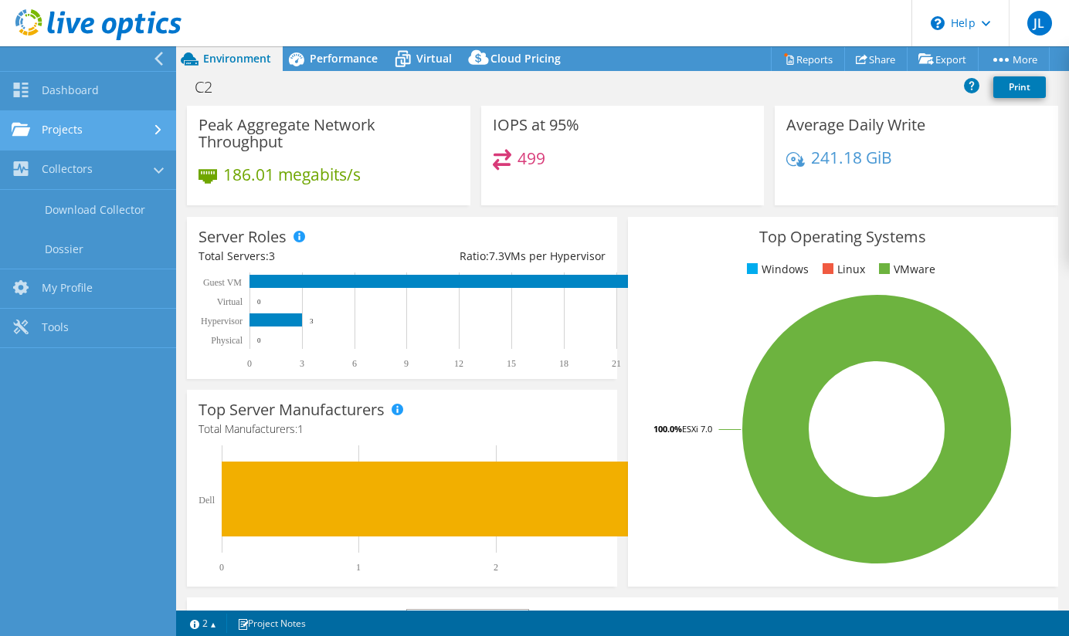
click at [97, 135] on link "Projects" at bounding box center [88, 130] width 176 height 39
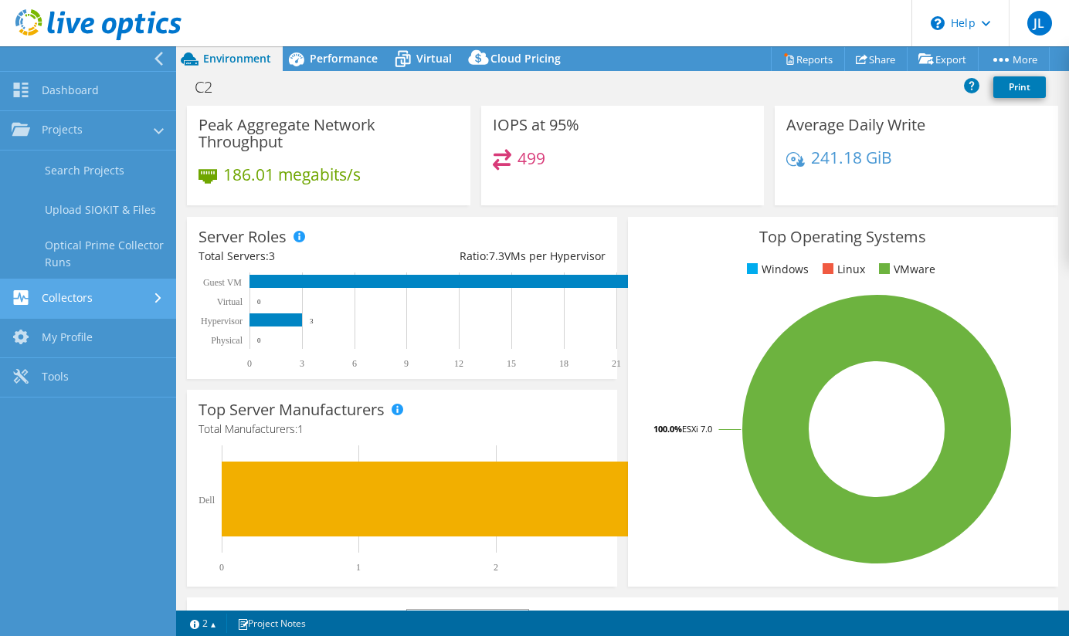
click at [63, 300] on link "Collectors" at bounding box center [88, 299] width 176 height 39
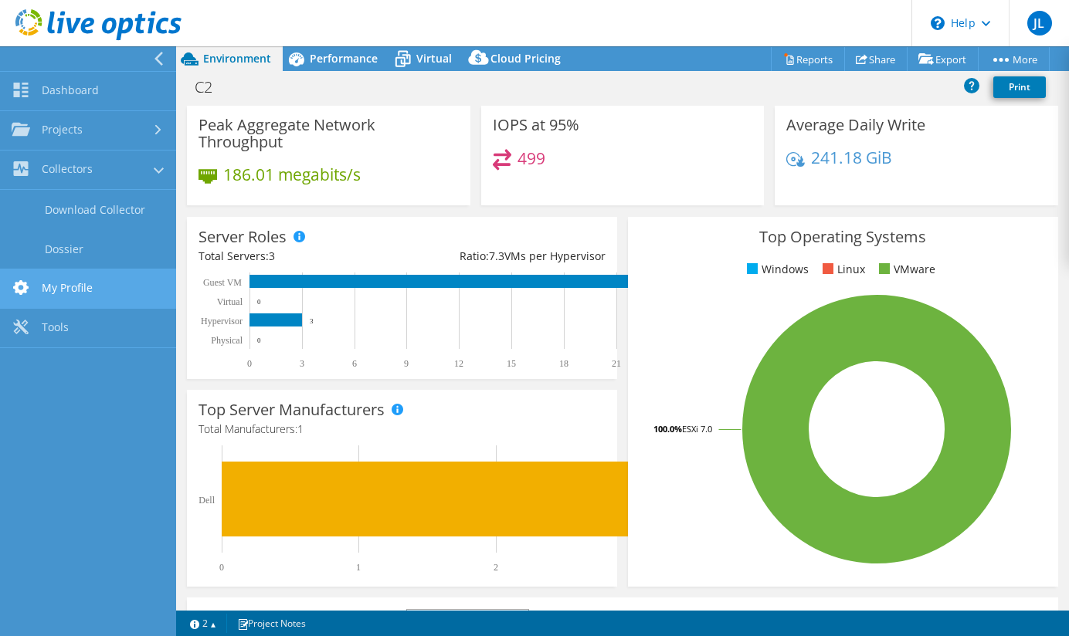
click at [76, 292] on link "My Profile" at bounding box center [88, 289] width 176 height 39
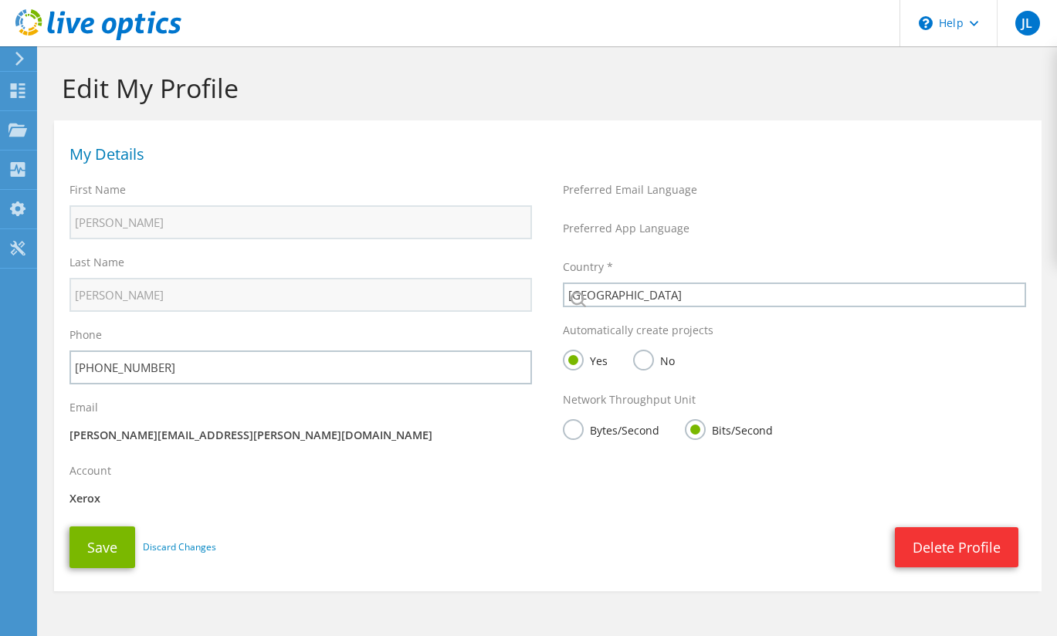
select select "224"
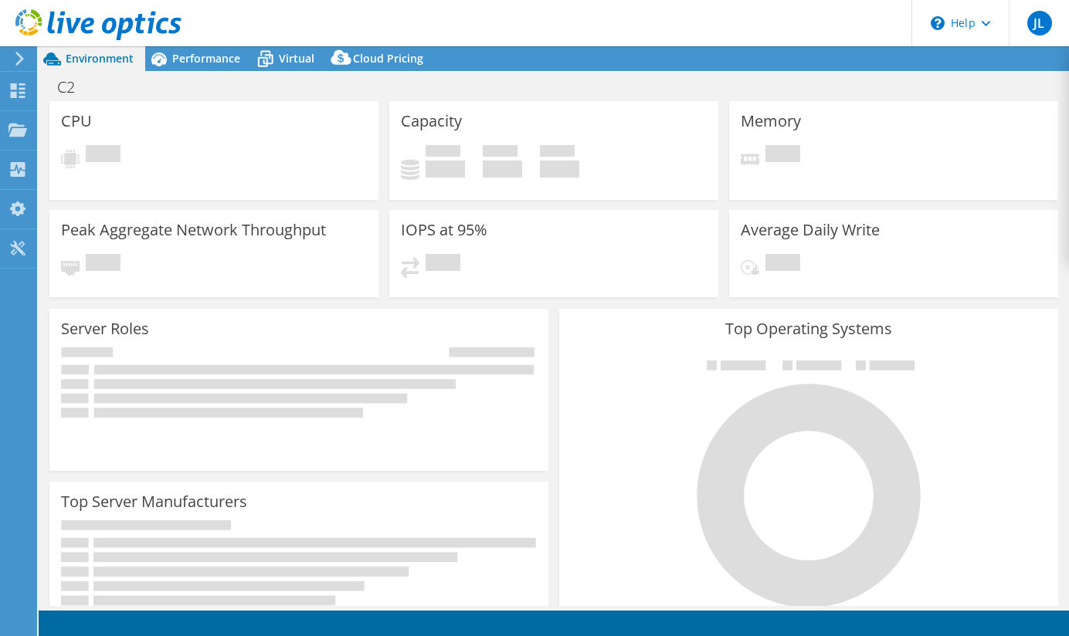
select select "USEast"
select select "USD"
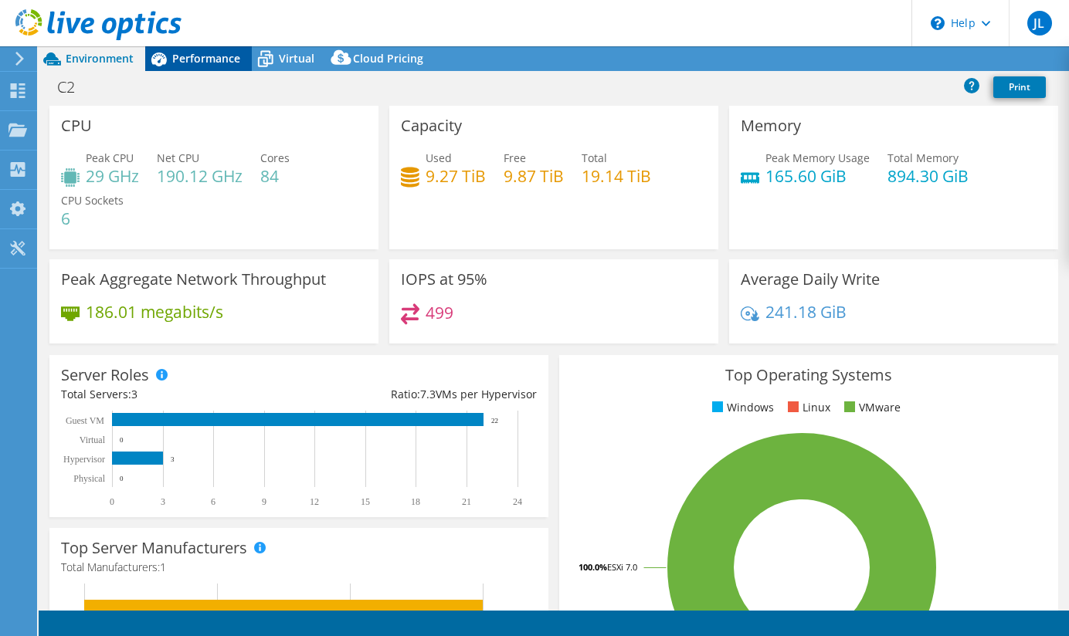
click at [203, 55] on span "Performance" at bounding box center [206, 58] width 68 height 15
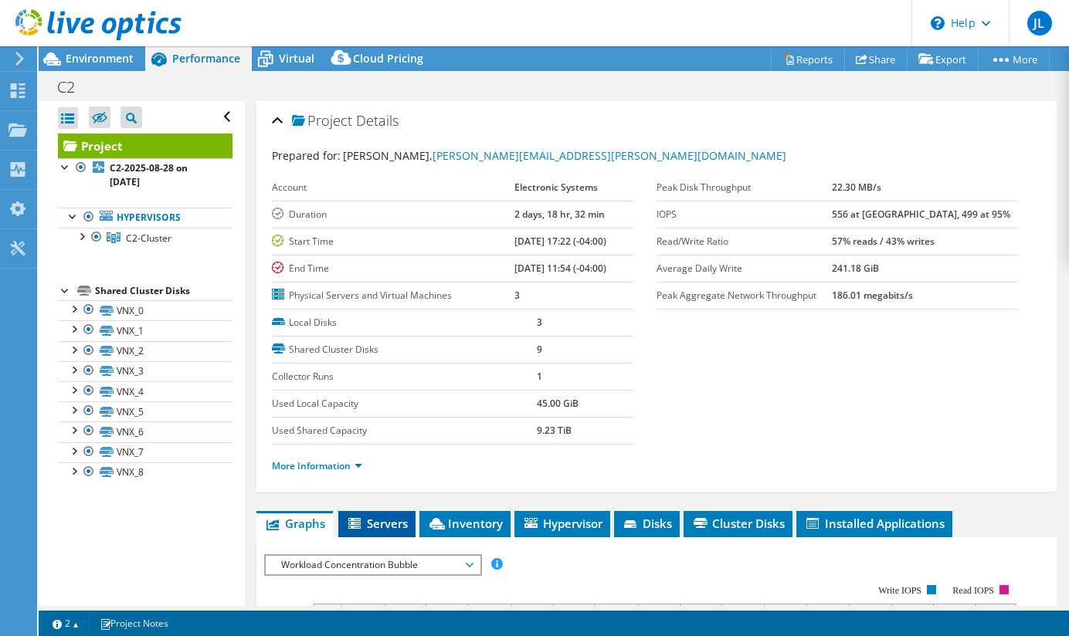
click at [398, 520] on span "Servers" at bounding box center [377, 523] width 62 height 15
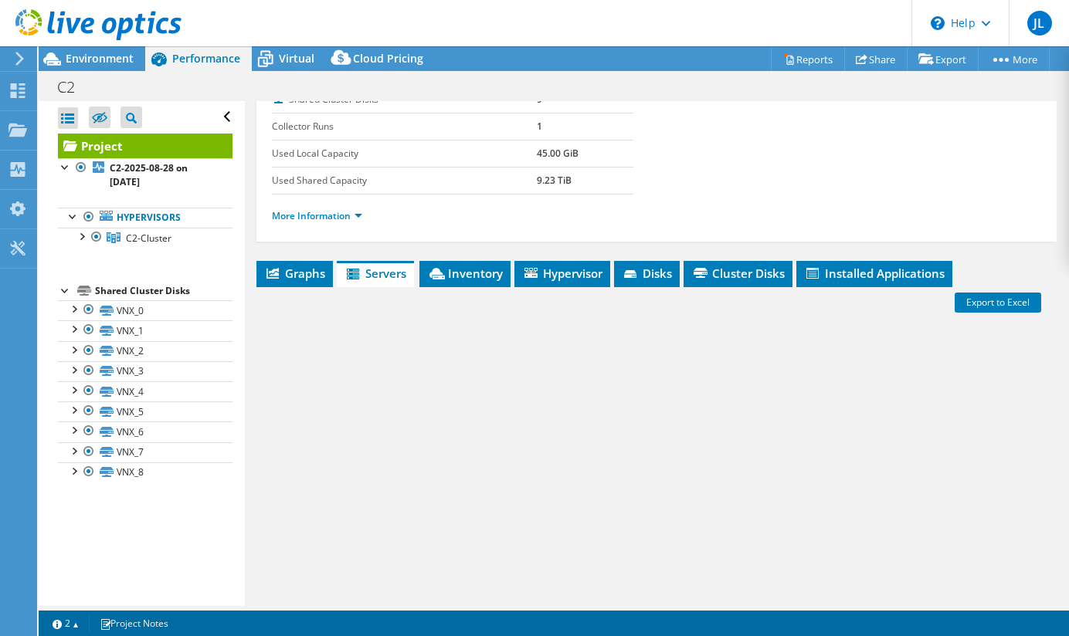
scroll to position [309, 0]
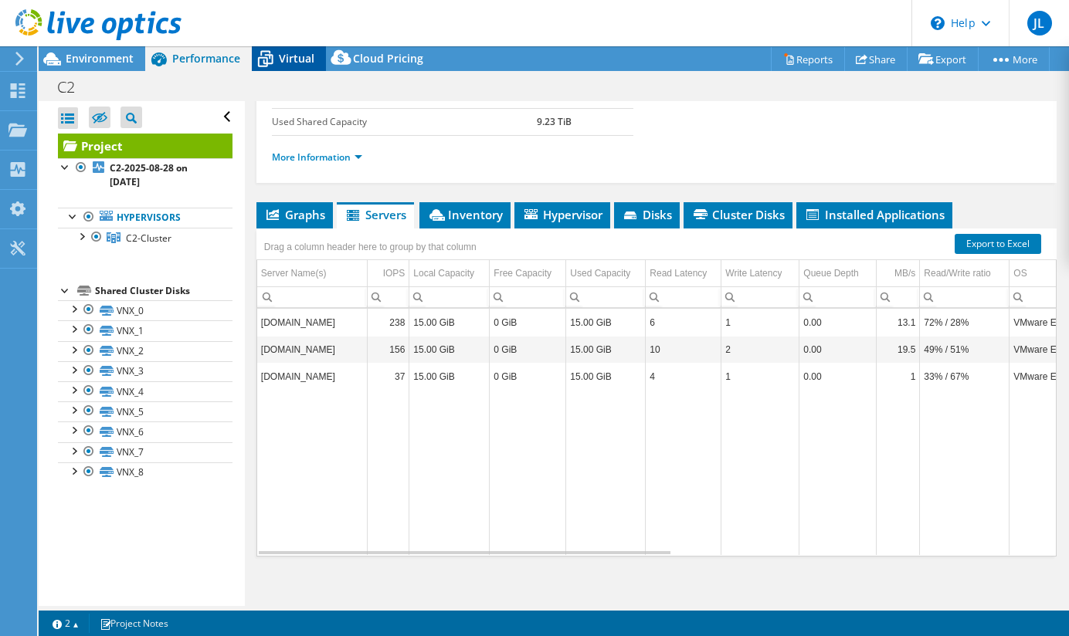
click at [300, 68] on div "Virtual" at bounding box center [289, 58] width 74 height 25
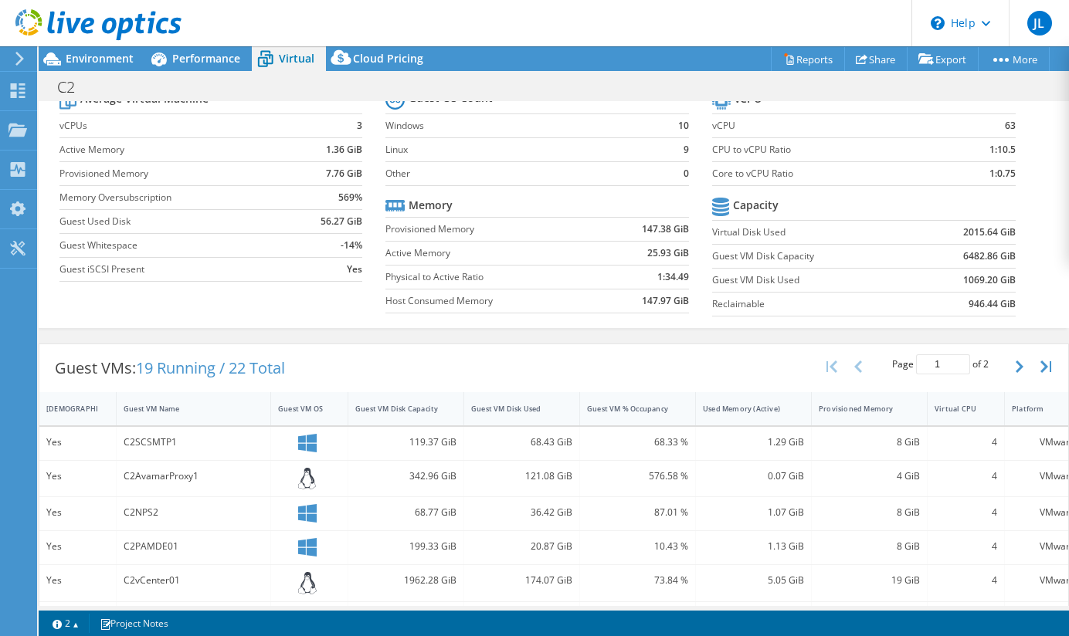
scroll to position [0, 0]
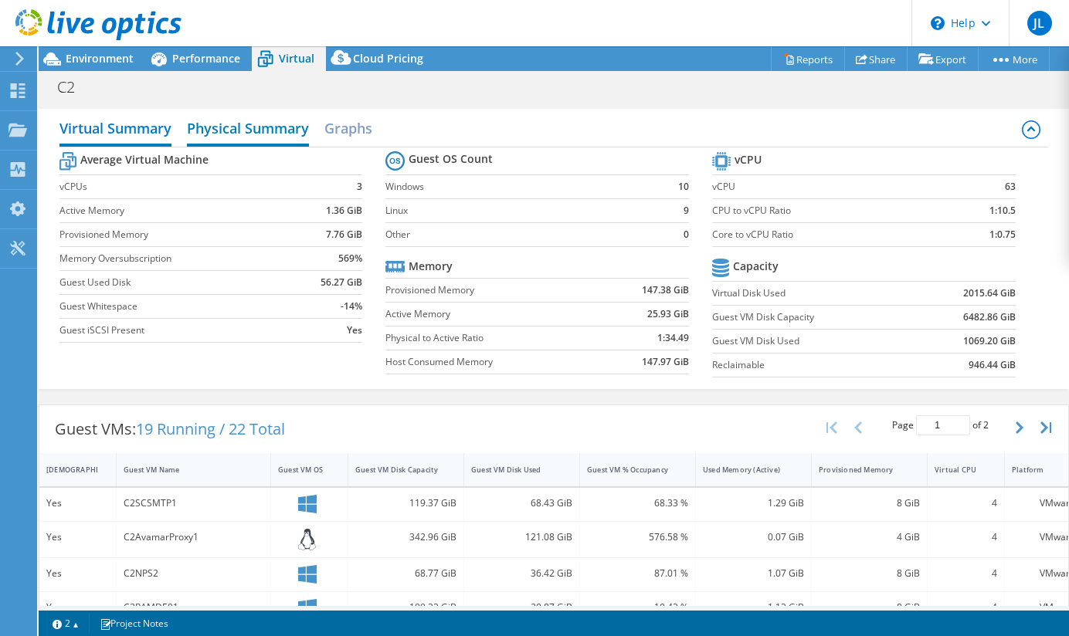
click at [268, 138] on h2 "Physical Summary" at bounding box center [248, 130] width 122 height 34
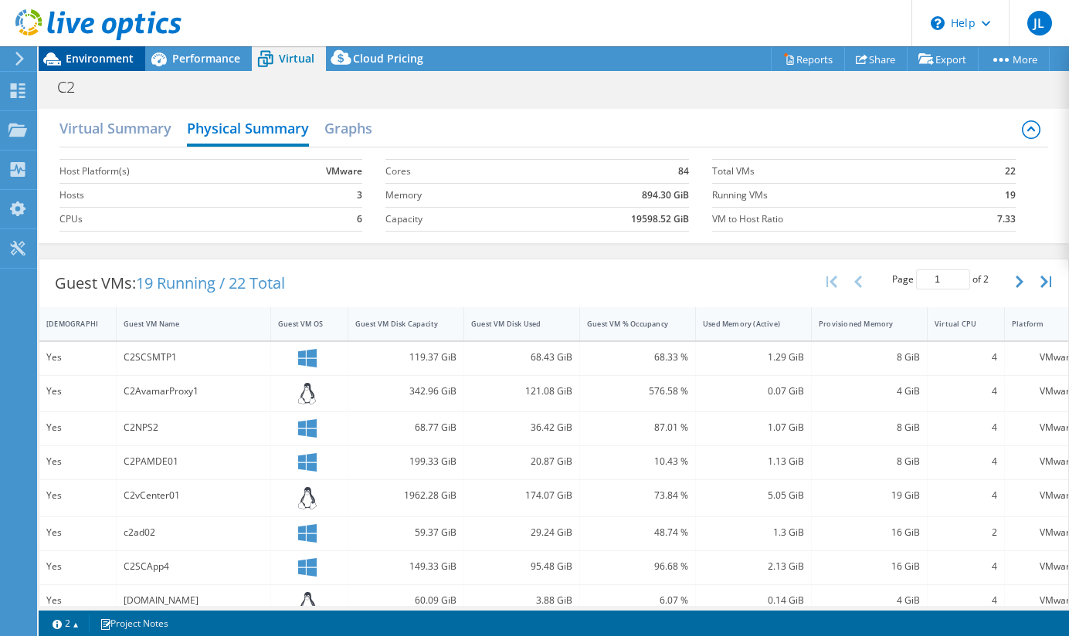
click at [114, 63] on span "Environment" at bounding box center [100, 58] width 68 height 15
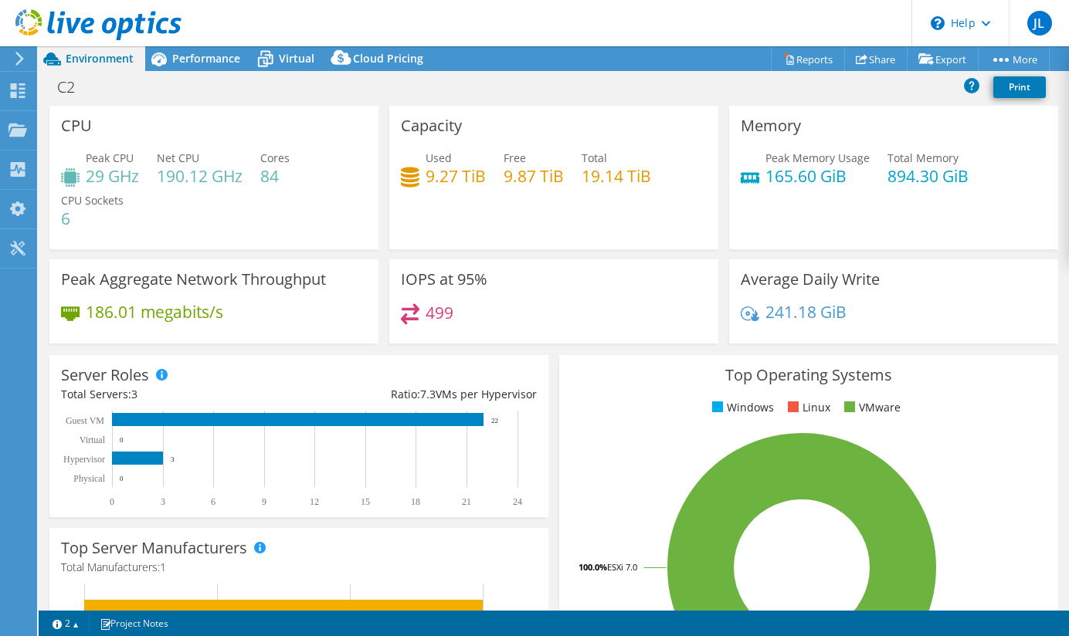
click at [422, 341] on div "IOPS at 95% 499" at bounding box center [553, 301] width 329 height 84
click at [346, 337] on div "Peak Aggregate Network Throughput 186.01 megabits/s" at bounding box center [213, 301] width 329 height 84
click at [373, 351] on div "Server Roles Physical Servers represent bare metal servers that were targets of…" at bounding box center [299, 436] width 510 height 173
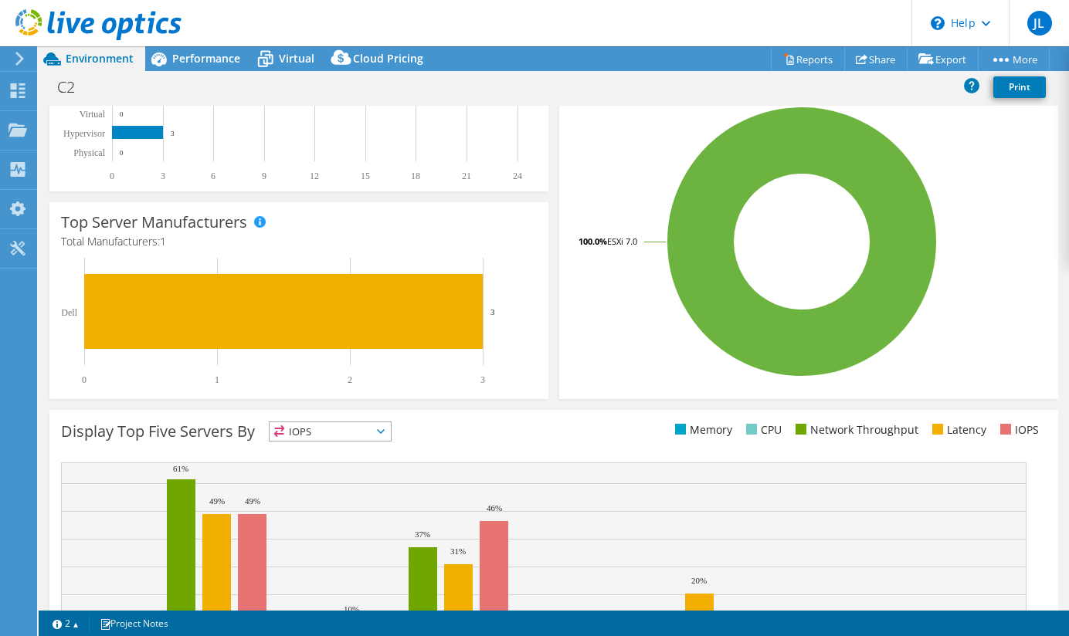
scroll to position [437, 0]
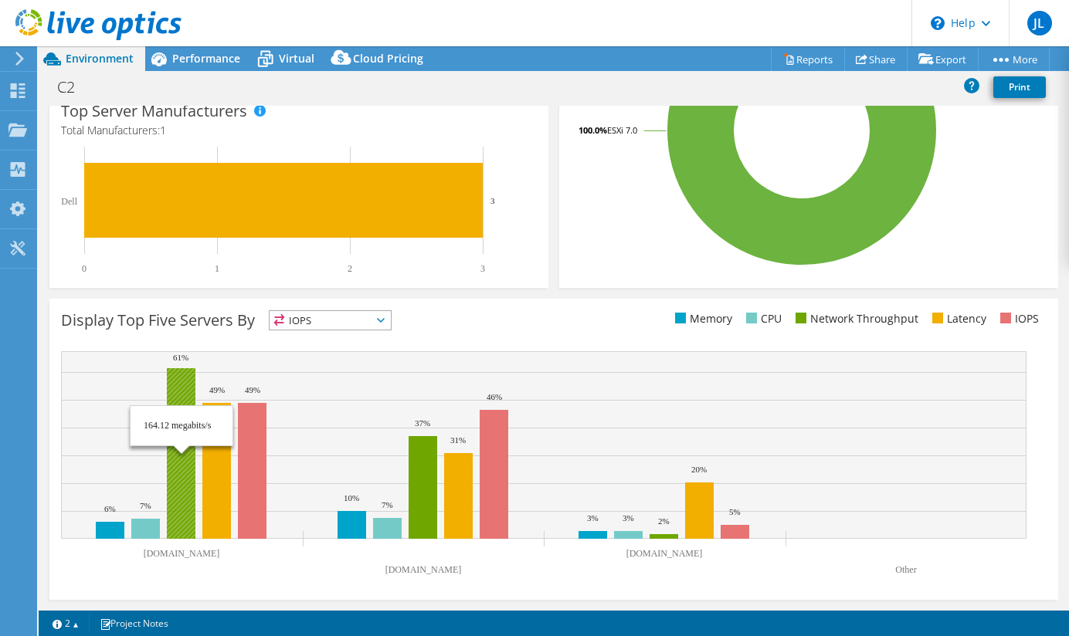
click at [190, 404] on rect at bounding box center [181, 453] width 29 height 171
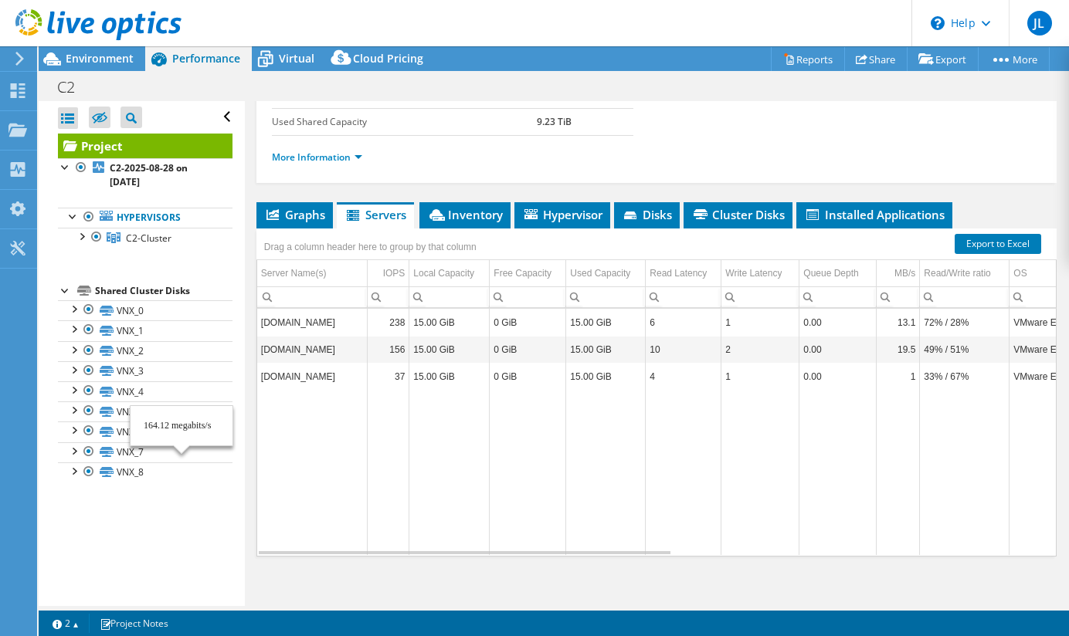
scroll to position [0, 0]
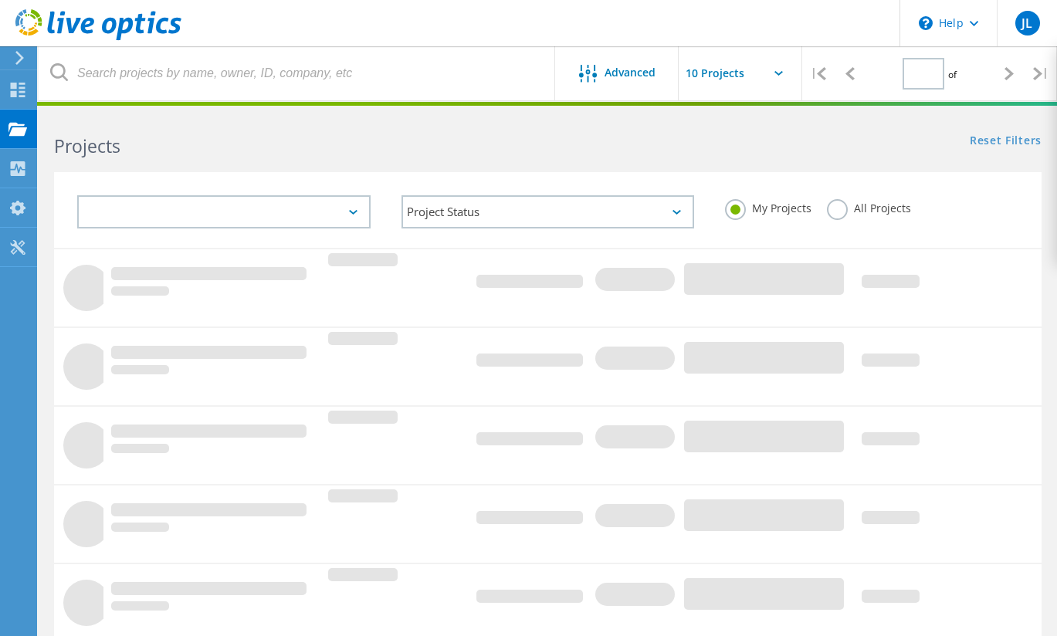
type input "1"
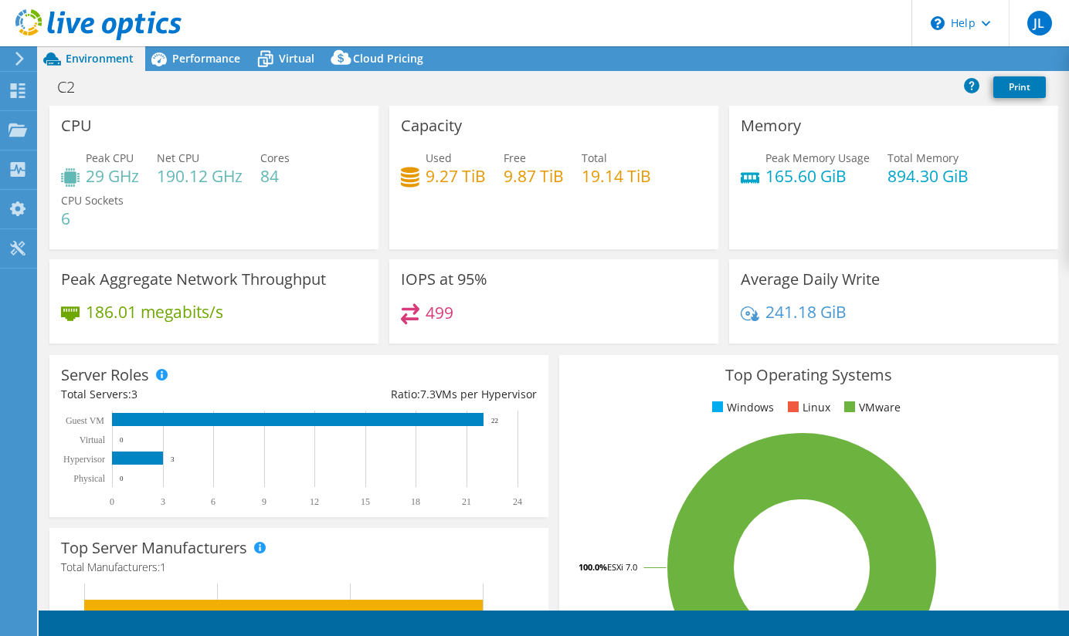
select select "USEast"
select select "USD"
click at [368, 373] on div "Server Roles Physical Servers represent bare metal servers that were targets of…" at bounding box center [298, 436] width 499 height 162
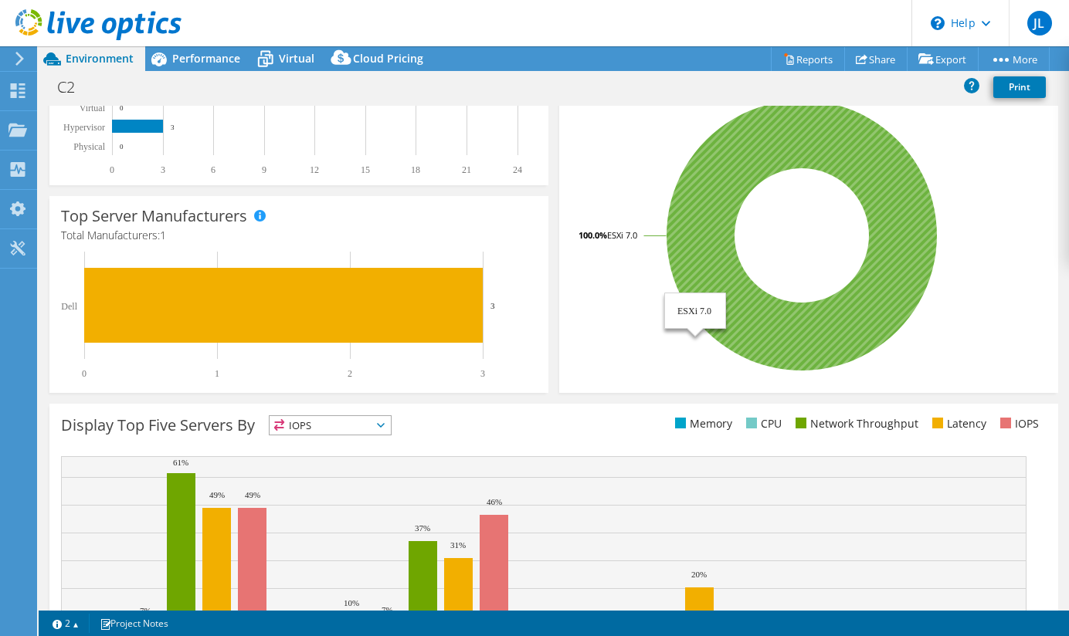
scroll to position [437, 0]
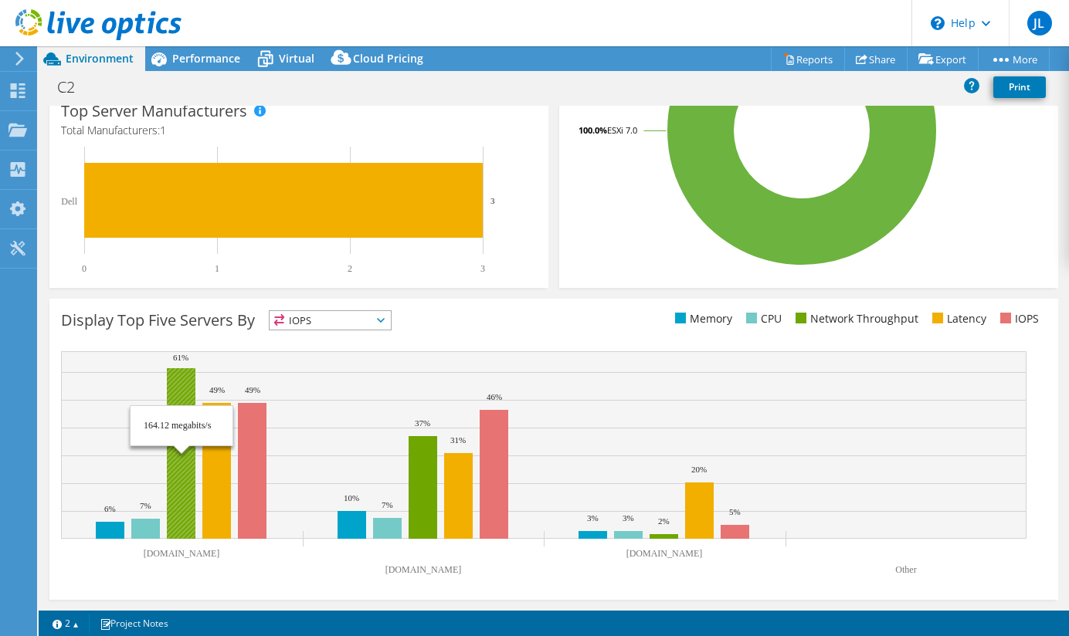
click at [181, 473] on rect at bounding box center [181, 453] width 29 height 171
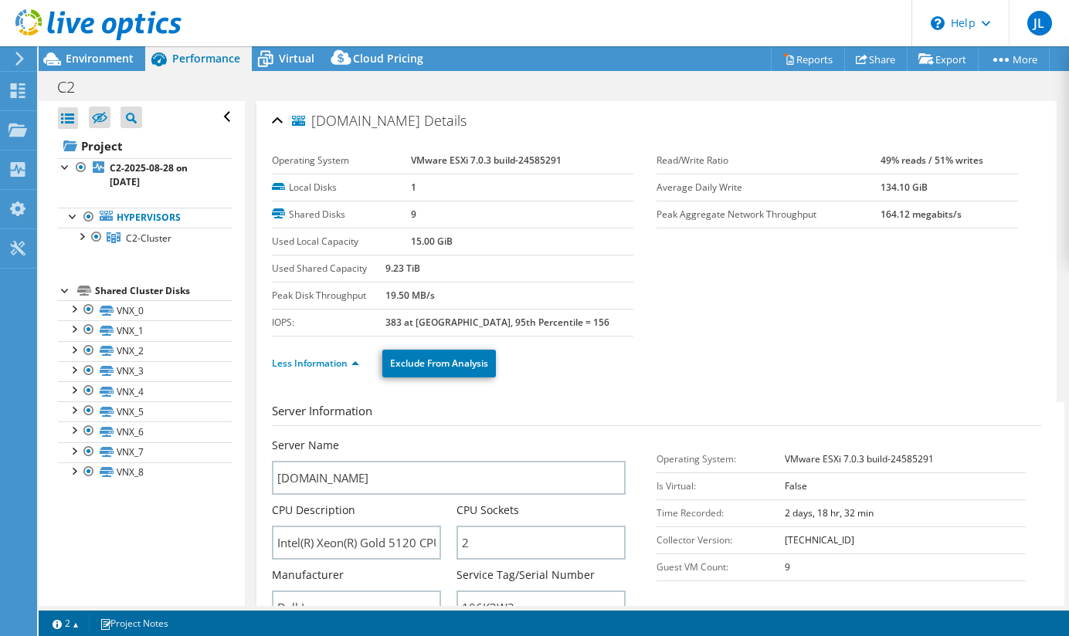
scroll to position [77, 0]
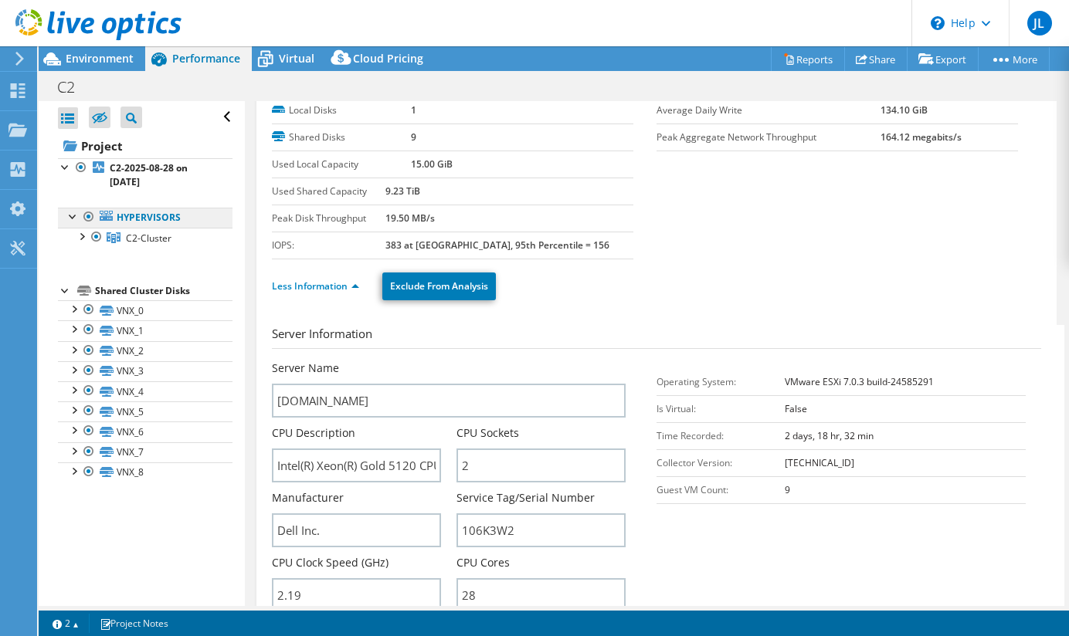
click at [139, 217] on link "Hypervisors" at bounding box center [145, 218] width 175 height 20
click at [121, 234] on link "C2-Cluster" at bounding box center [145, 238] width 175 height 20
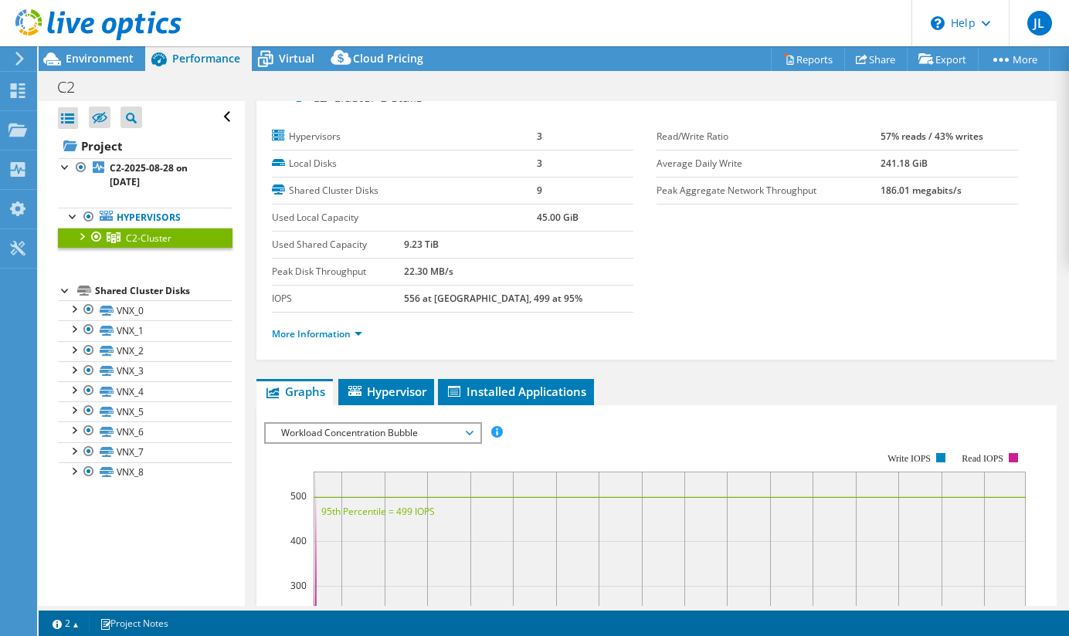
scroll to position [0, 0]
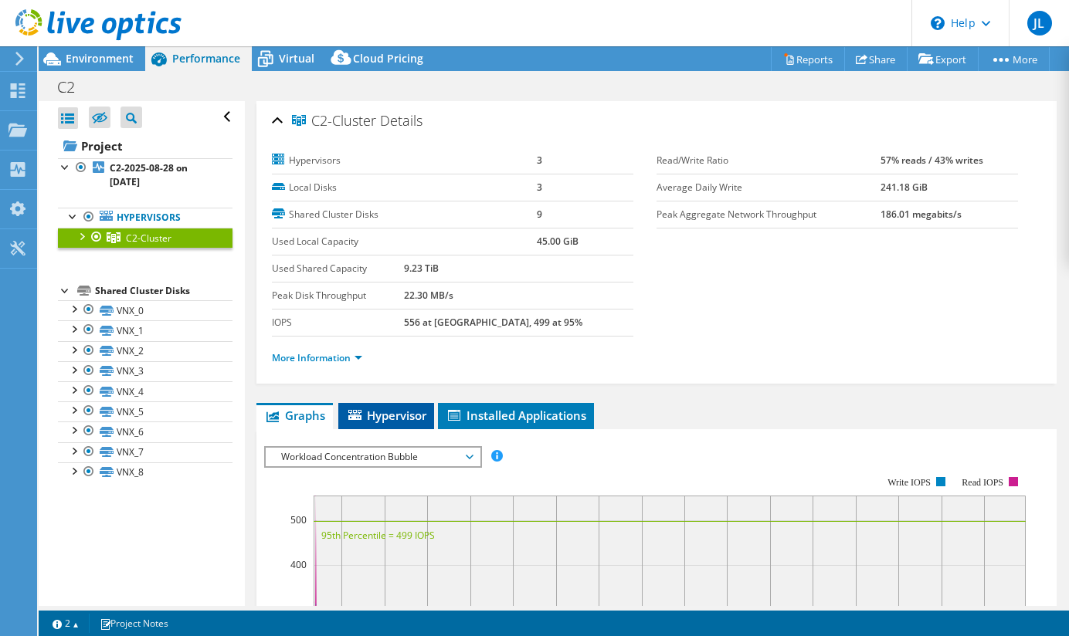
click at [392, 423] on li "Hypervisor" at bounding box center [386, 416] width 96 height 26
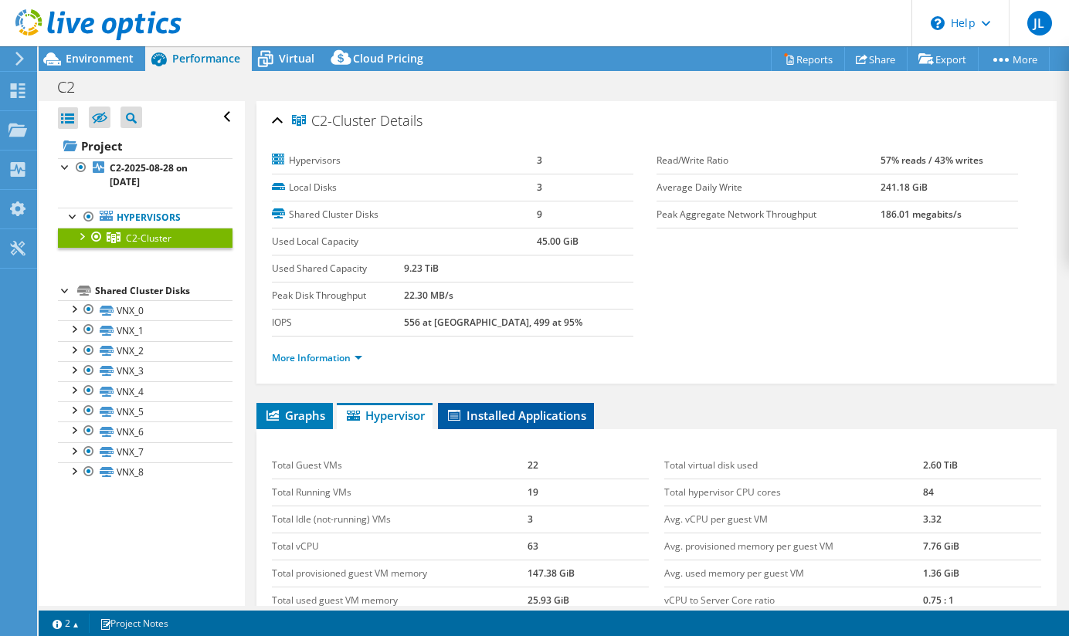
click at [546, 416] on span "Installed Applications" at bounding box center [516, 415] width 141 height 15
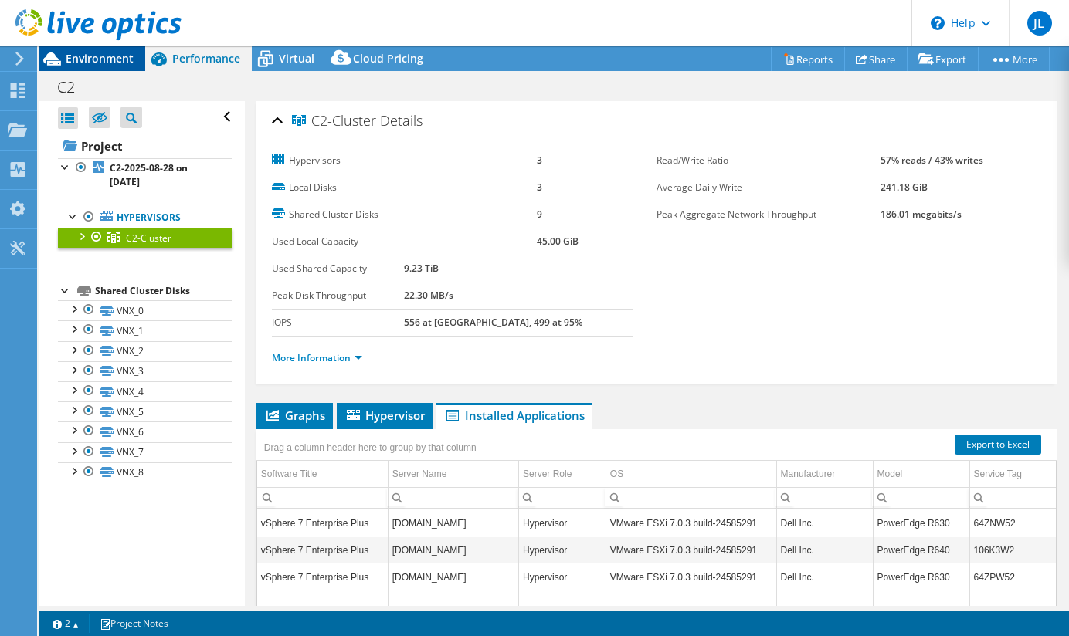
click at [95, 60] on span "Environment" at bounding box center [100, 58] width 68 height 15
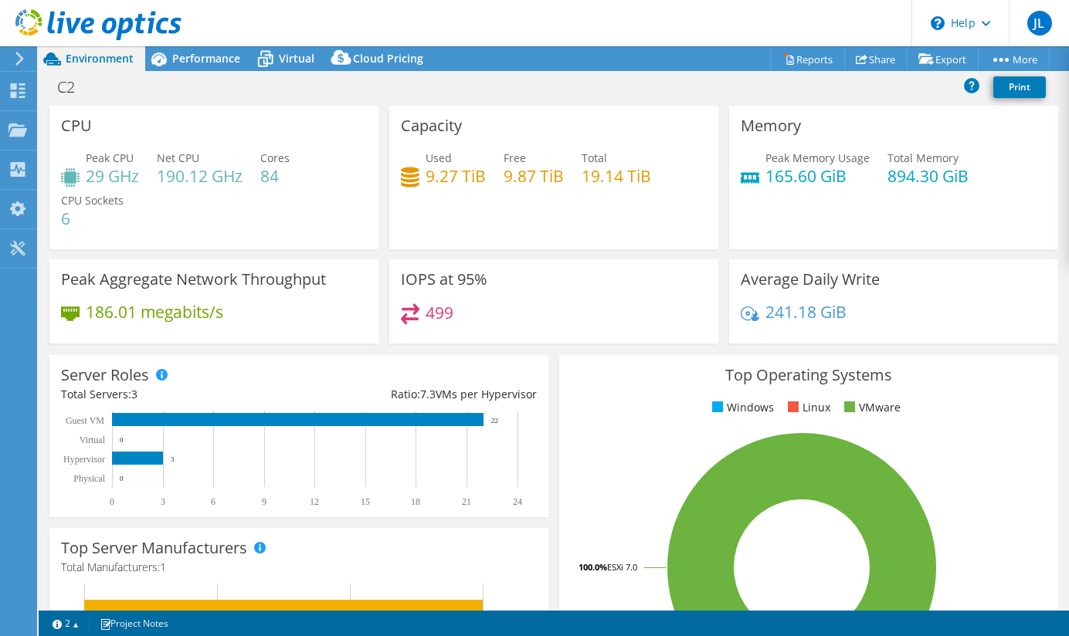
click at [321, 355] on div "Server Roles Physical Servers represent bare metal servers that were targets of…" at bounding box center [298, 436] width 499 height 162
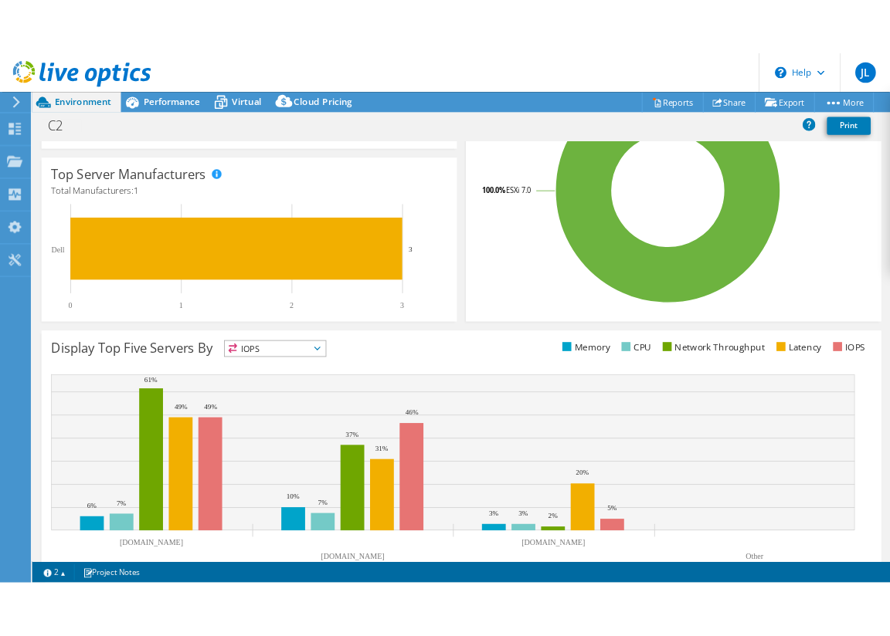
scroll to position [437, 0]
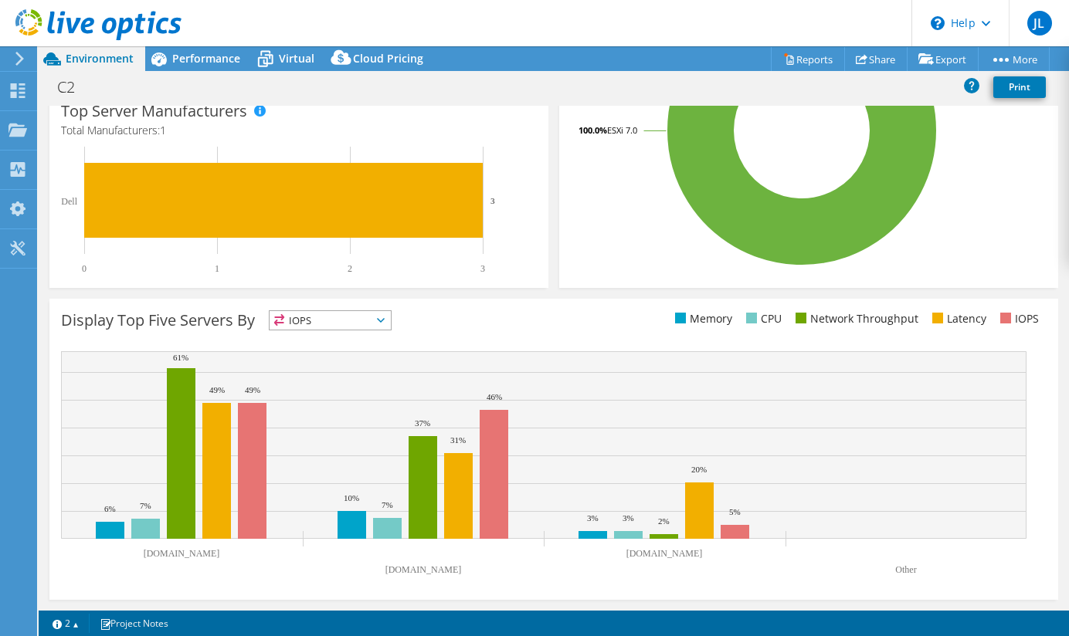
click at [453, 331] on div "Display Top Five Servers By IOPS IOPS" at bounding box center [307, 322] width 493 height 25
click at [432, 314] on div "Display Top Five Servers By IOPS IOPS" at bounding box center [307, 322] width 493 height 25
click at [746, 317] on span at bounding box center [751, 318] width 11 height 11
click at [426, 328] on div "Display Top Five Servers By IOPS IOPS" at bounding box center [307, 322] width 493 height 25
click at [436, 327] on div "Display Top Five Servers By IOPS IOPS" at bounding box center [307, 322] width 493 height 25
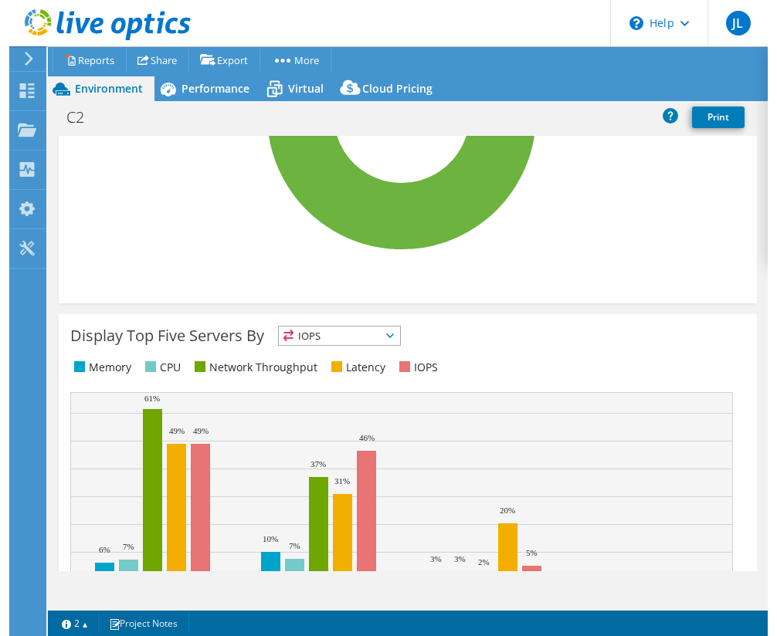
scroll to position [1080, 0]
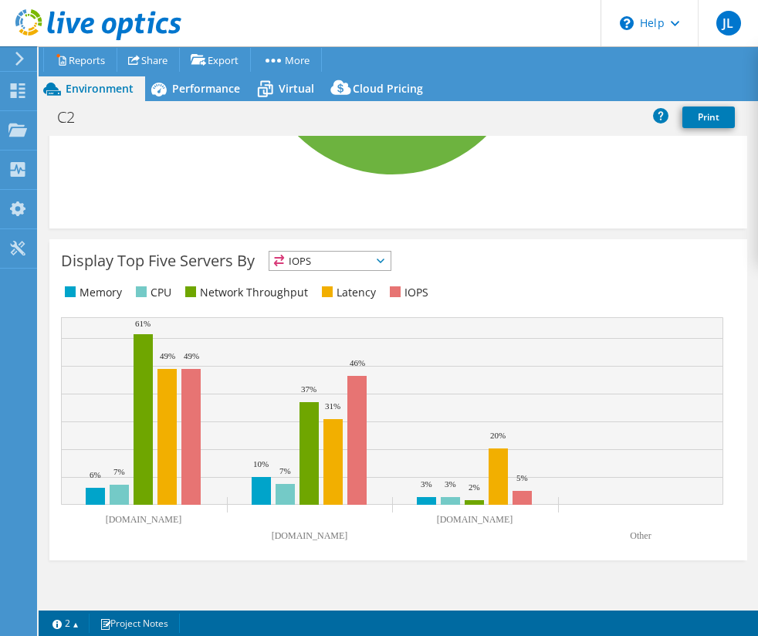
click at [450, 303] on div "Display Top Five Servers By IOPS IOPS" at bounding box center [398, 399] width 698 height 321
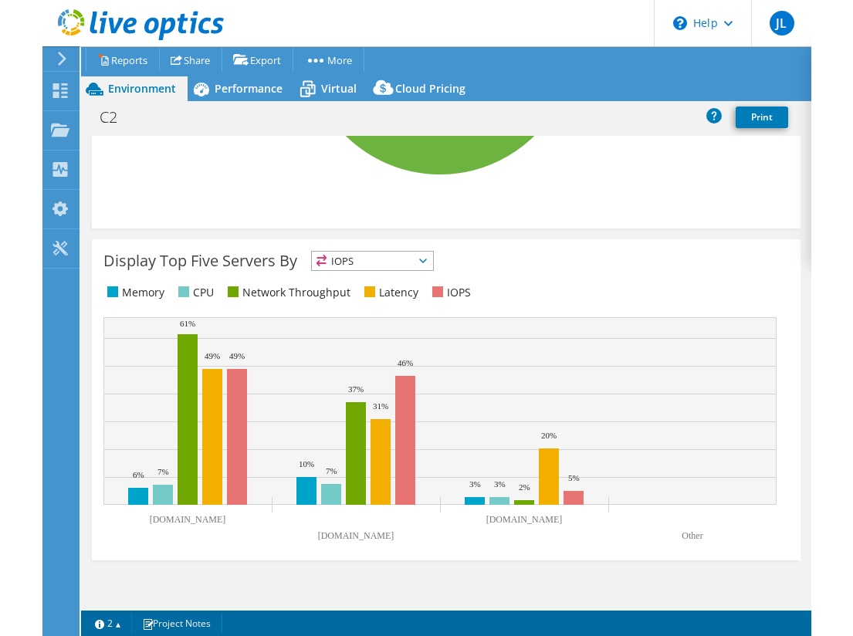
scroll to position [574, 0]
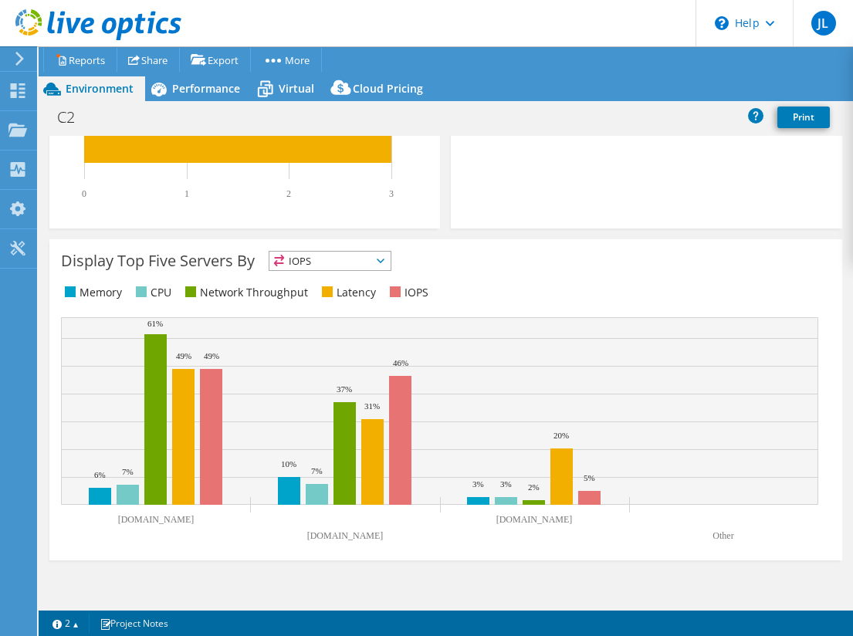
click at [441, 265] on div "Display Top Five Servers By IOPS IOPS CPU" at bounding box center [446, 276] width 770 height 51
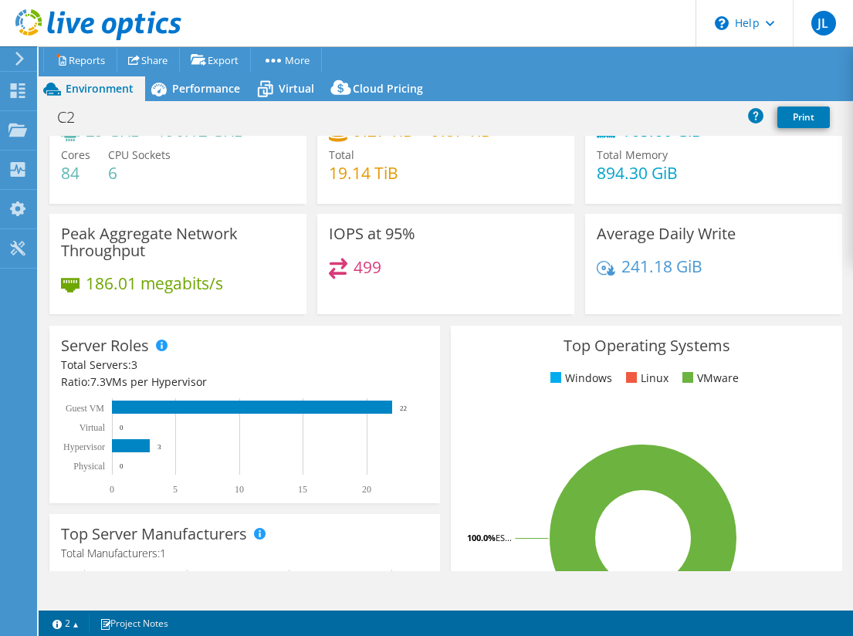
scroll to position [0, 0]
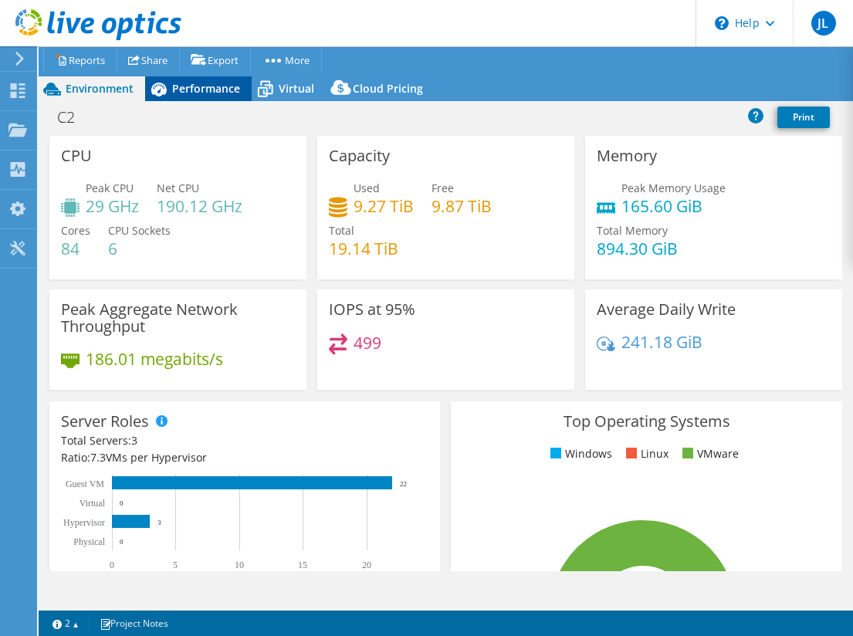
click at [202, 94] on span "Performance" at bounding box center [206, 88] width 68 height 15
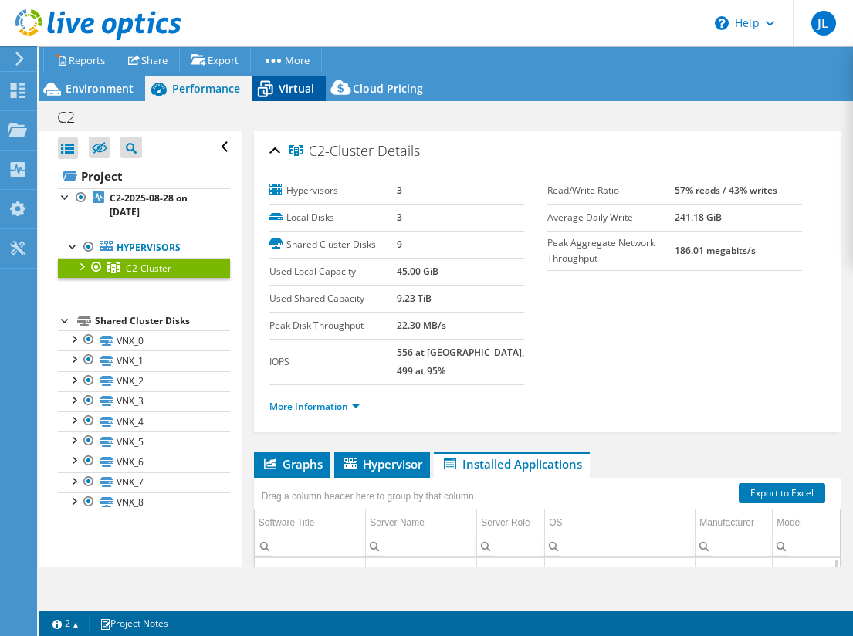
click at [281, 95] on span "Virtual" at bounding box center [297, 88] width 36 height 15
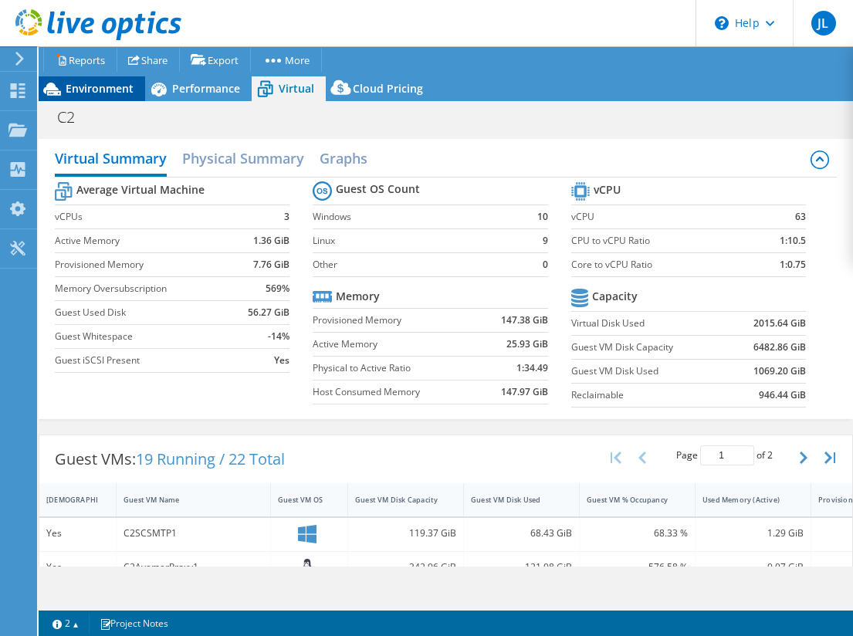
click at [76, 84] on span "Environment" at bounding box center [100, 88] width 68 height 15
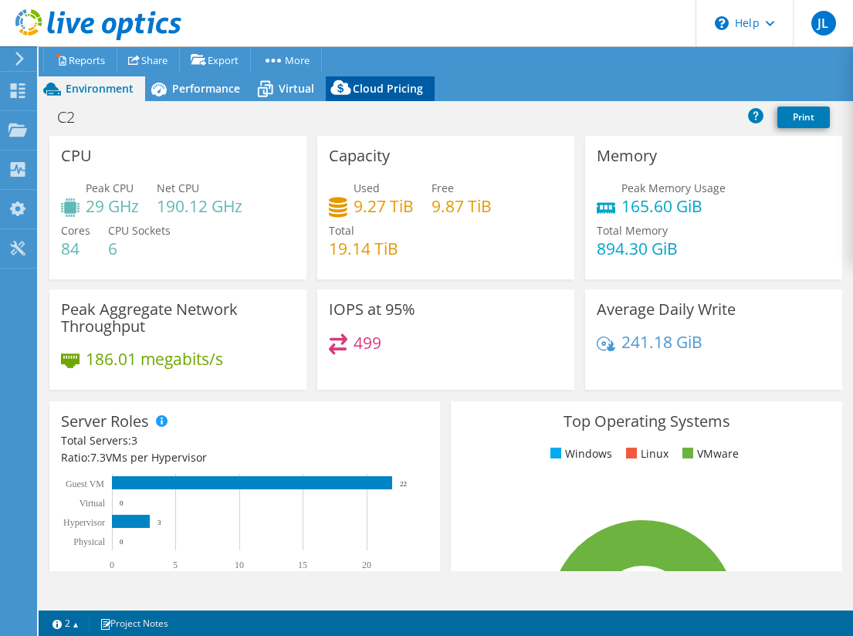
click at [396, 83] on span "Cloud Pricing" at bounding box center [388, 88] width 70 height 15
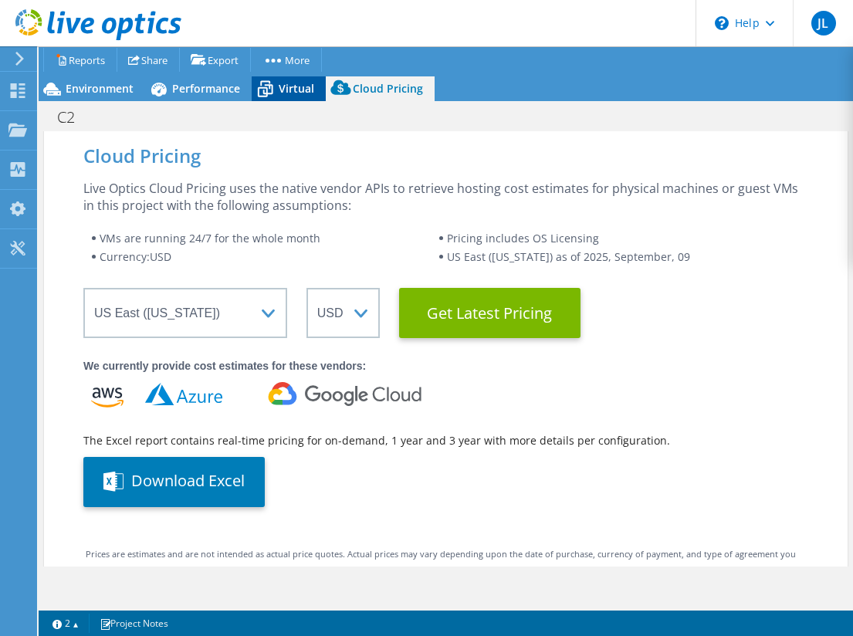
click at [295, 88] on span "Virtual" at bounding box center [297, 88] width 36 height 15
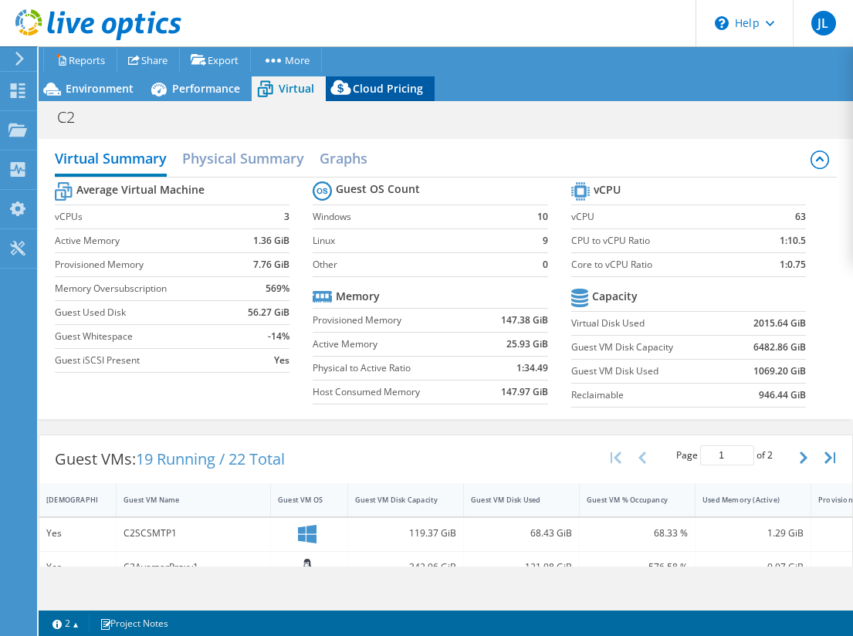
click at [378, 82] on span "Cloud Pricing" at bounding box center [388, 88] width 70 height 15
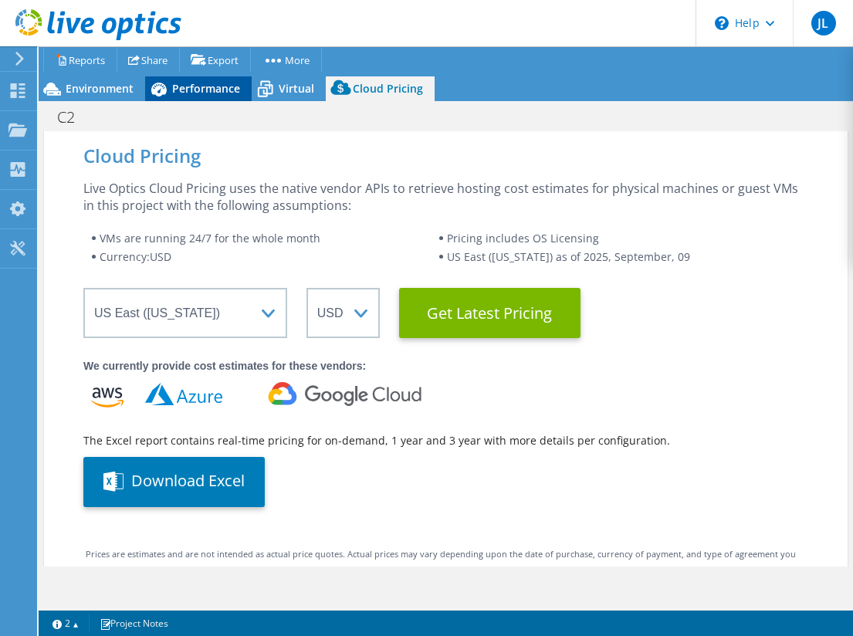
click at [202, 97] on div "Performance" at bounding box center [198, 88] width 107 height 25
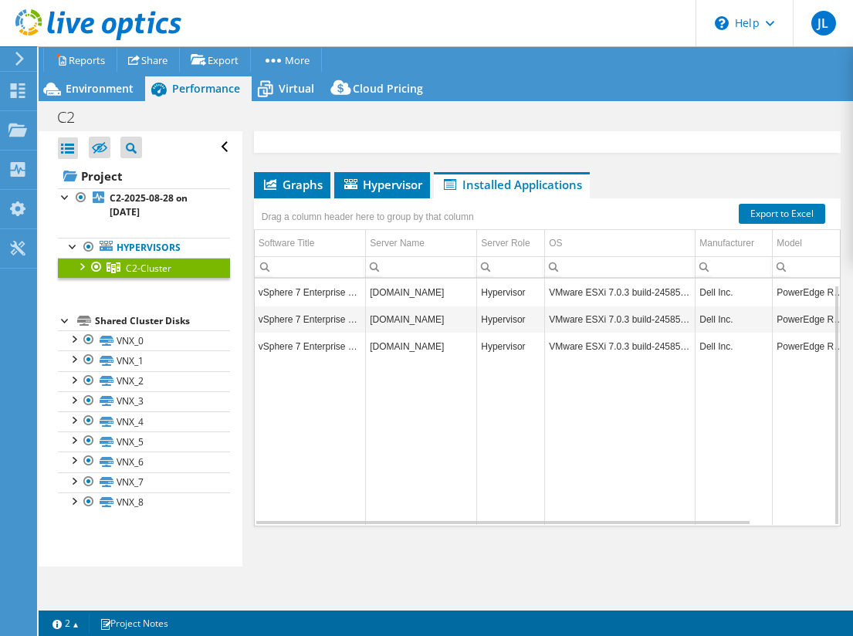
scroll to position [6, 0]
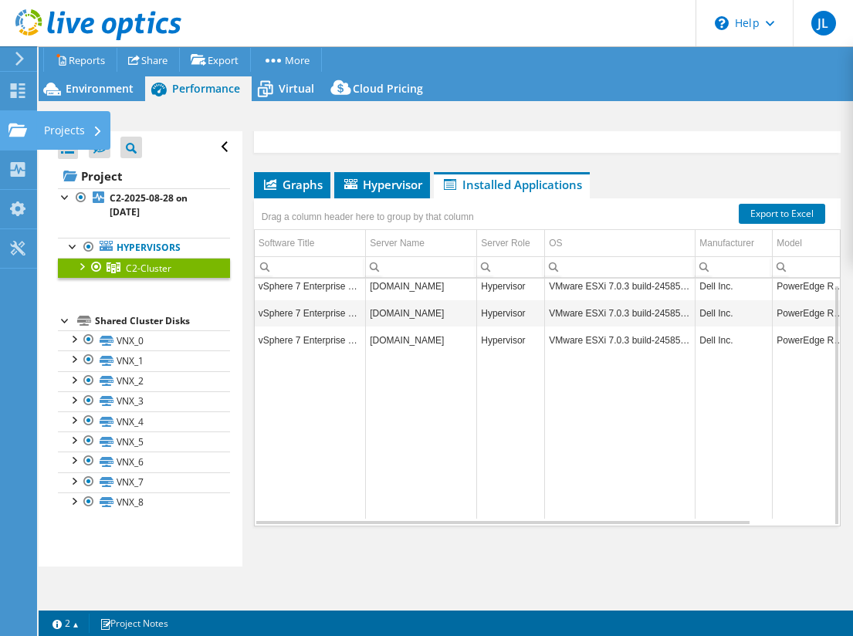
click at [12, 139] on div at bounding box center [17, 132] width 19 height 17
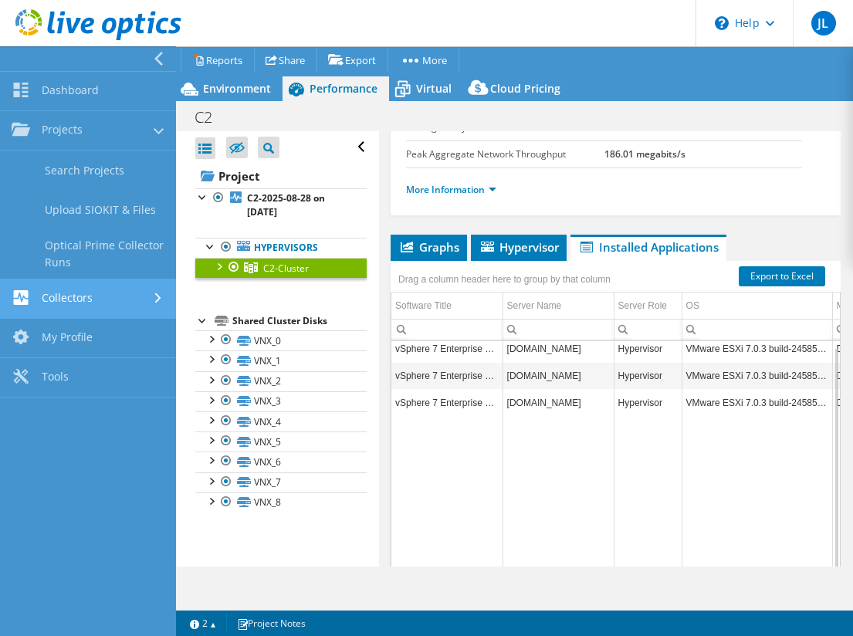
click at [79, 304] on link "Collectors" at bounding box center [88, 299] width 176 height 39
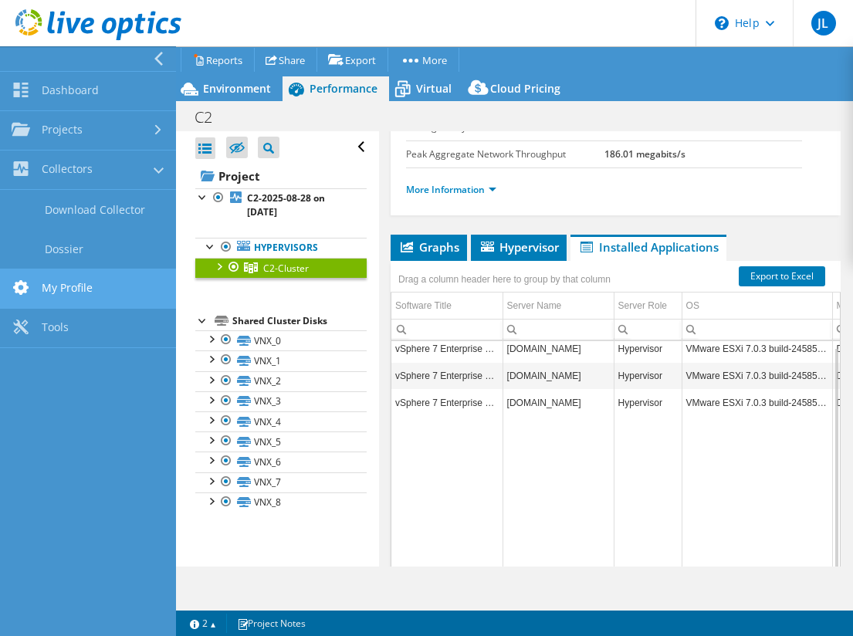
click at [68, 297] on link "My Profile" at bounding box center [88, 289] width 176 height 39
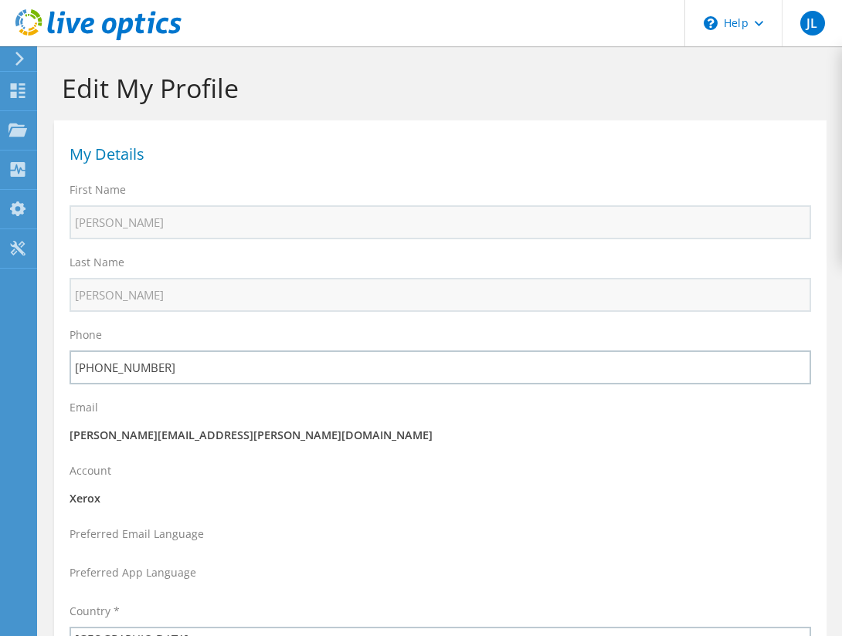
select select "224"
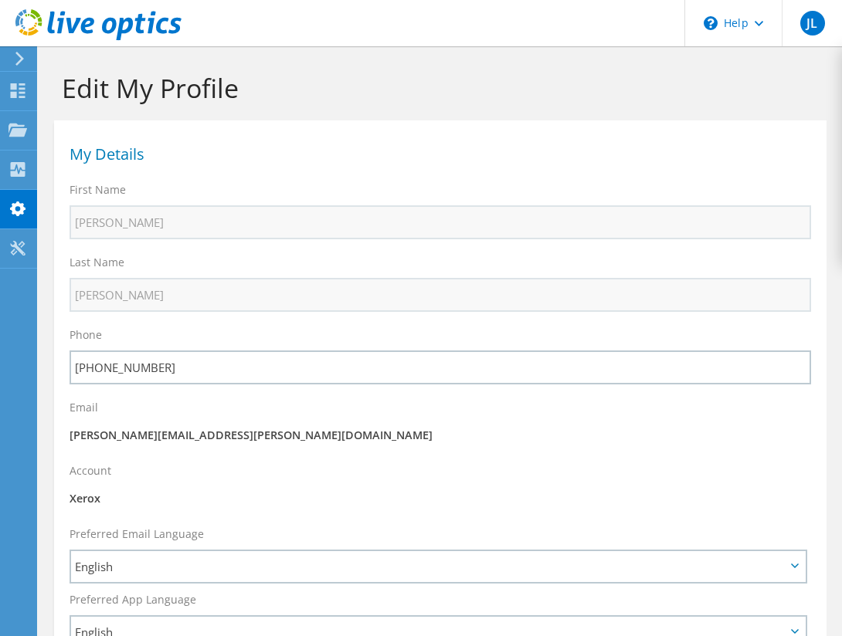
click at [15, 54] on icon at bounding box center [20, 59] width 12 height 14
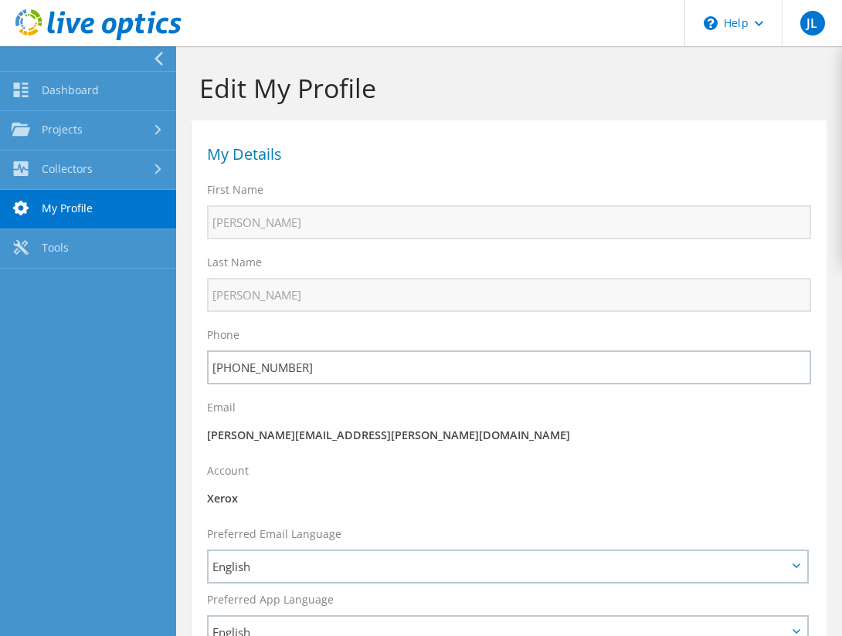
click at [107, 355] on nav "Dashboard Projects Search Projects Upload SIOKIT & Files Optical Prime Collecto…" at bounding box center [88, 341] width 176 height 590
click at [94, 127] on link "Projects" at bounding box center [88, 130] width 176 height 39
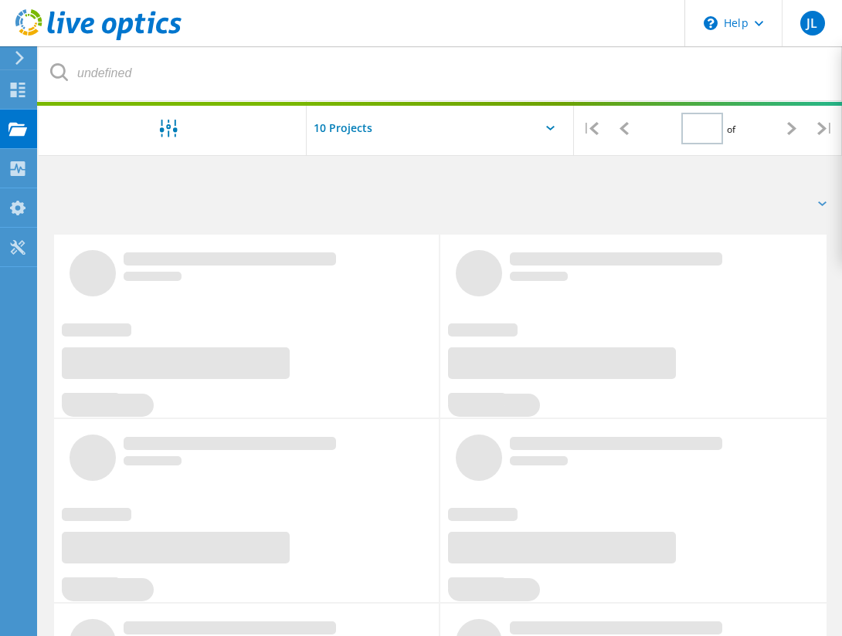
scroll to position [54, 0]
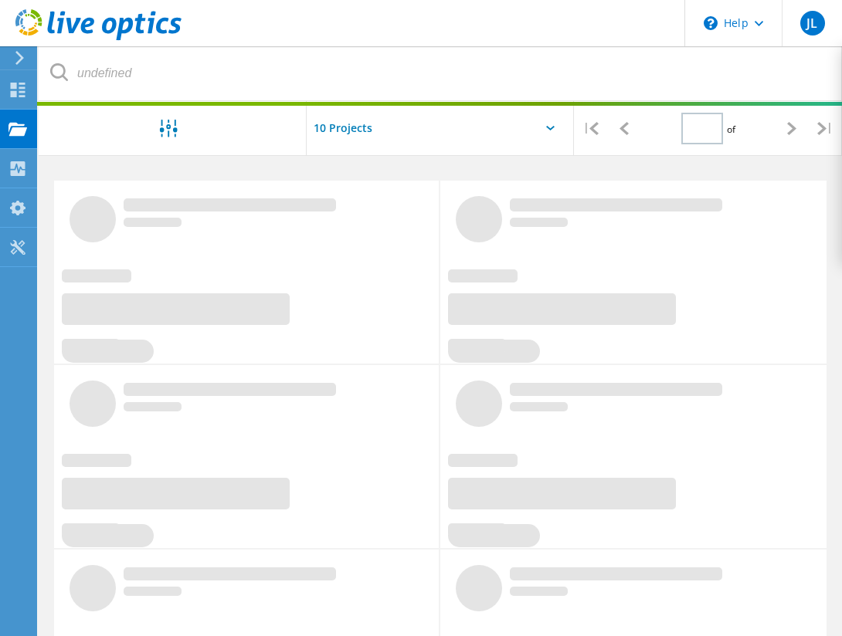
type input "1"
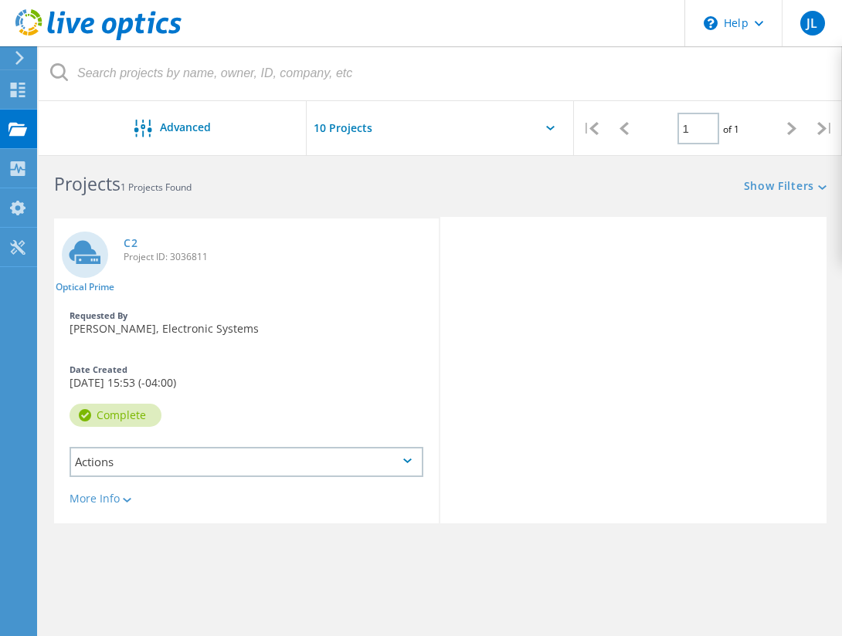
scroll to position [0, 0]
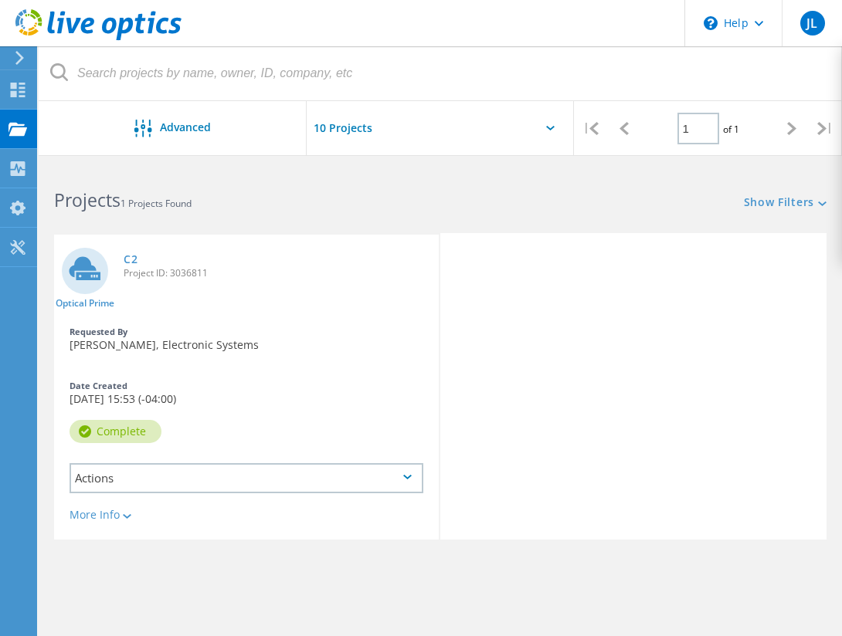
click at [341, 120] on input "text" at bounding box center [384, 128] width 154 height 54
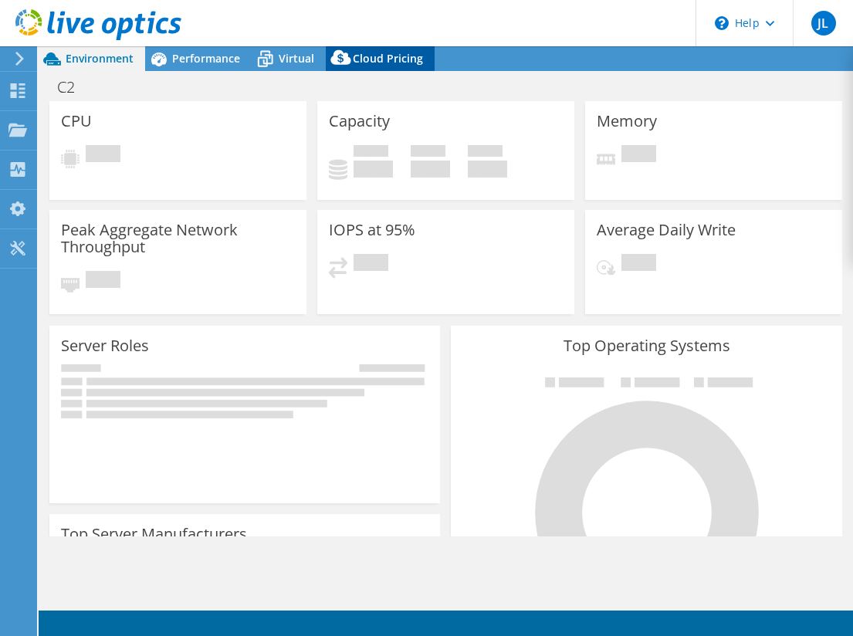
click at [382, 59] on span "Cloud Pricing" at bounding box center [388, 58] width 70 height 15
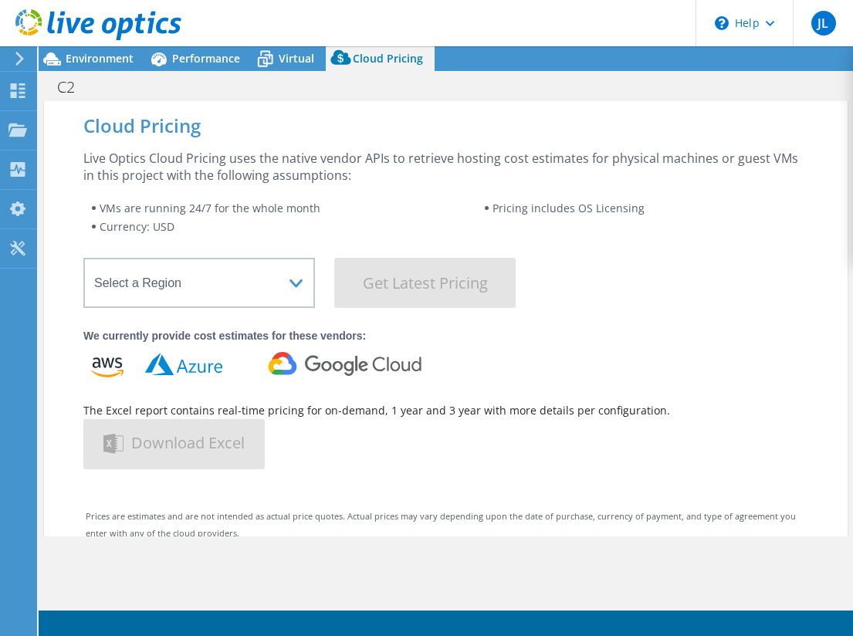
select select "USEast"
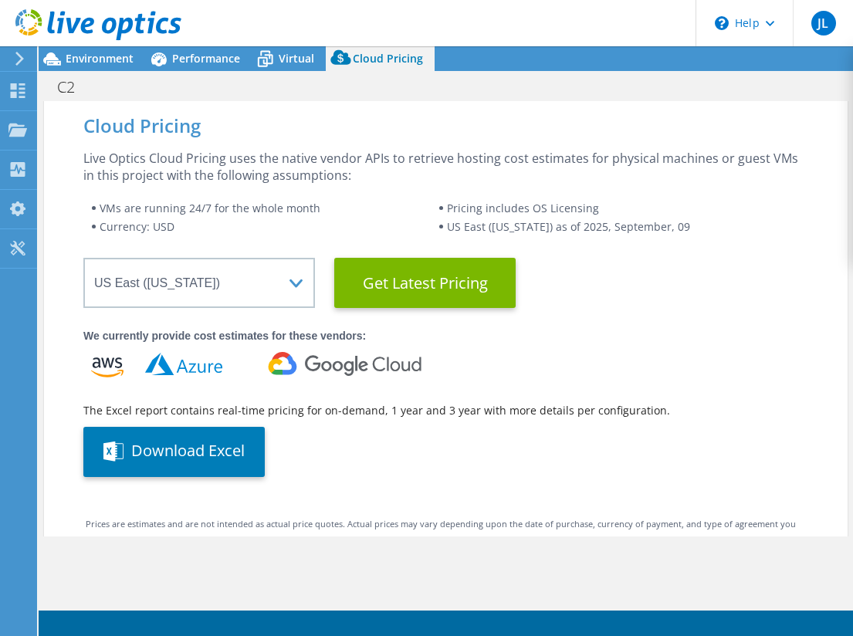
select select "USEast"
select select "USD"
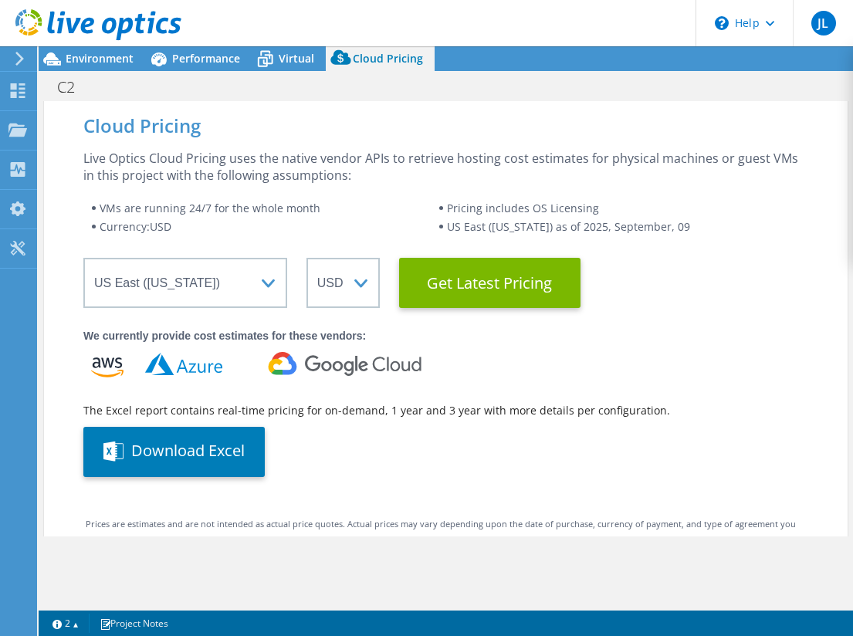
scroll to position [309, 0]
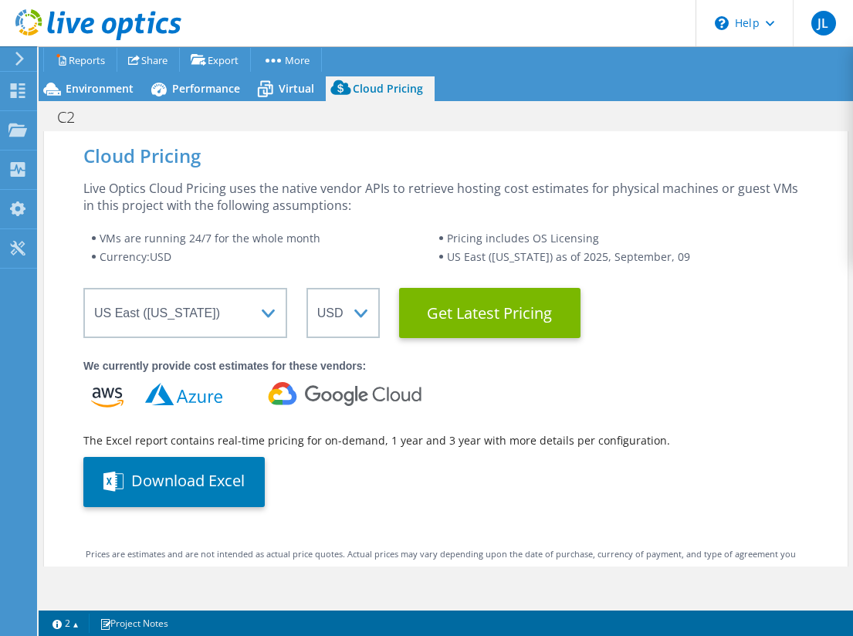
click at [289, 319] on wrapper "Select a Region [GEOGRAPHIC_DATA] ([GEOGRAPHIC_DATA]) [GEOGRAPHIC_DATA] ([GEOGR…" at bounding box center [445, 313] width 725 height 50
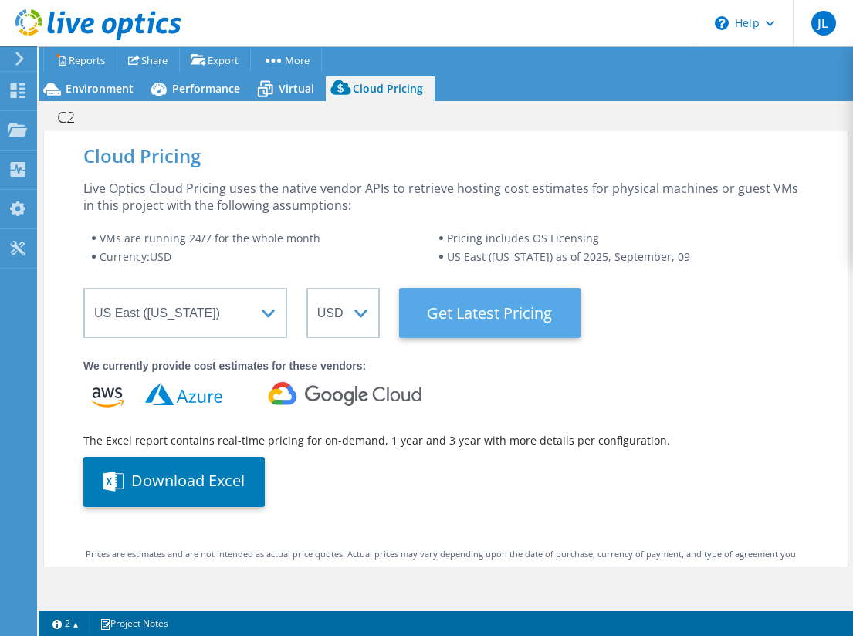
click at [466, 321] on Latest "Get Latest Pricing" at bounding box center [489, 313] width 181 height 50
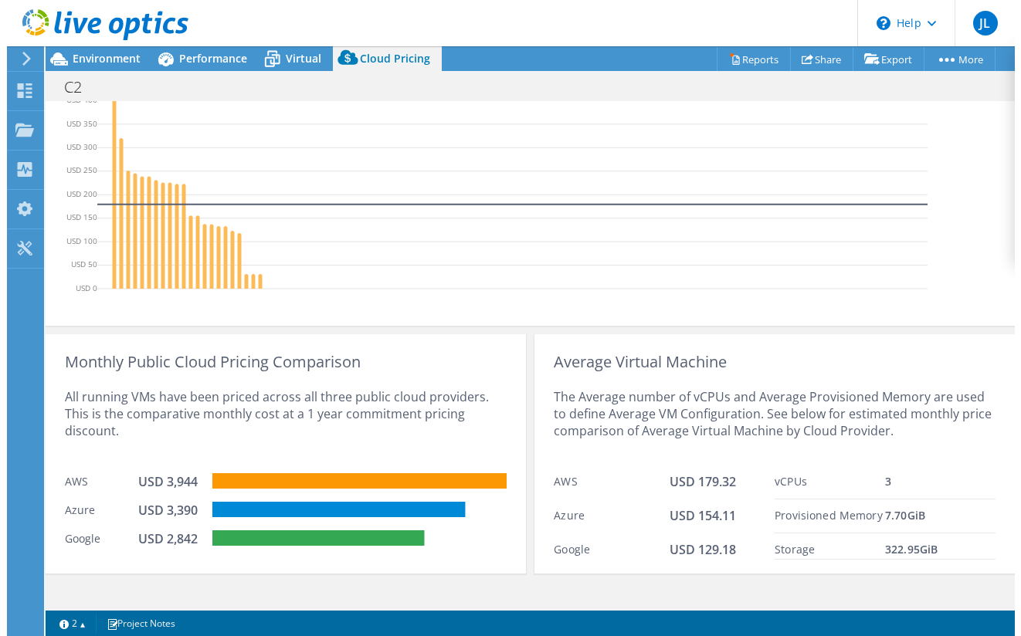
scroll to position [577, 0]
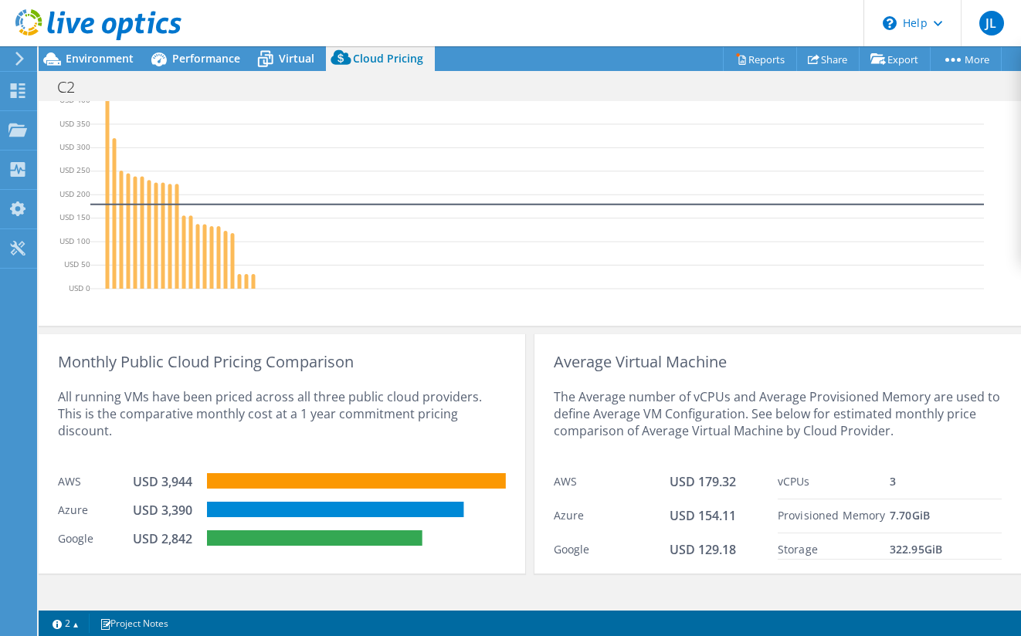
click at [853, 332] on div "Monthly Public Cloud Pricing Comparison All running VMs have been priced across…" at bounding box center [530, 450] width 982 height 249
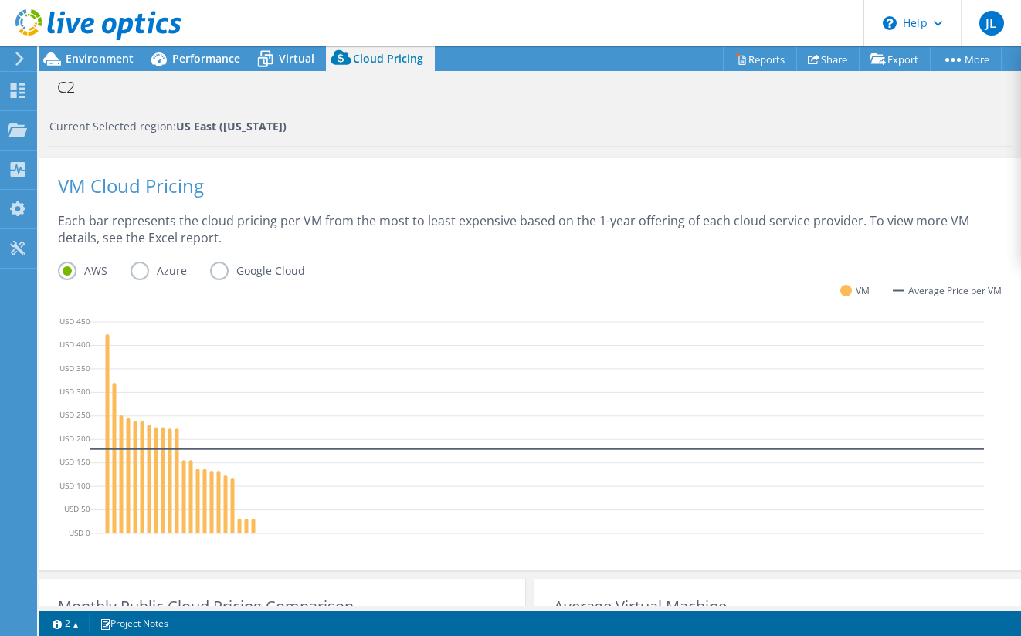
scroll to position [339, 0]
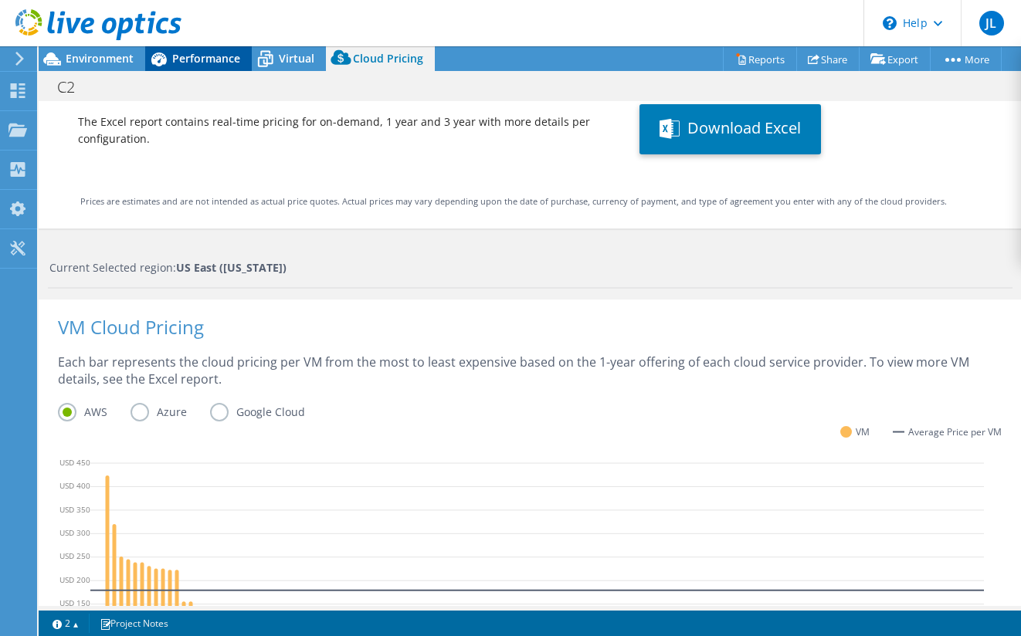
click at [200, 64] on span "Performance" at bounding box center [206, 58] width 68 height 15
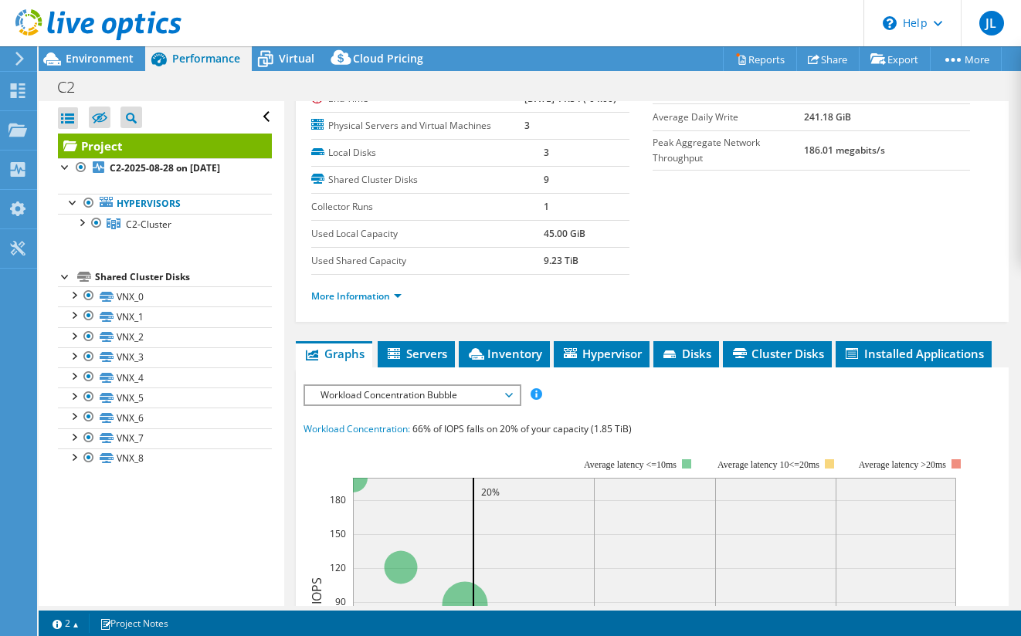
scroll to position [87, 0]
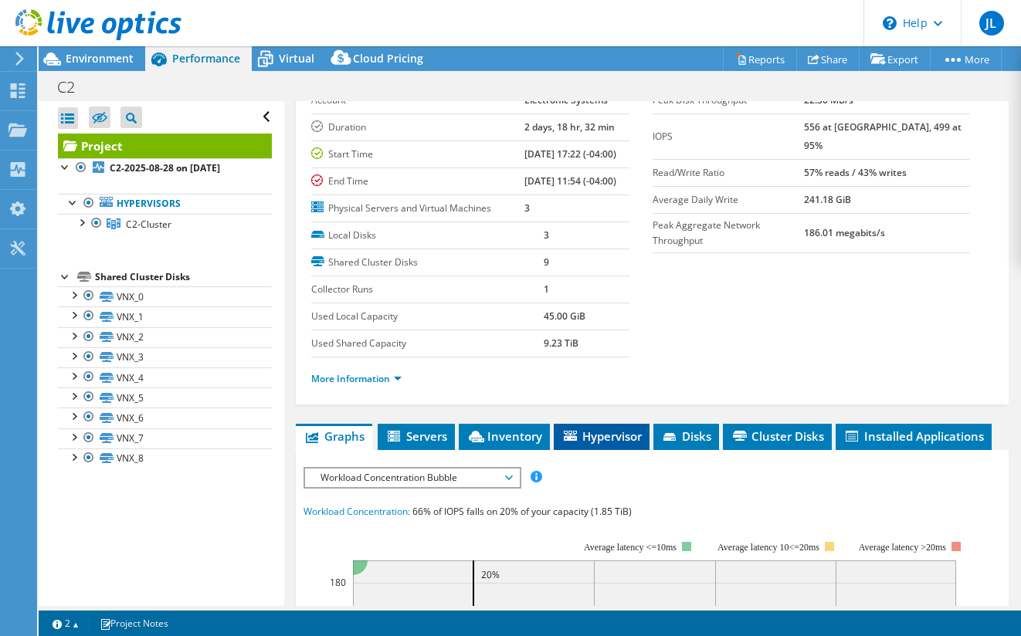
click at [618, 429] on span "Hypervisor" at bounding box center [601, 436] width 80 height 15
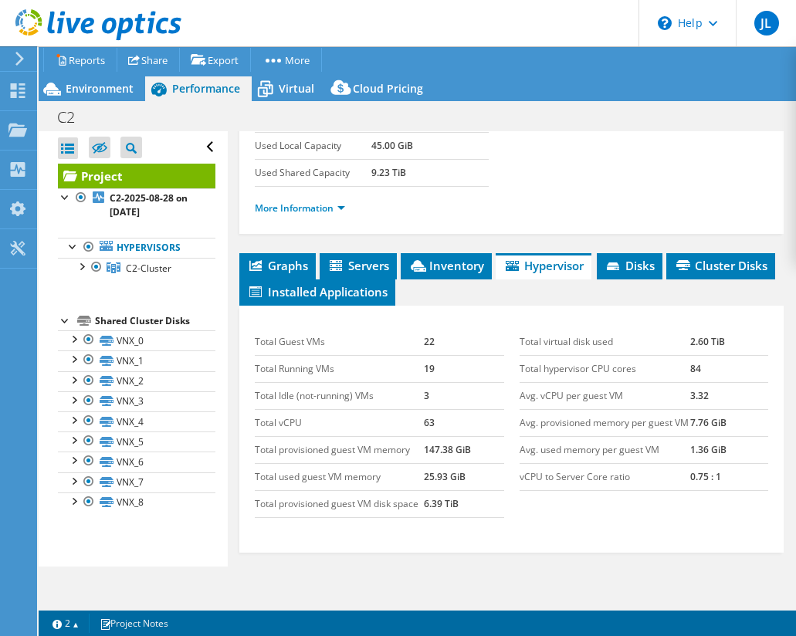
scroll to position [395, 0]
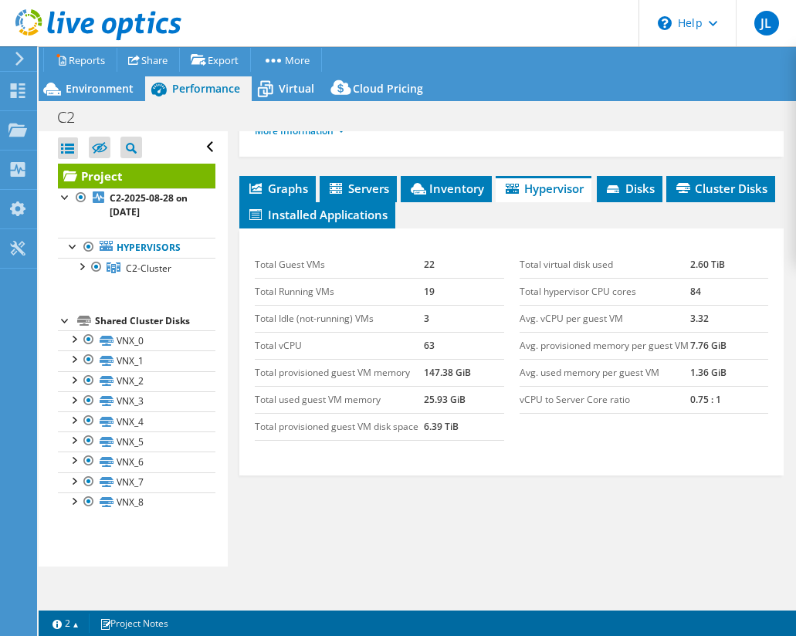
click at [442, 474] on div "Graphs Servers Inventory Hypervisor Disks Cluster Disks Installed Applications …" at bounding box center [511, 369] width 544 height 386
